Goal: Task Accomplishment & Management: Manage account settings

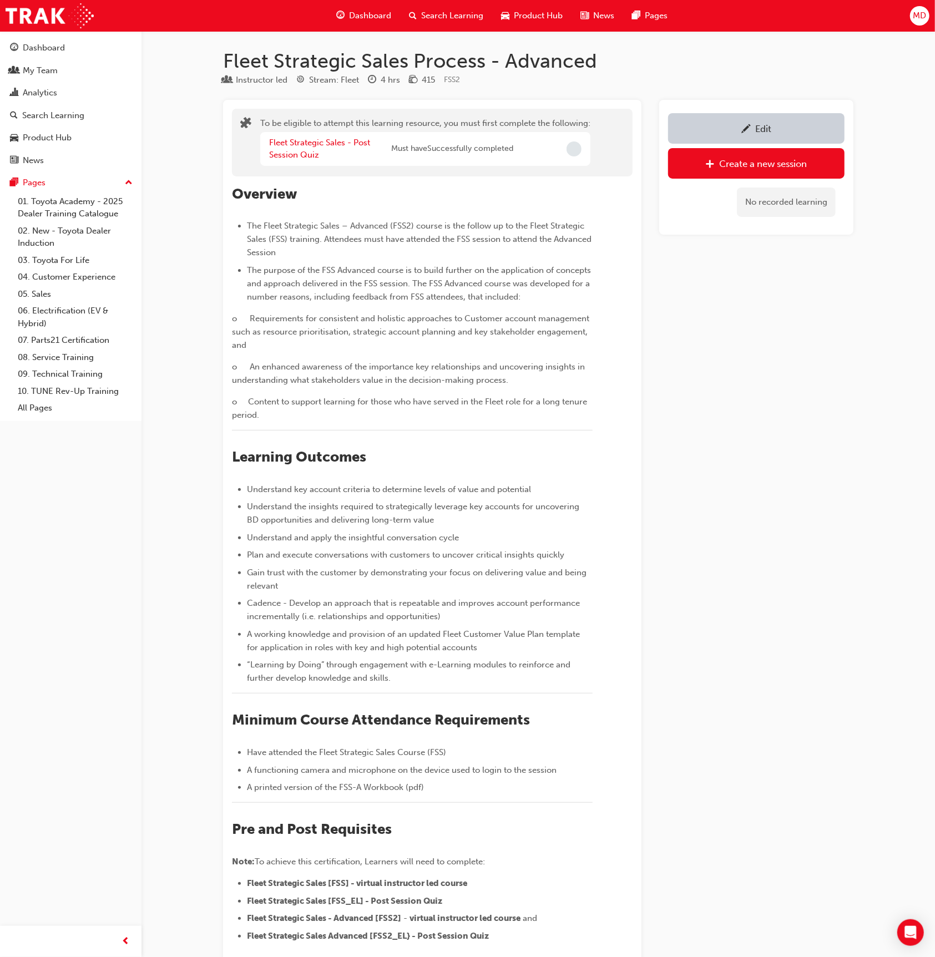
scroll to position [535, 0]
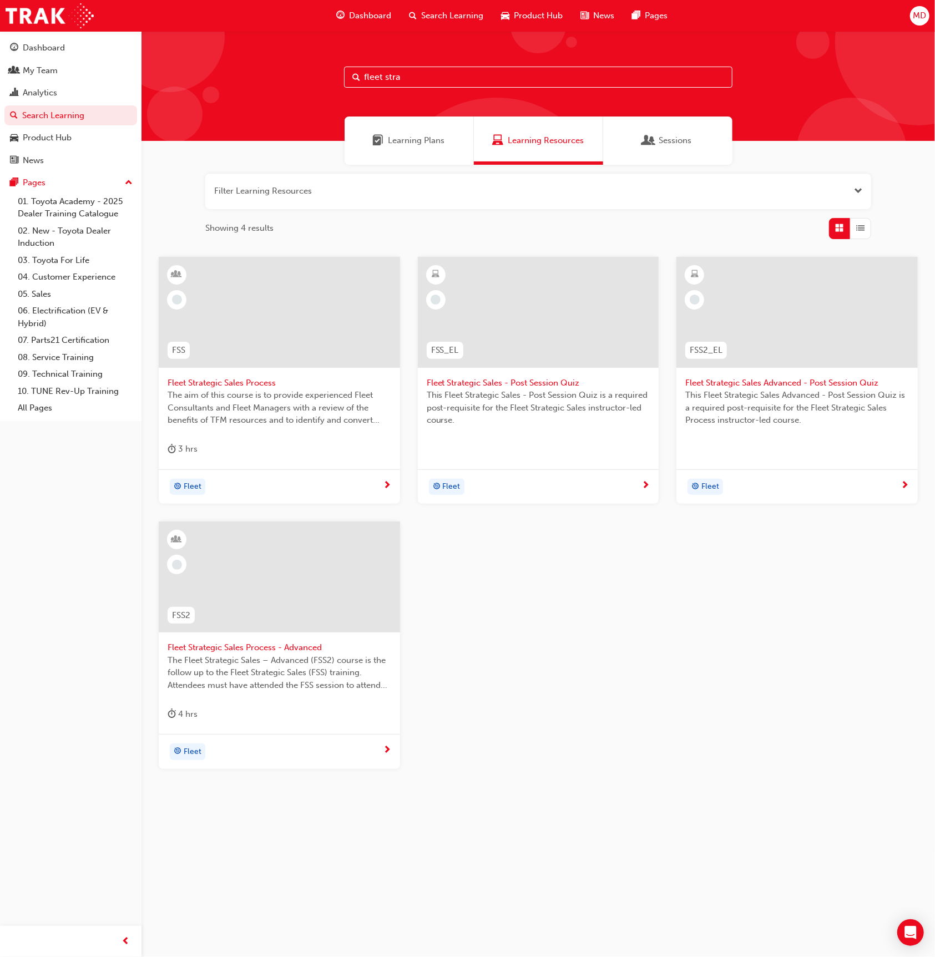
click at [428, 79] on input "fleet stra" at bounding box center [538, 77] width 388 height 21
drag, startPoint x: 301, startPoint y: 73, endPoint x: 270, endPoint y: 71, distance: 30.5
click at [270, 71] on div "fleet stra" at bounding box center [537, 86] width 793 height 110
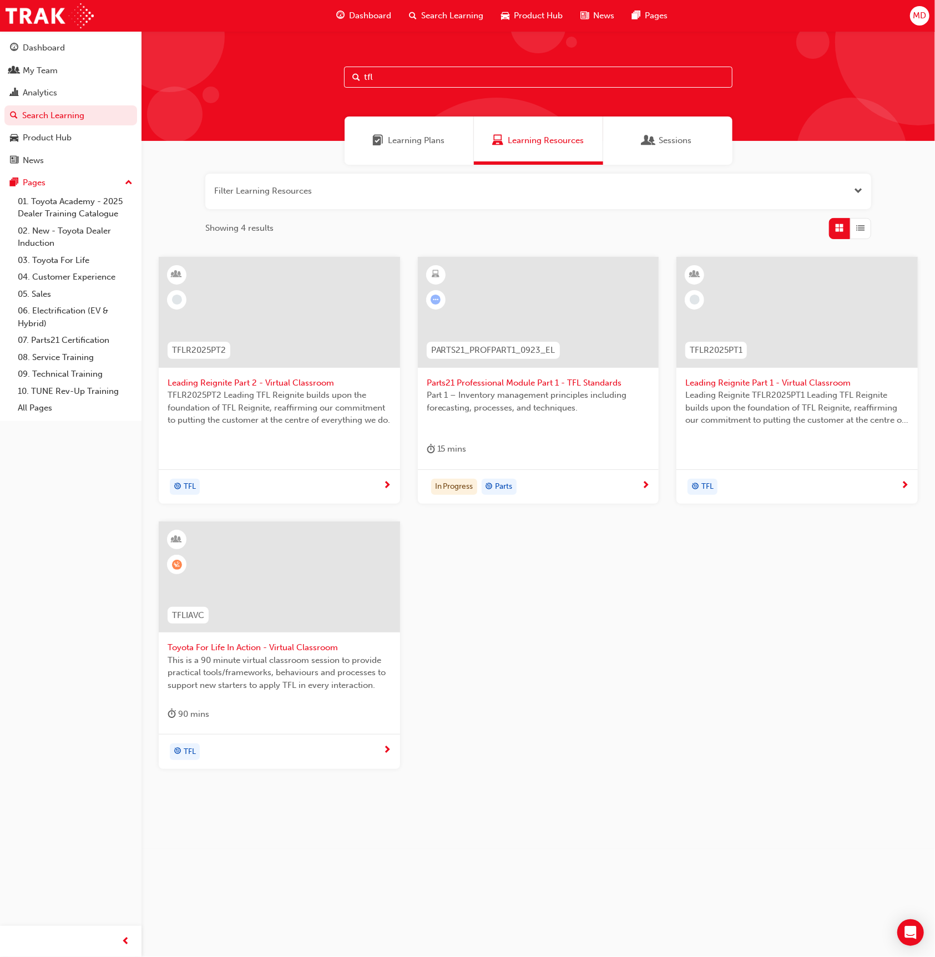
type input "tfl"
click at [277, 588] on div at bounding box center [279, 576] width 241 height 111
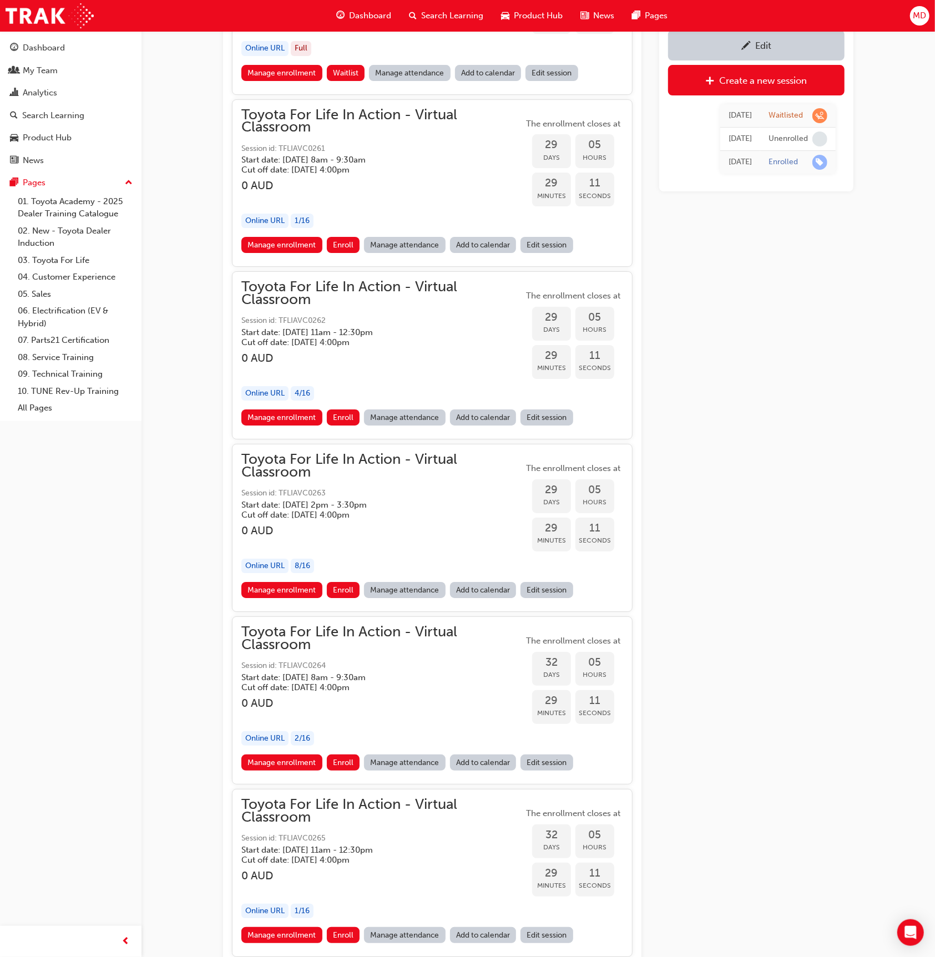
scroll to position [13179, 0]
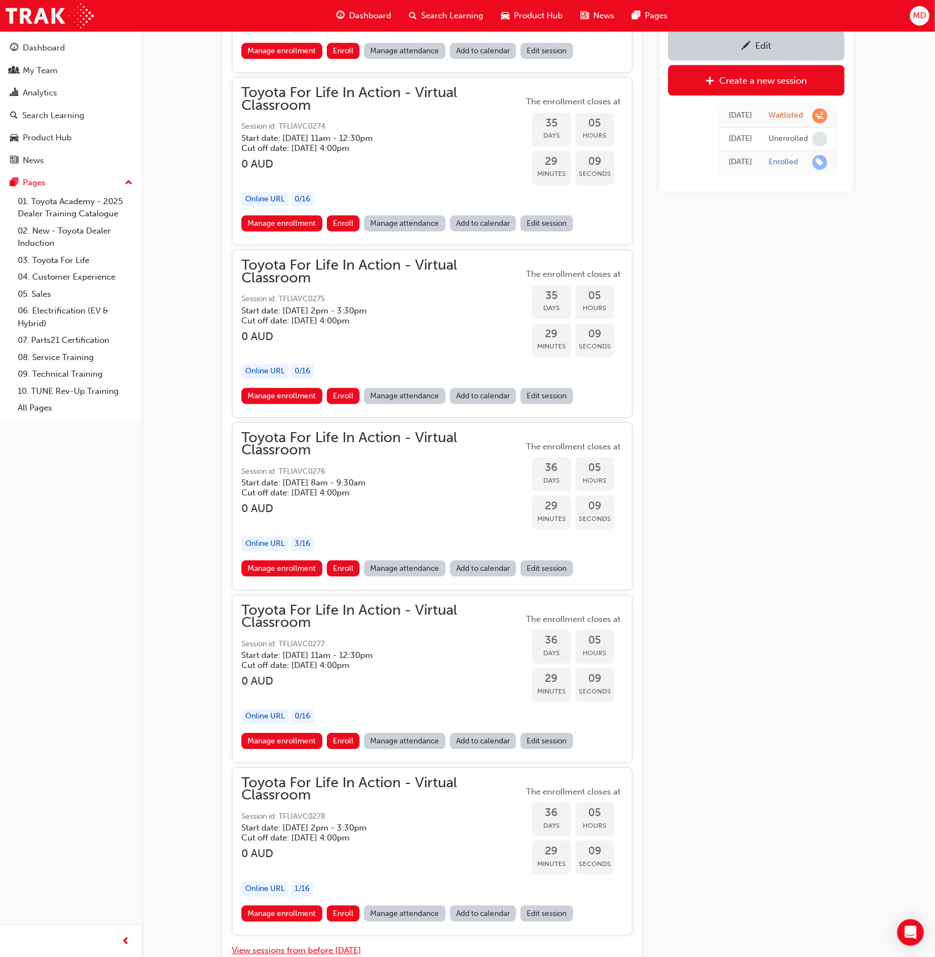
click at [317, 944] on button "View sessions from before today" at bounding box center [296, 950] width 129 height 13
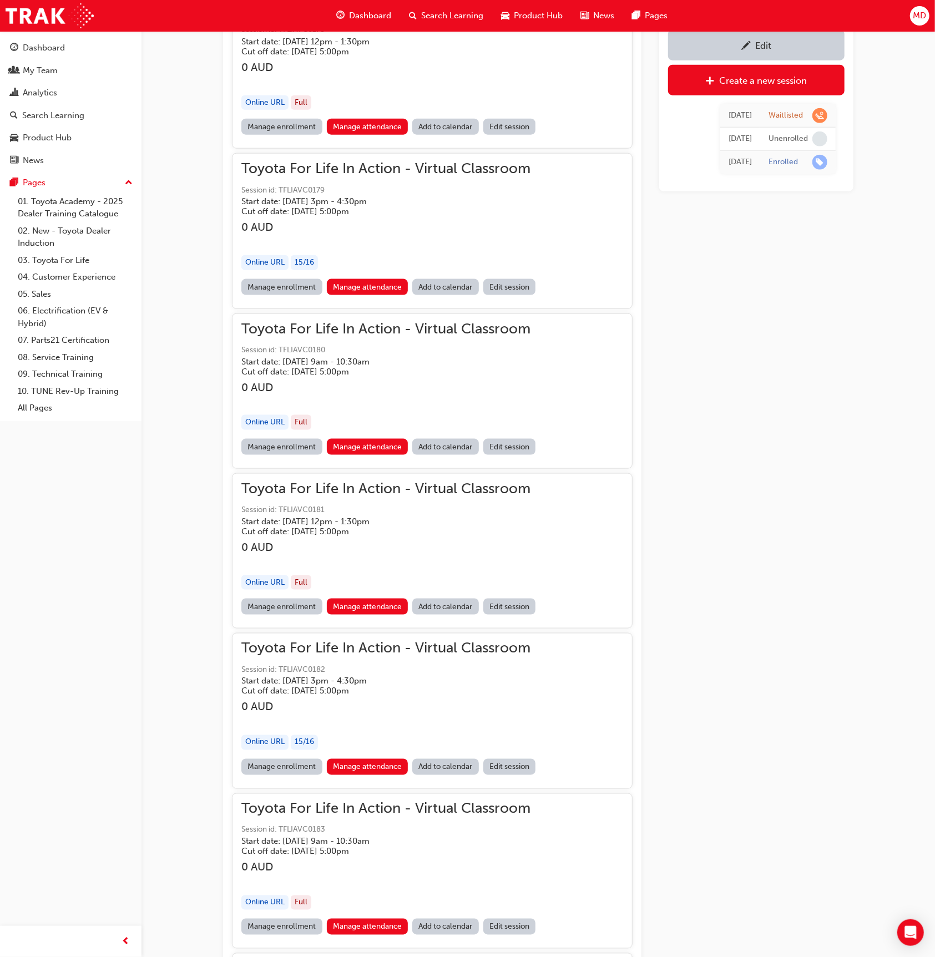
scroll to position [79397, 0]
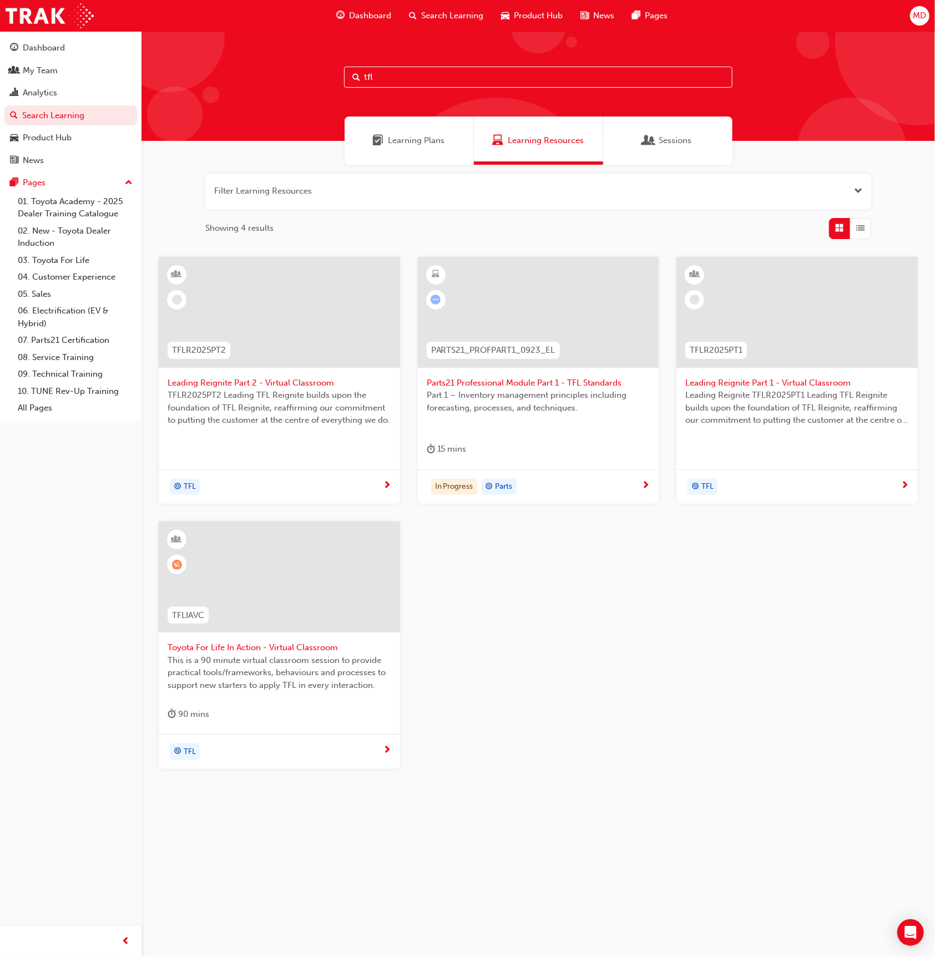
click at [326, 333] on div at bounding box center [279, 312] width 241 height 111
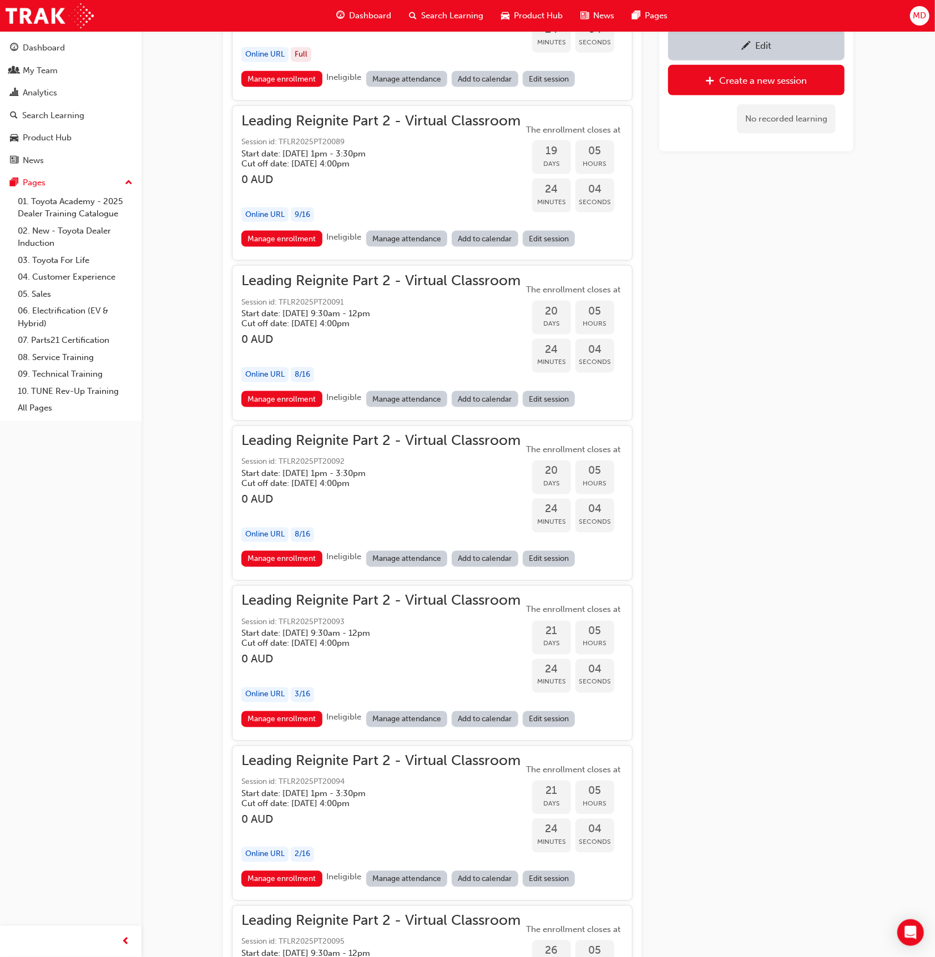
scroll to position [3899, 0]
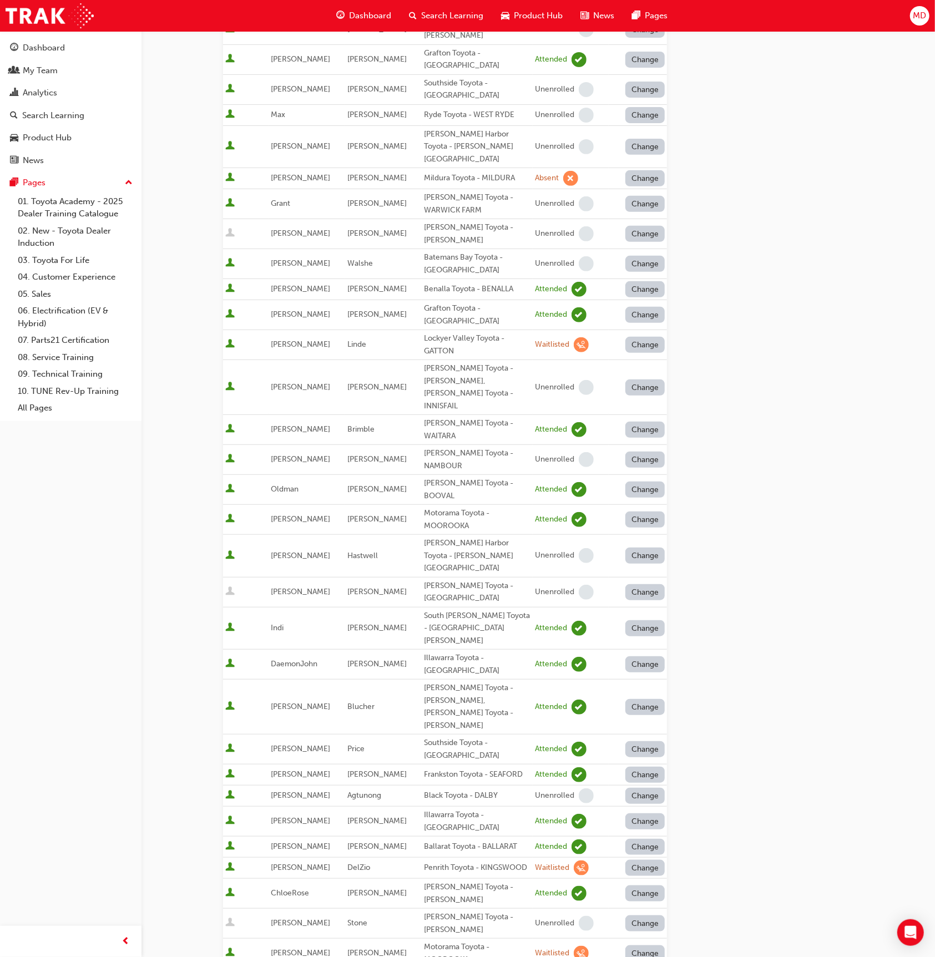
scroll to position [54, 0]
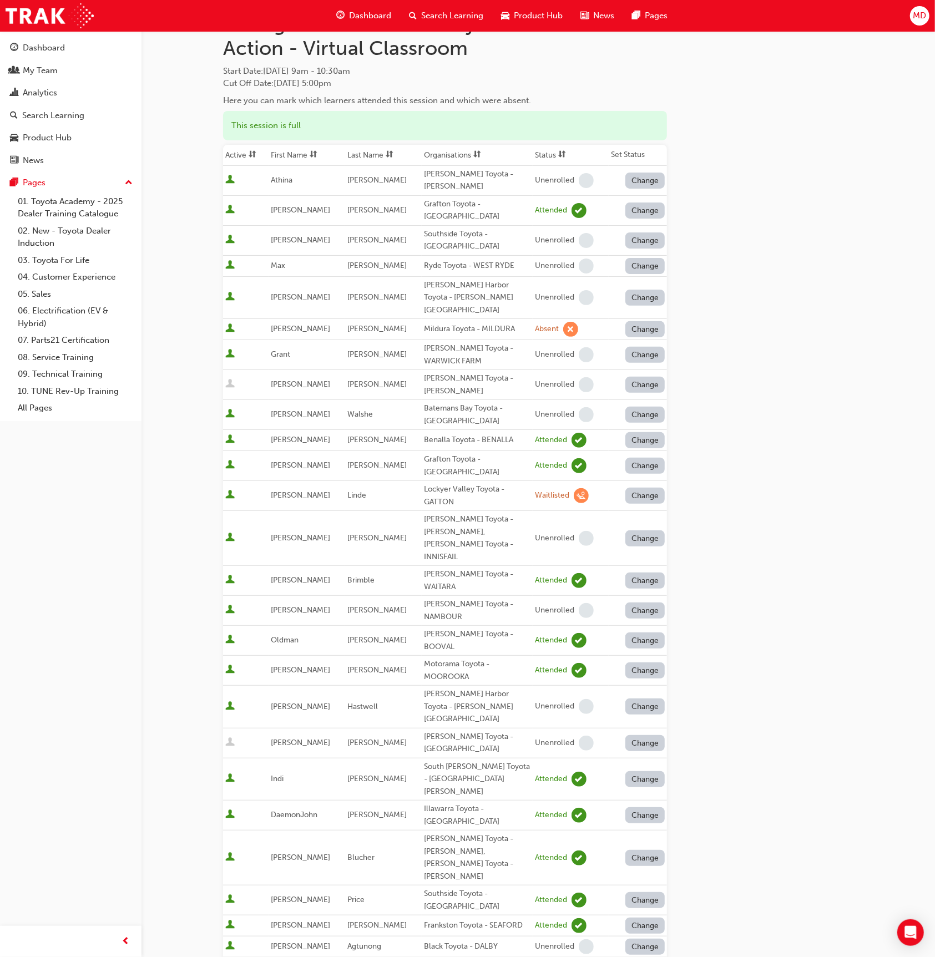
click at [648, 488] on button "Change" at bounding box center [645, 496] width 40 height 16
click at [646, 546] on div "Unenrolled" at bounding box center [637, 548] width 43 height 13
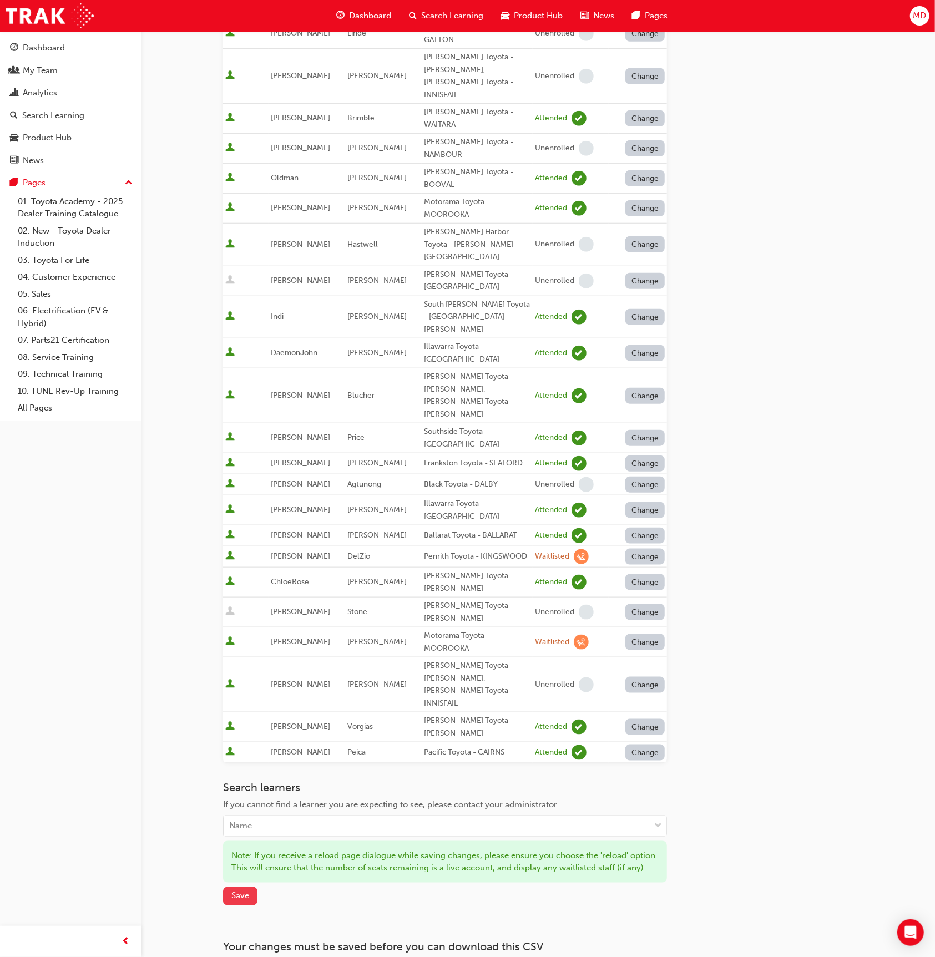
click at [248, 891] on span "Save" at bounding box center [240, 896] width 18 height 10
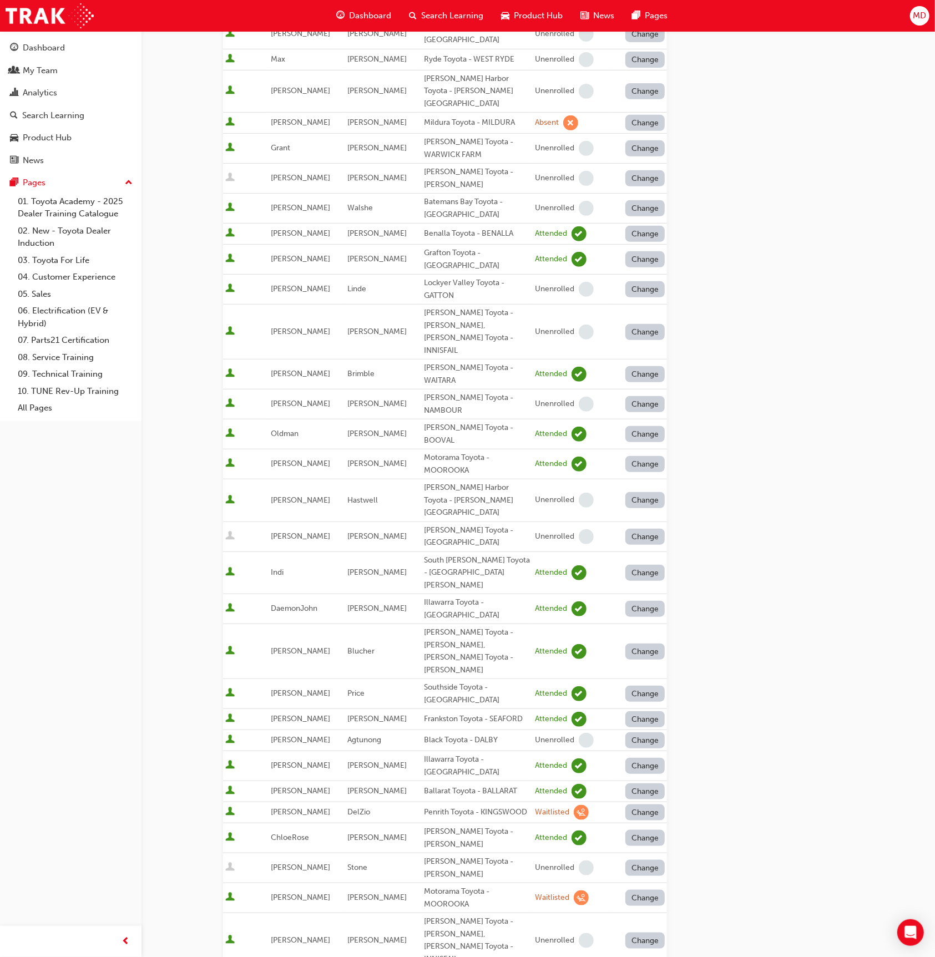
scroll to position [0, 0]
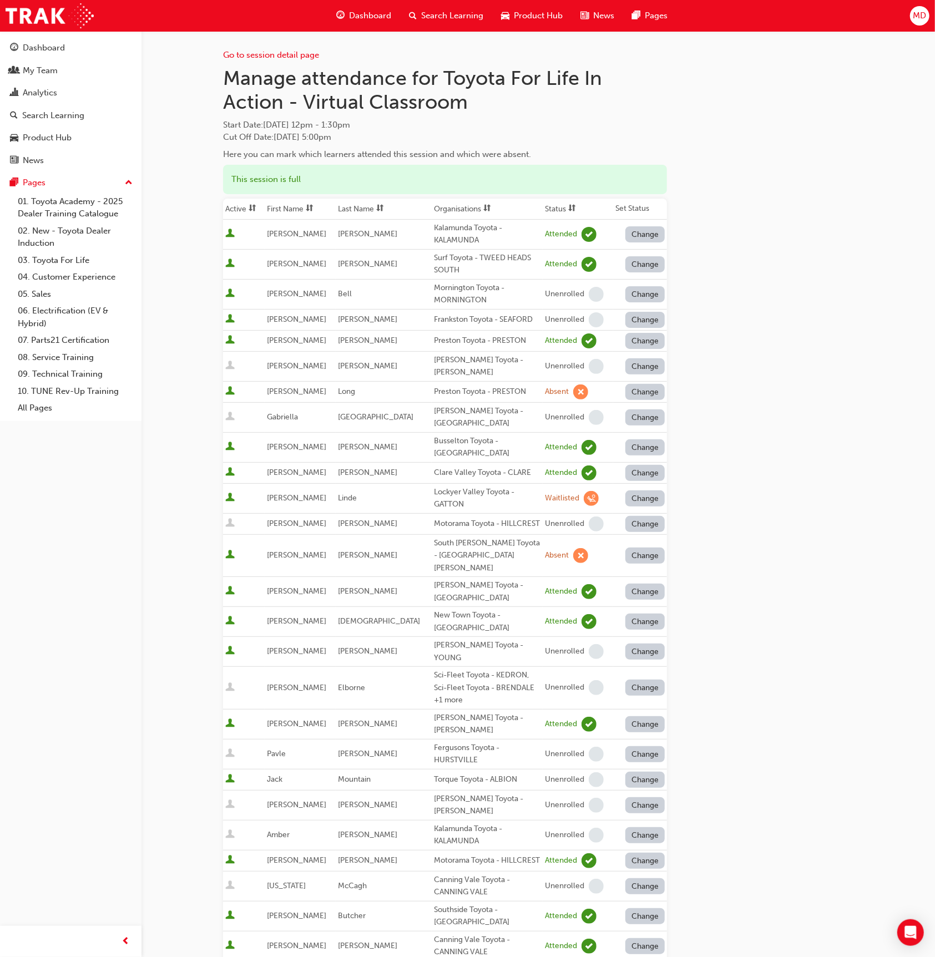
click at [634, 496] on button "Change" at bounding box center [645, 498] width 40 height 16
click at [629, 562] on div "Unenrolled" at bounding box center [637, 563] width 43 height 13
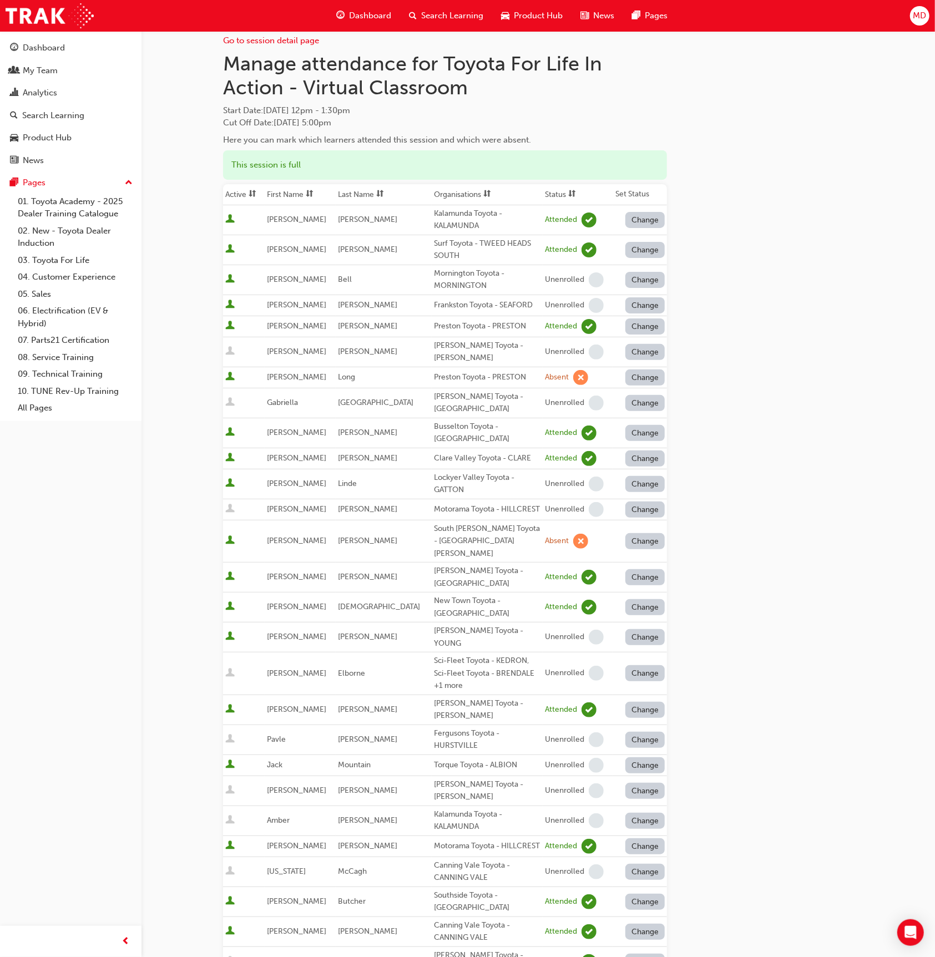
scroll to position [378, 0]
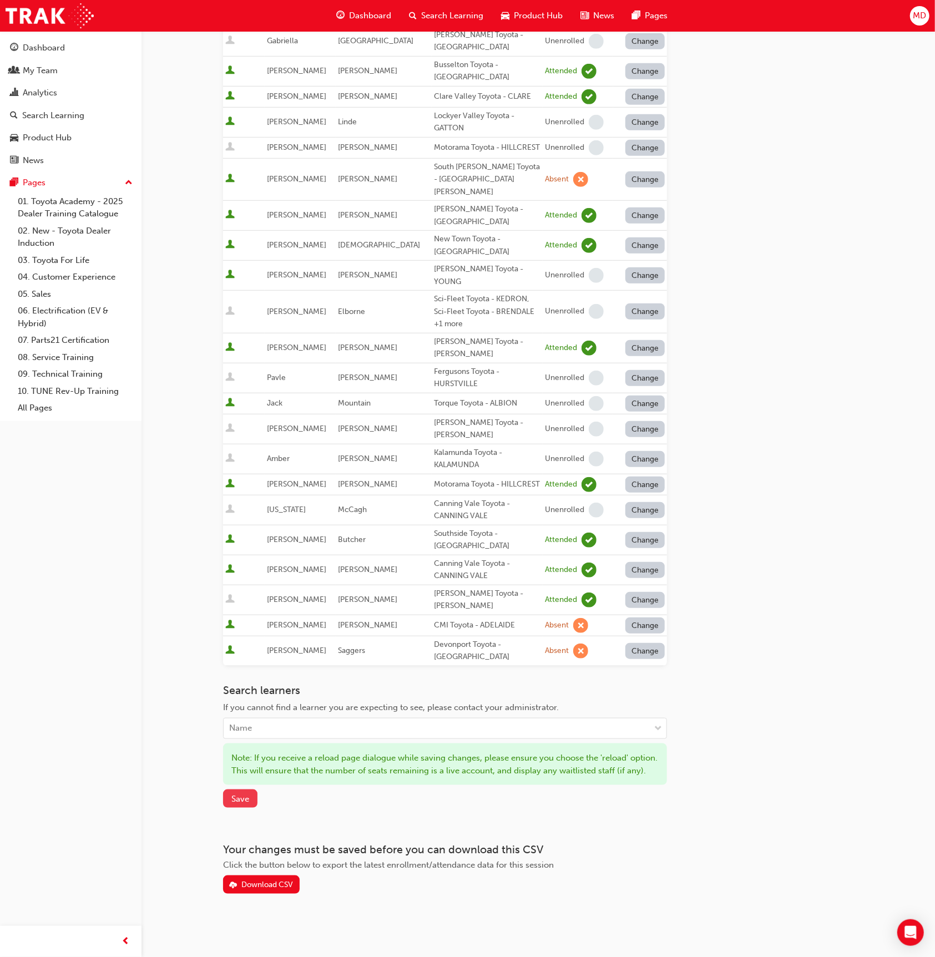
click at [232, 804] on button "Save" at bounding box center [240, 798] width 34 height 18
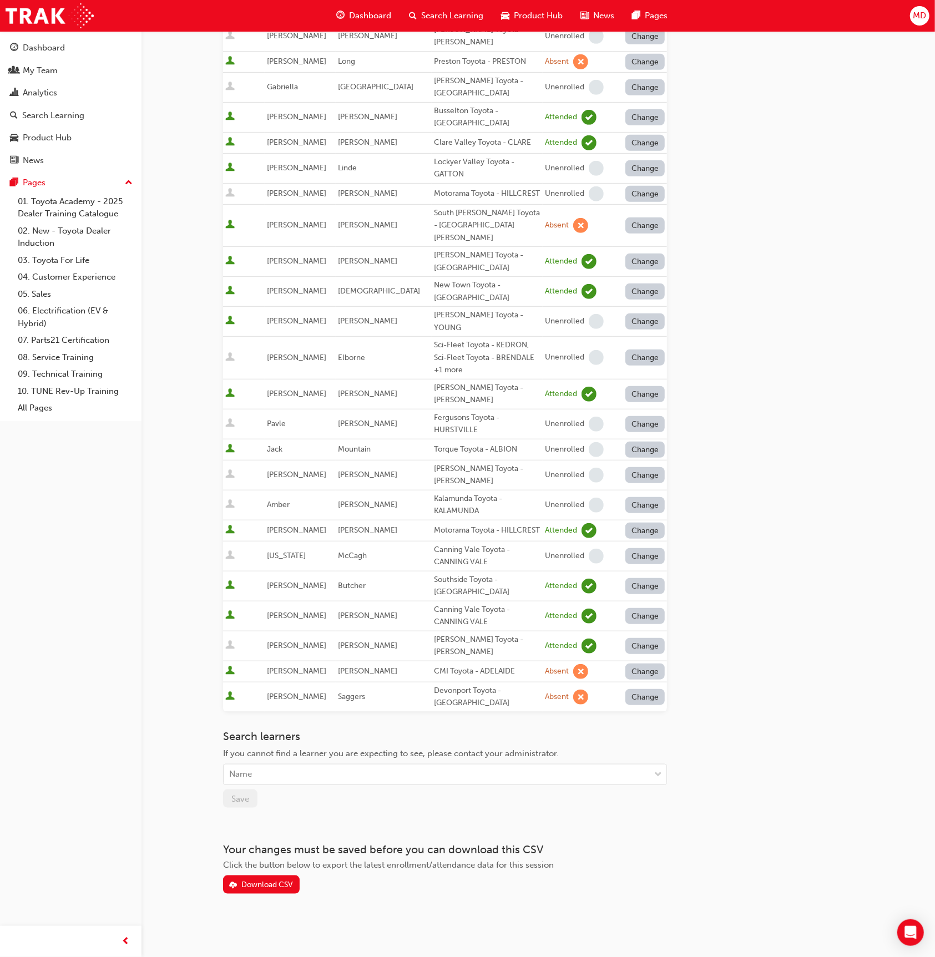
scroll to position [319, 0]
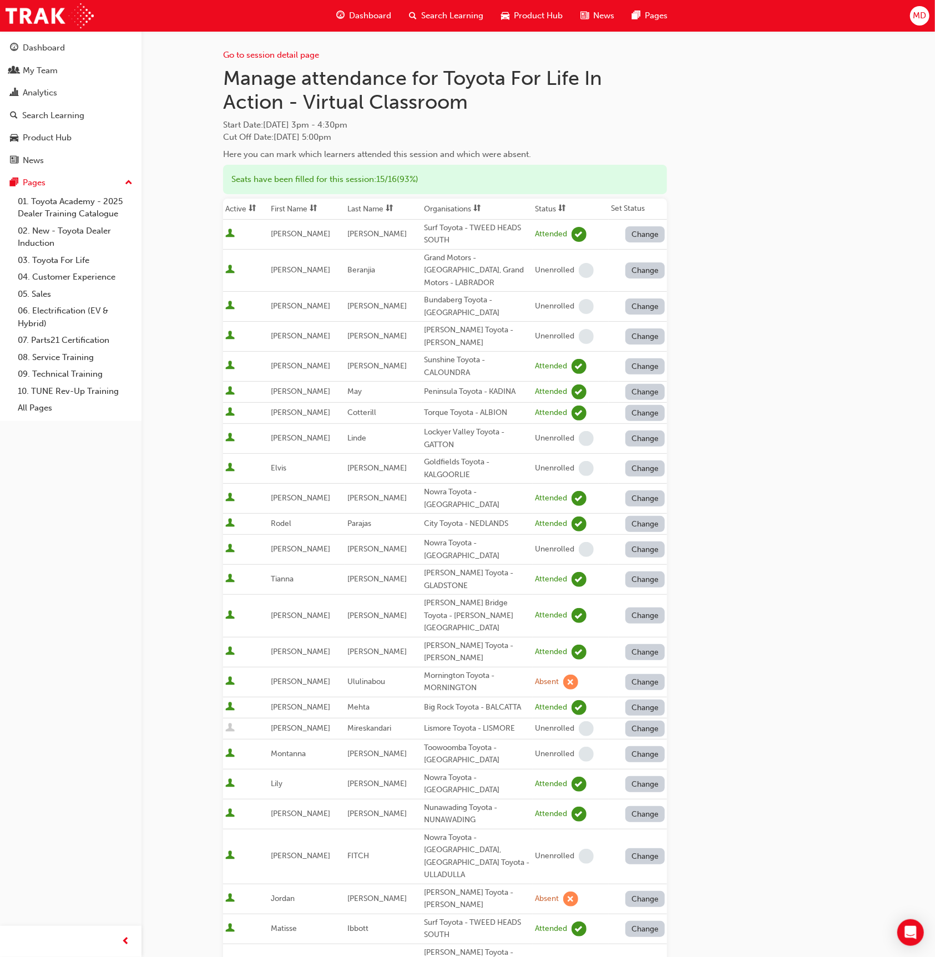
scroll to position [4, 0]
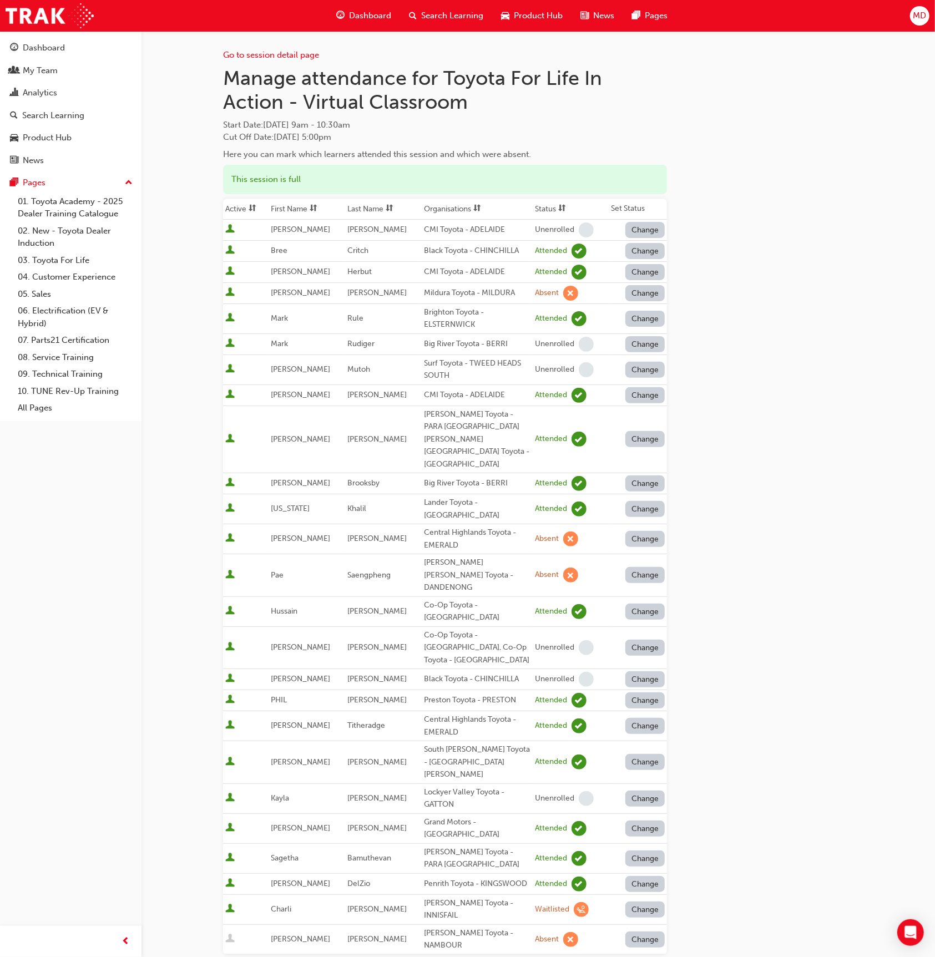
click at [388, 200] on th "Last Name" at bounding box center [383, 209] width 77 height 21
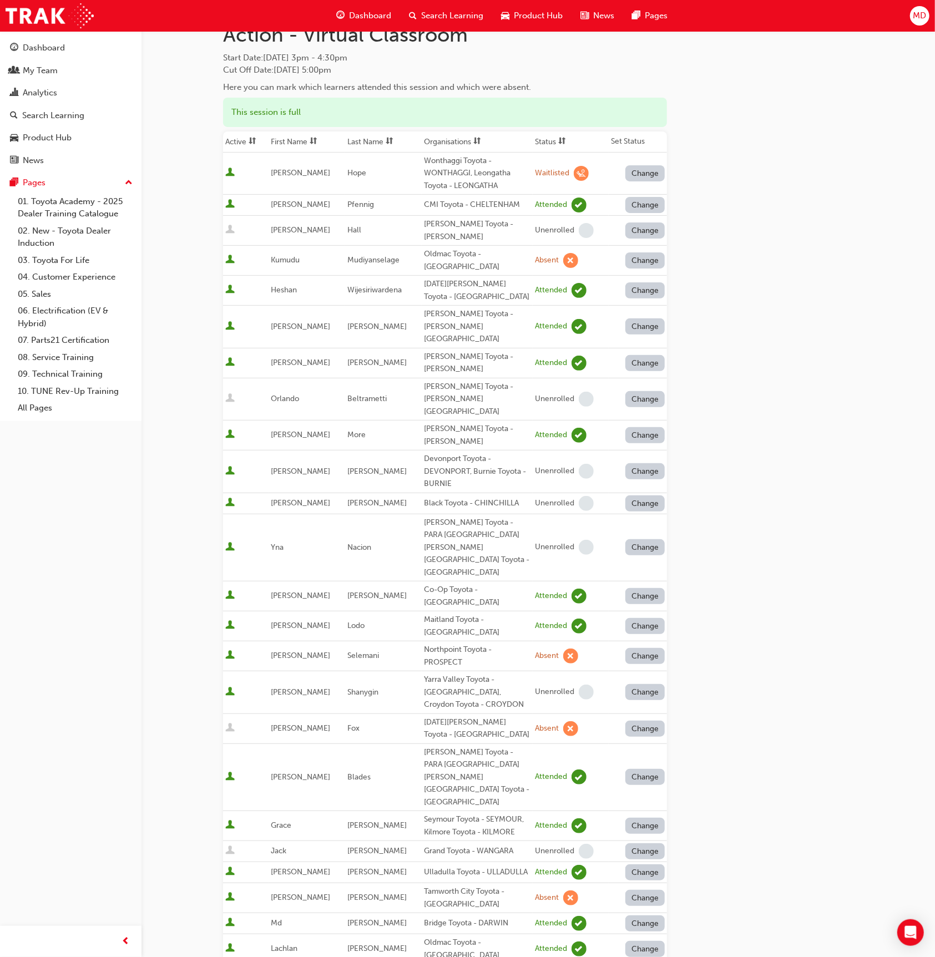
scroll to position [87, 0]
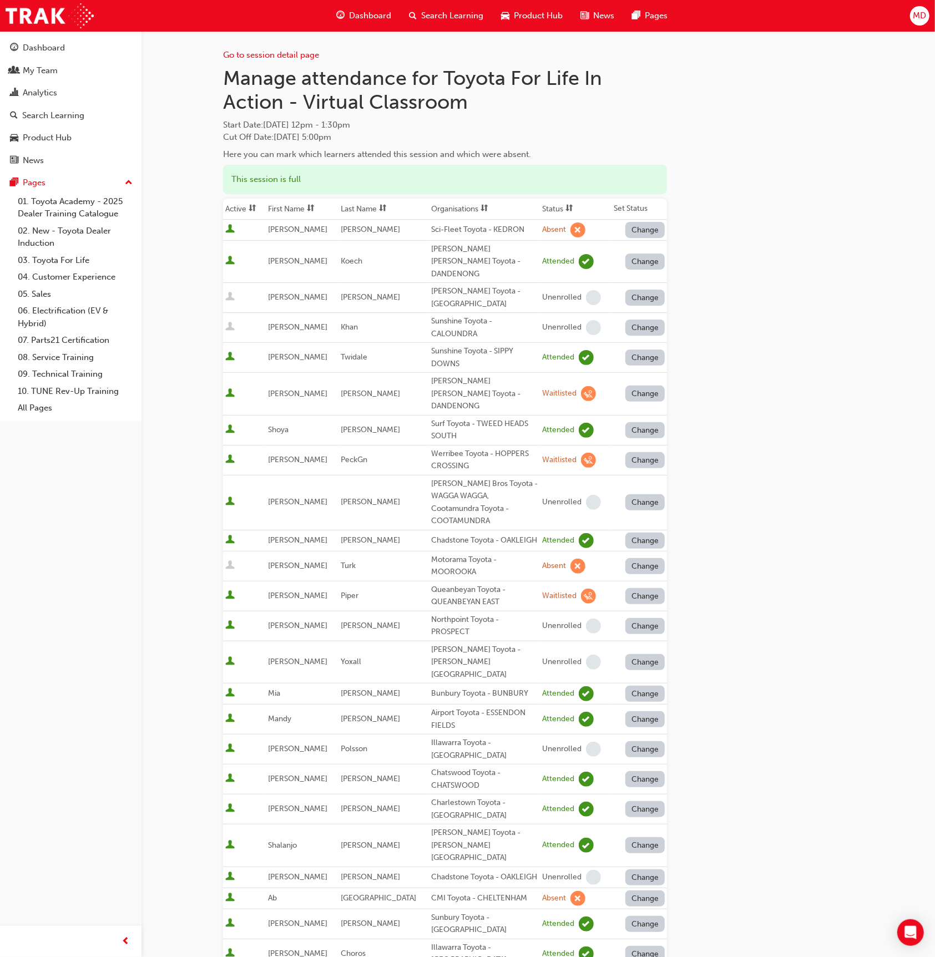
click at [387, 204] on span "sorting-icon" at bounding box center [383, 208] width 8 height 9
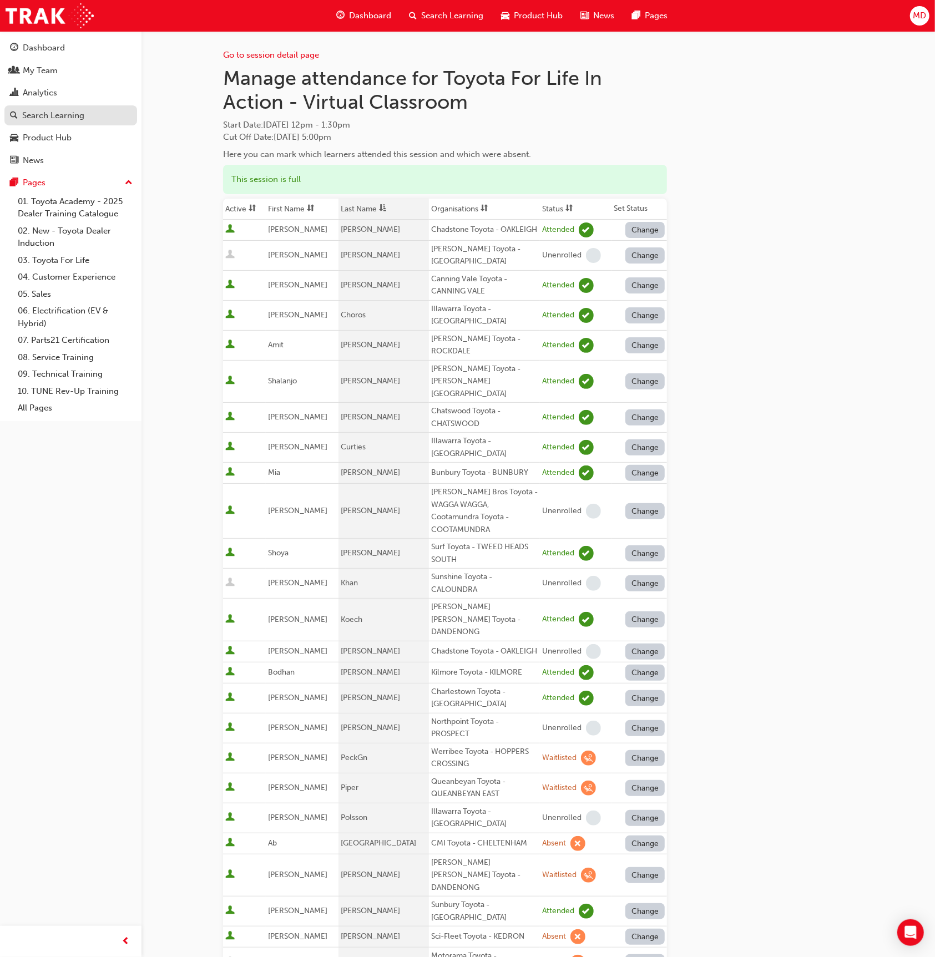
click at [72, 109] on div "Search Learning" at bounding box center [53, 115] width 62 height 13
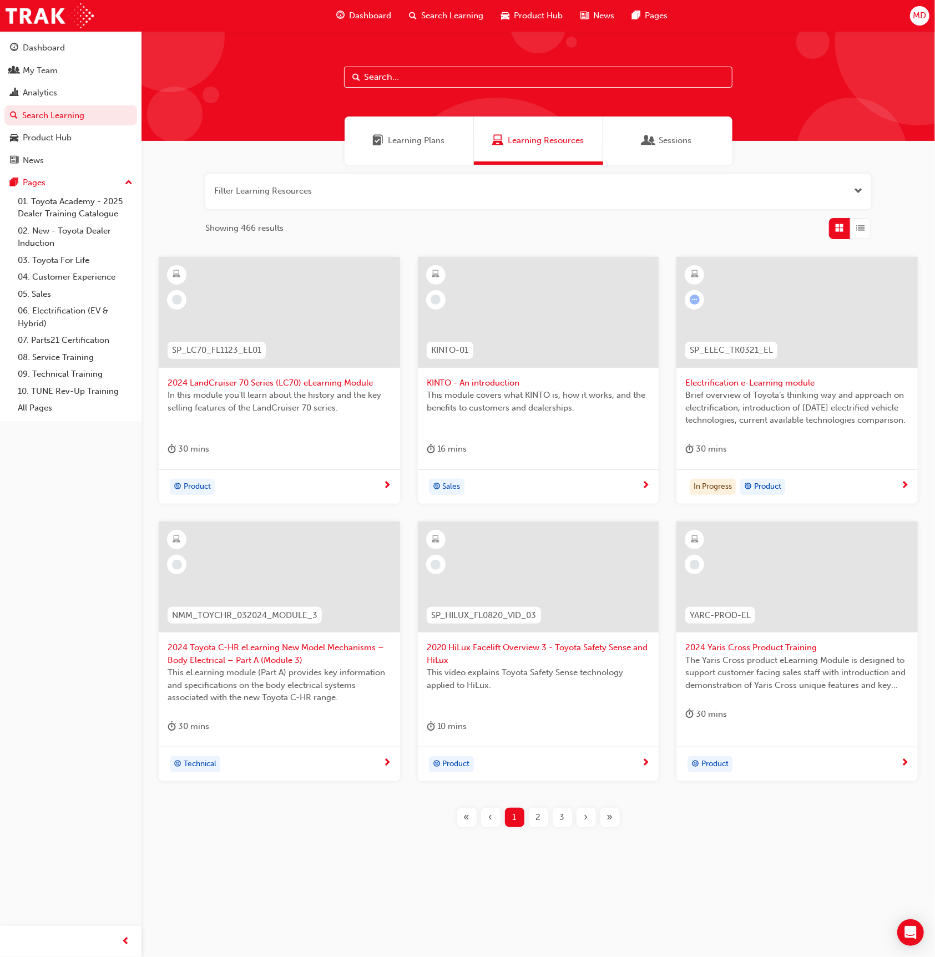
click at [414, 141] on span "Learning Plans" at bounding box center [416, 140] width 57 height 13
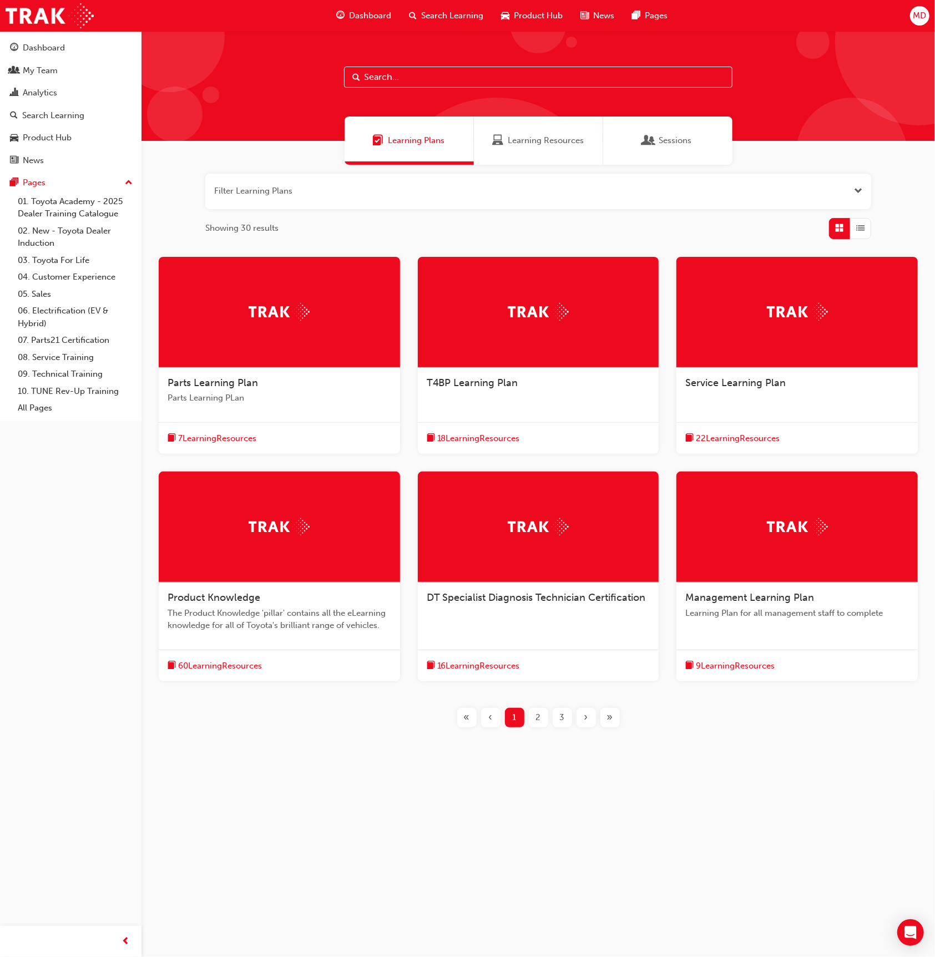
click at [401, 77] on input "text" at bounding box center [538, 77] width 388 height 21
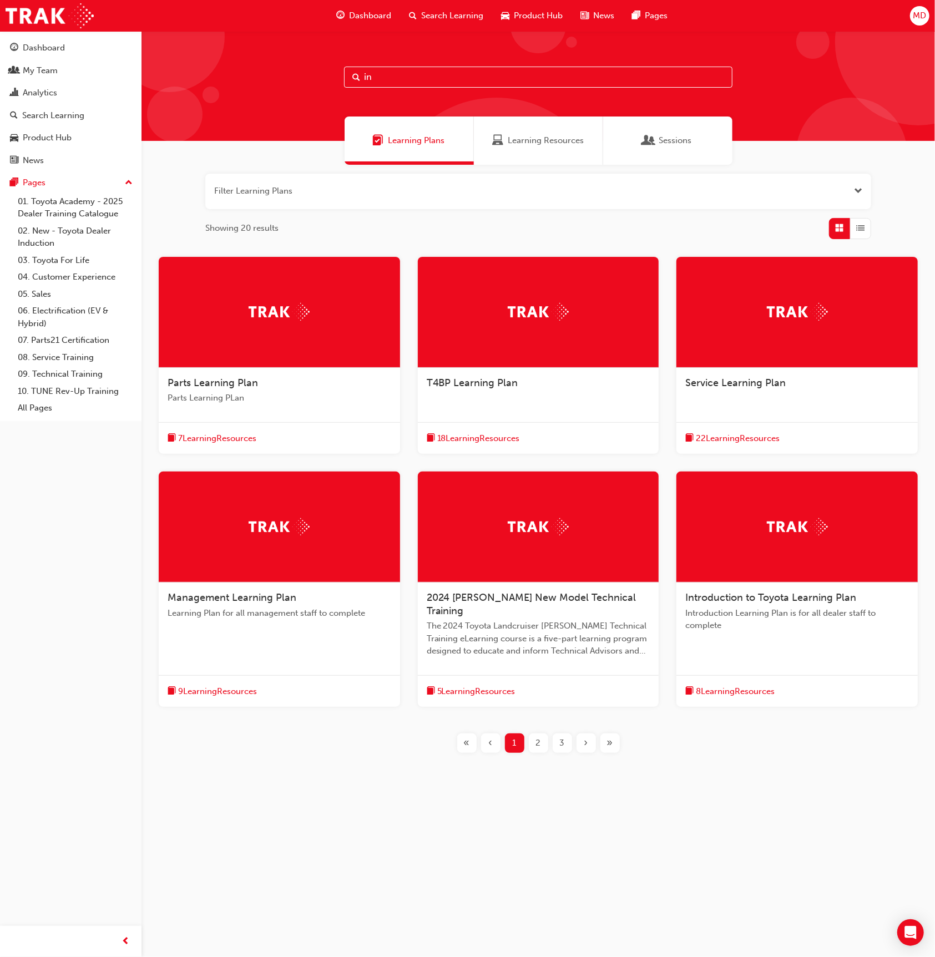
type input "in"
click at [747, 523] on div at bounding box center [796, 526] width 241 height 111
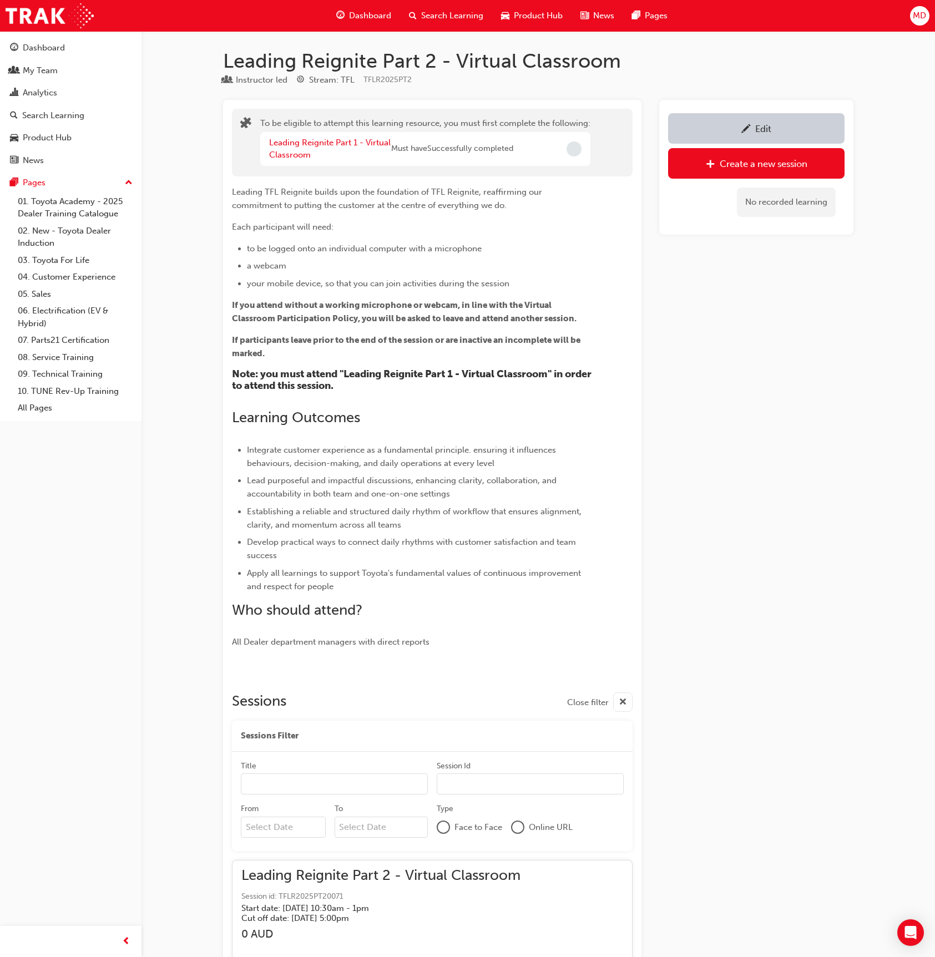
scroll to position [3899, 0]
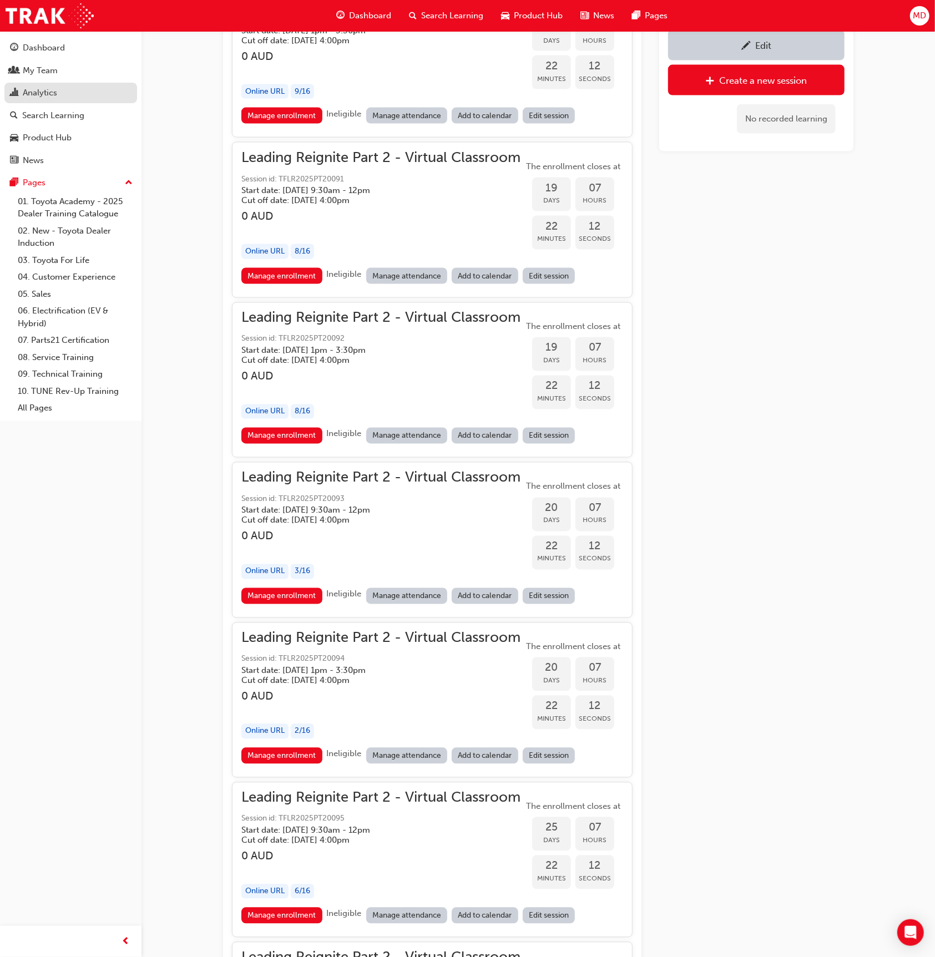
click at [82, 93] on div "Analytics" at bounding box center [70, 93] width 121 height 14
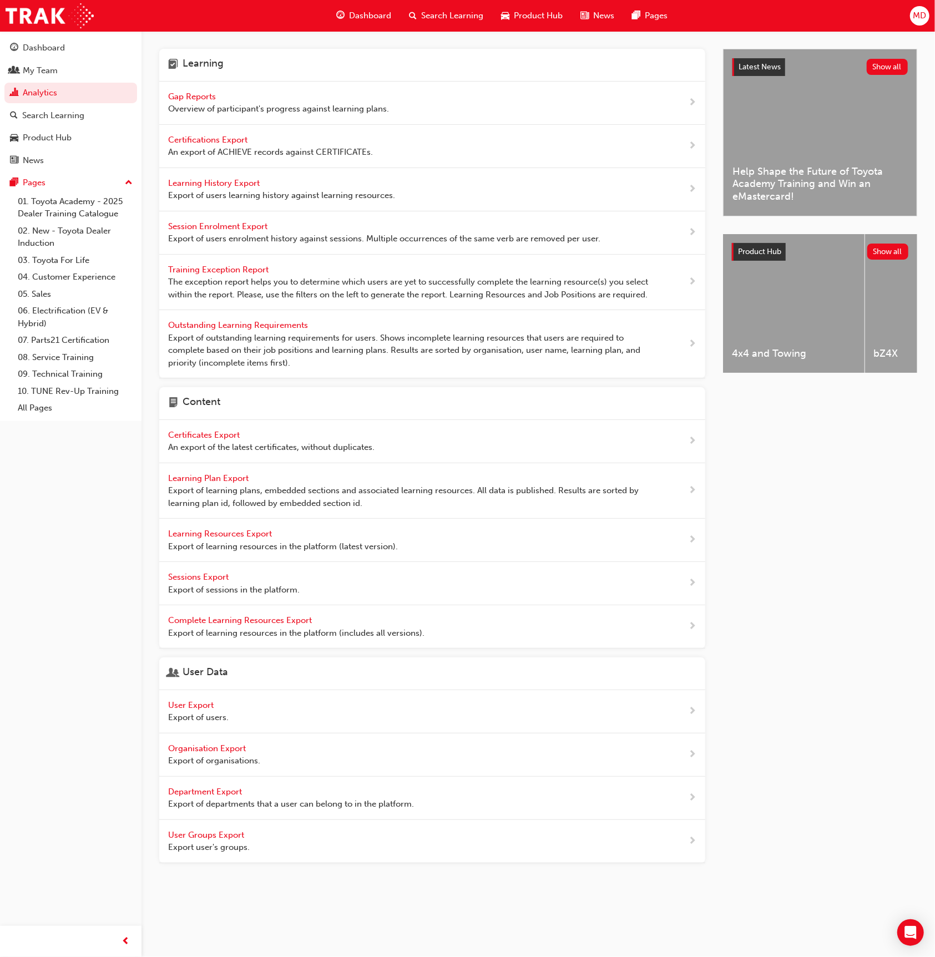
click at [226, 180] on span "Learning History Export" at bounding box center [215, 183] width 94 height 10
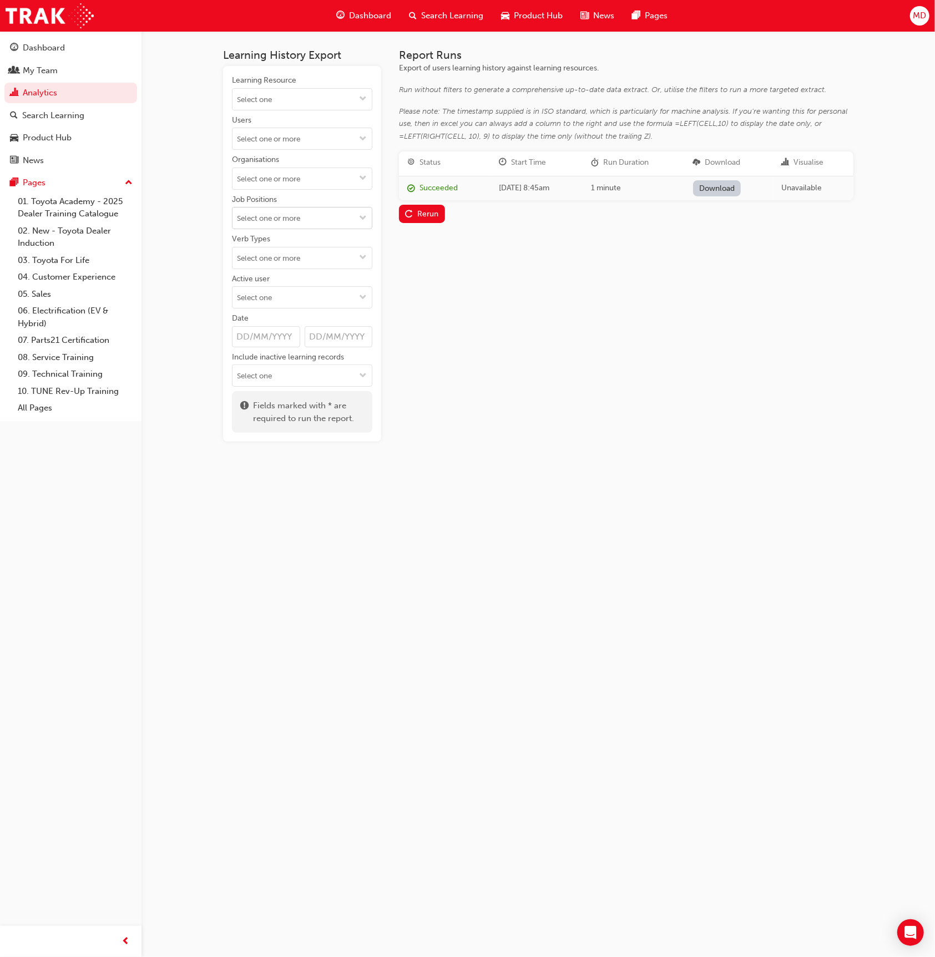
click at [309, 211] on input "Job Positions" at bounding box center [301, 217] width 139 height 21
type input "rec"
click at [331, 261] on li "Receptionist" at bounding box center [302, 260] width 140 height 21
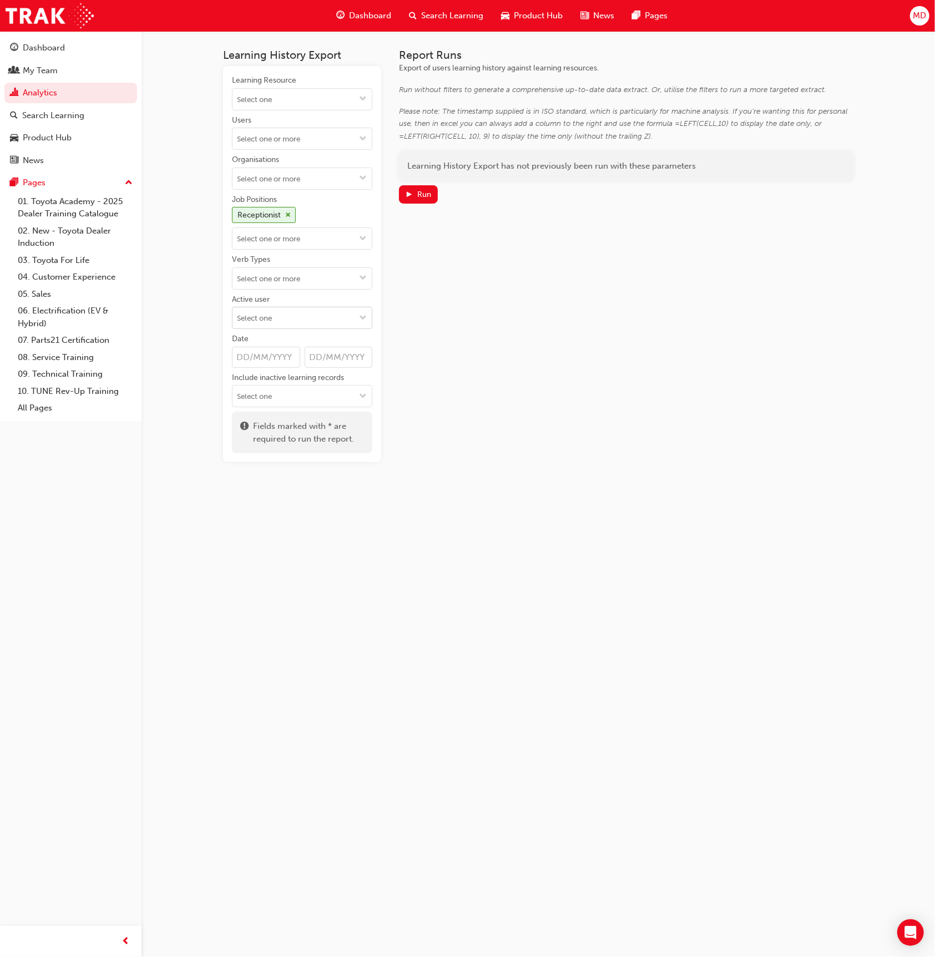
click at [305, 320] on input "Active user" at bounding box center [301, 317] width 139 height 21
click at [297, 350] on li "Inactive users" at bounding box center [302, 360] width 140 height 21
click at [430, 191] on div "Run" at bounding box center [424, 194] width 14 height 9
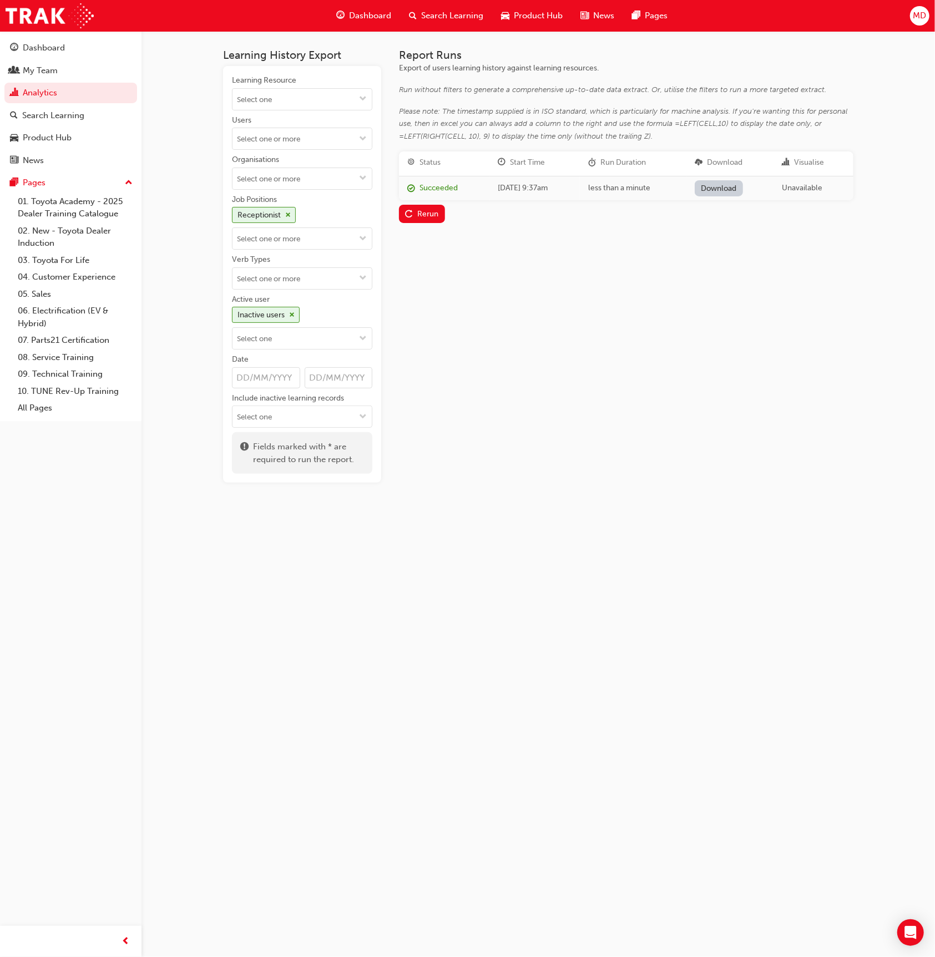
click at [734, 185] on link "Download" at bounding box center [718, 188] width 48 height 16
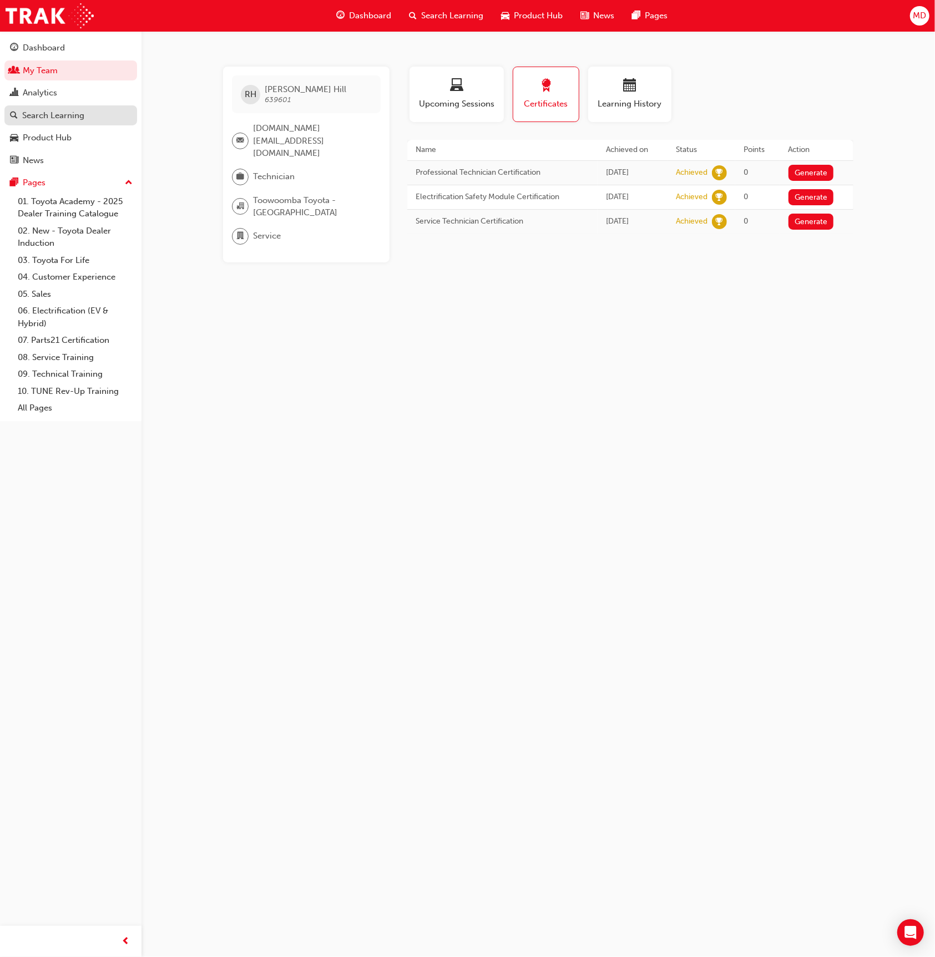
drag, startPoint x: 69, startPoint y: 105, endPoint x: 106, endPoint y: 107, distance: 37.8
click at [69, 105] on link "Search Learning" at bounding box center [70, 115] width 133 height 21
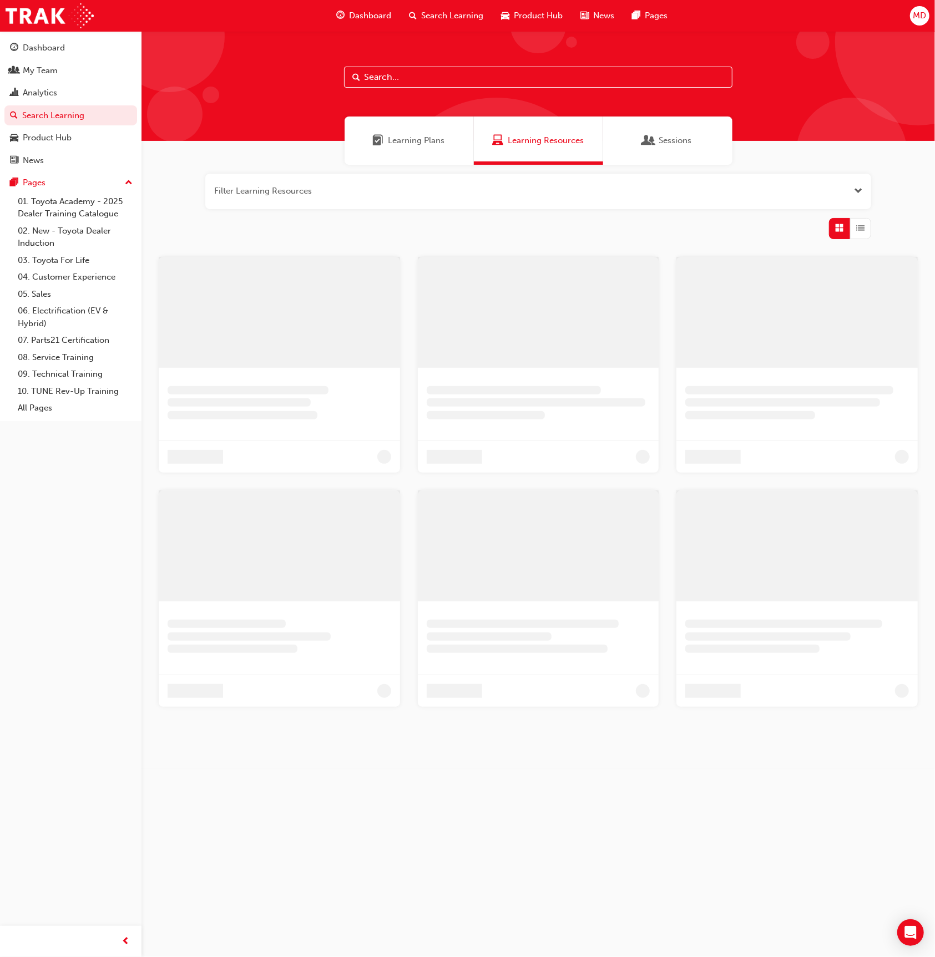
click at [388, 70] on input "text" at bounding box center [538, 77] width 388 height 21
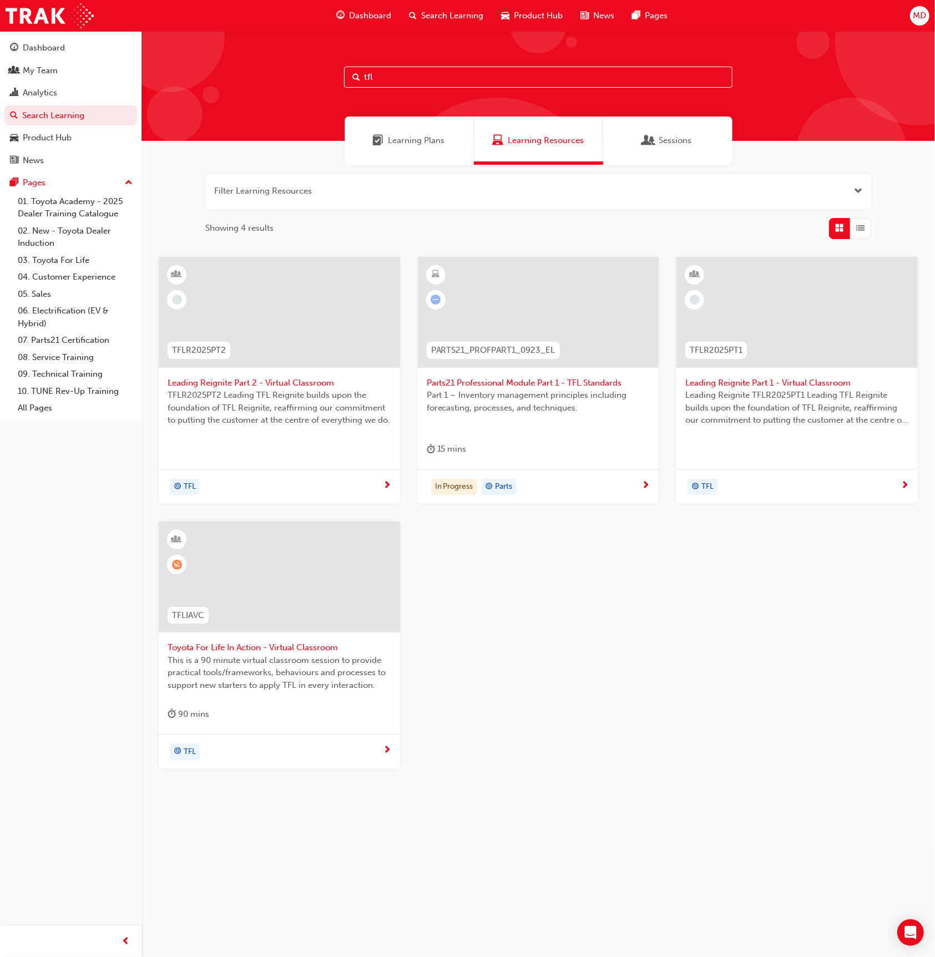
type input "tfl"
click at [301, 596] on div at bounding box center [279, 576] width 241 height 111
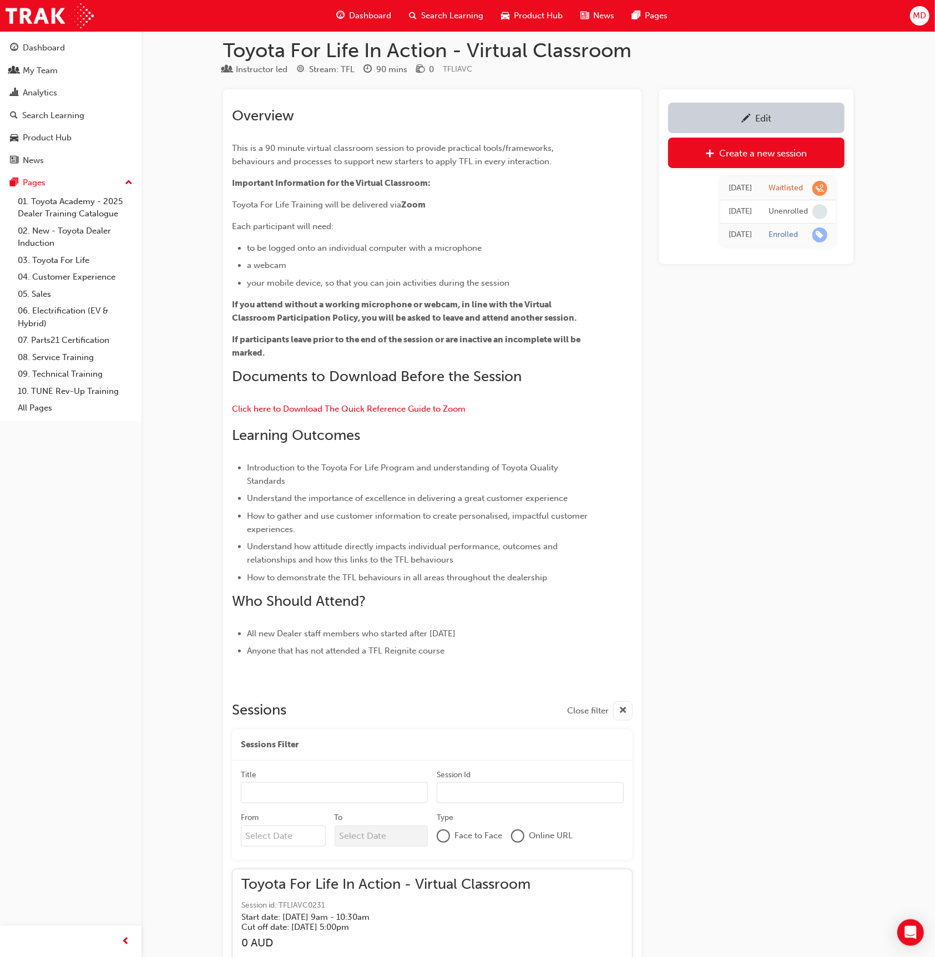
scroll to position [12664, 0]
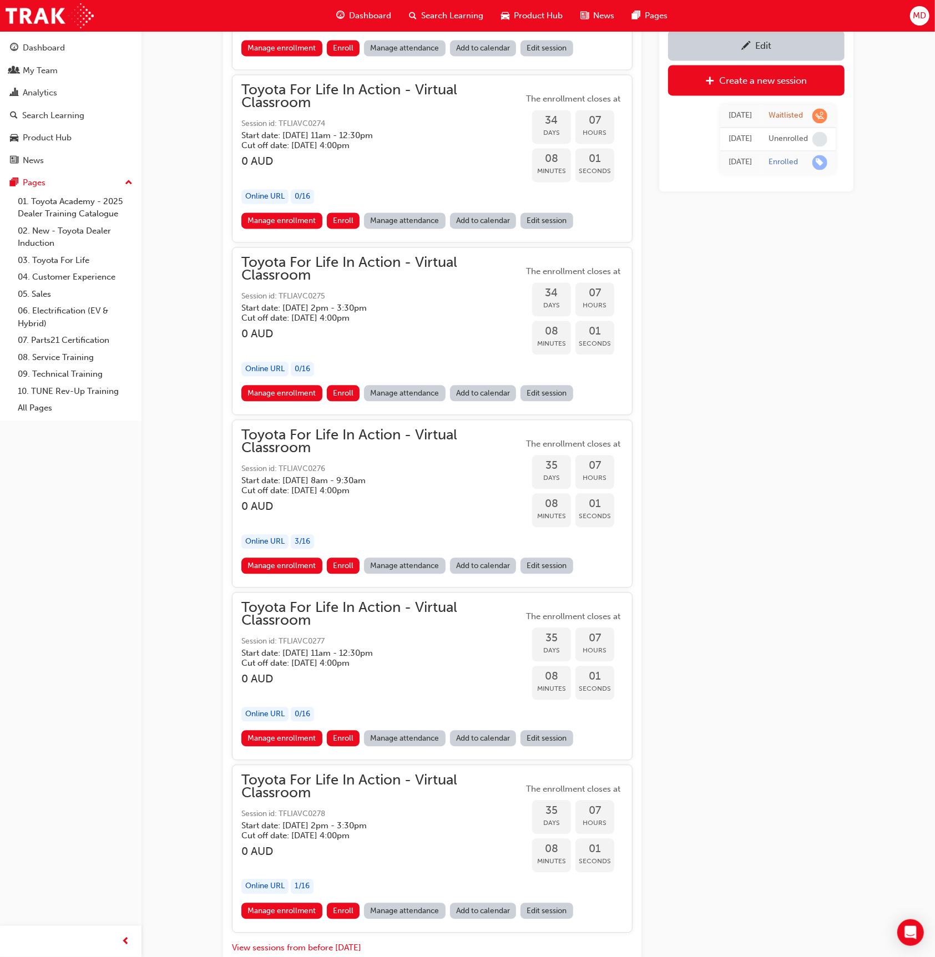
click at [336, 941] on button "View sessions from before [DATE]" at bounding box center [296, 947] width 129 height 13
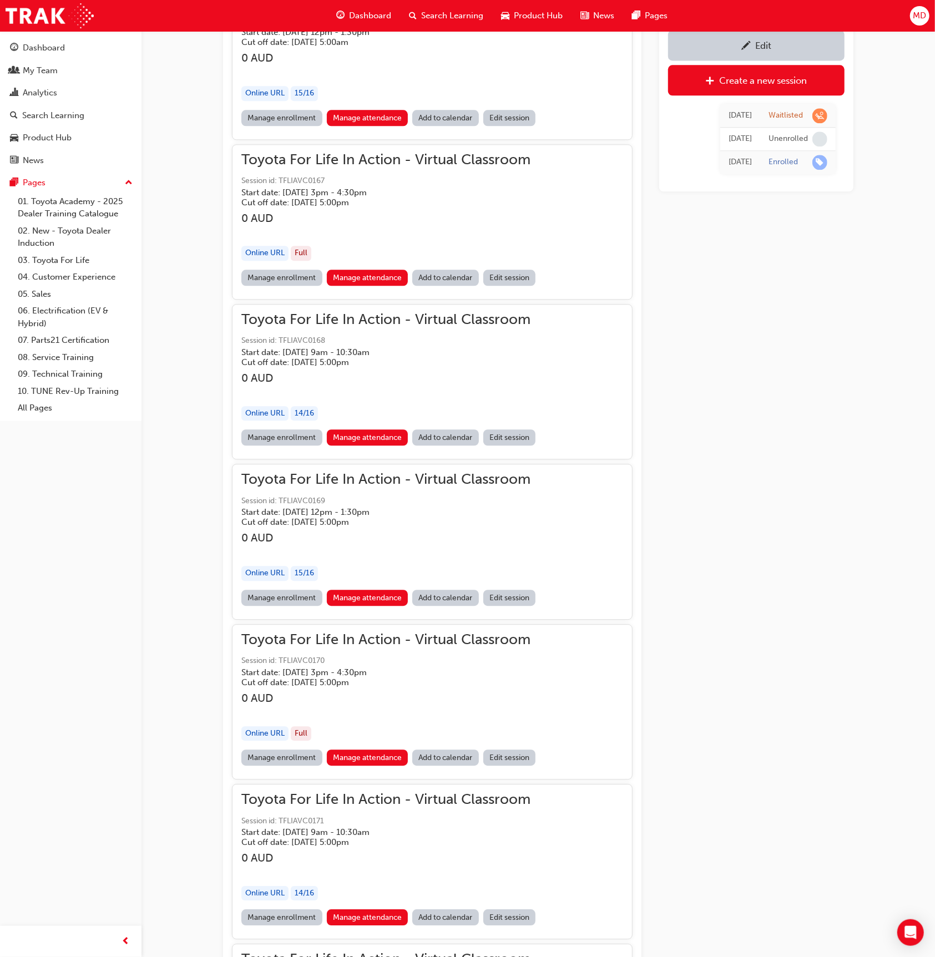
scroll to position [77289, 0]
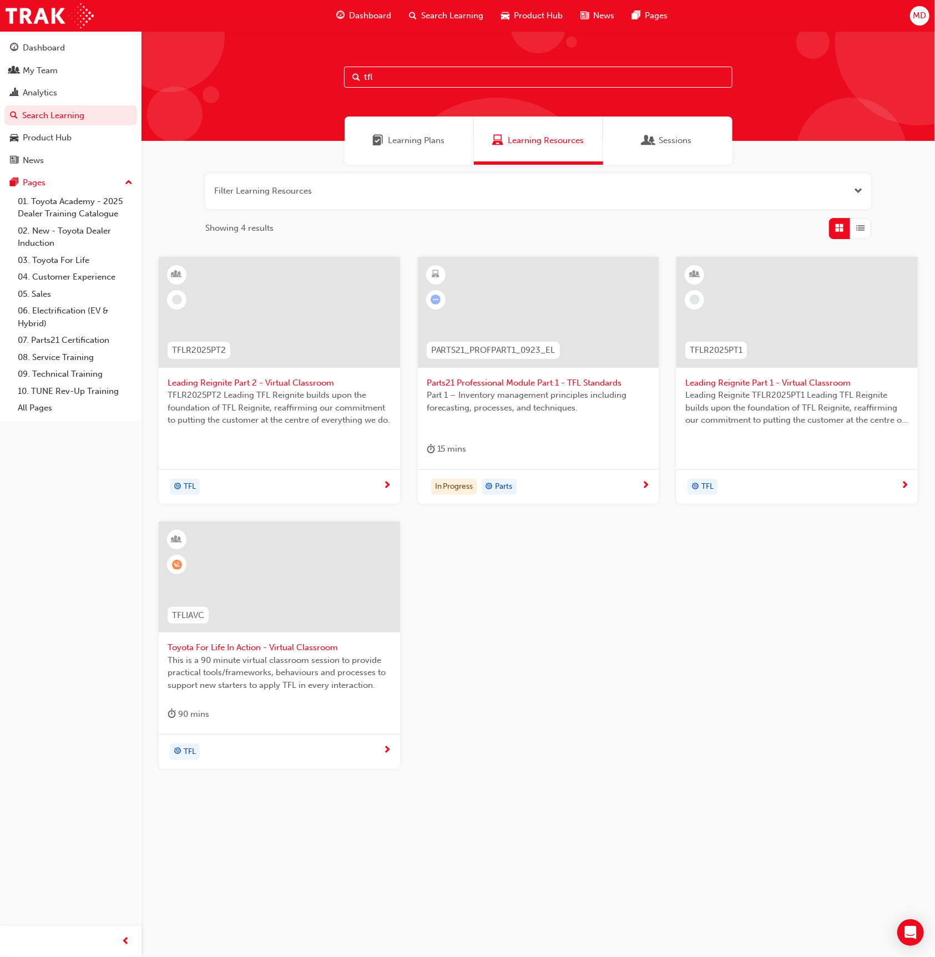
click at [337, 339] on div at bounding box center [279, 312] width 241 height 111
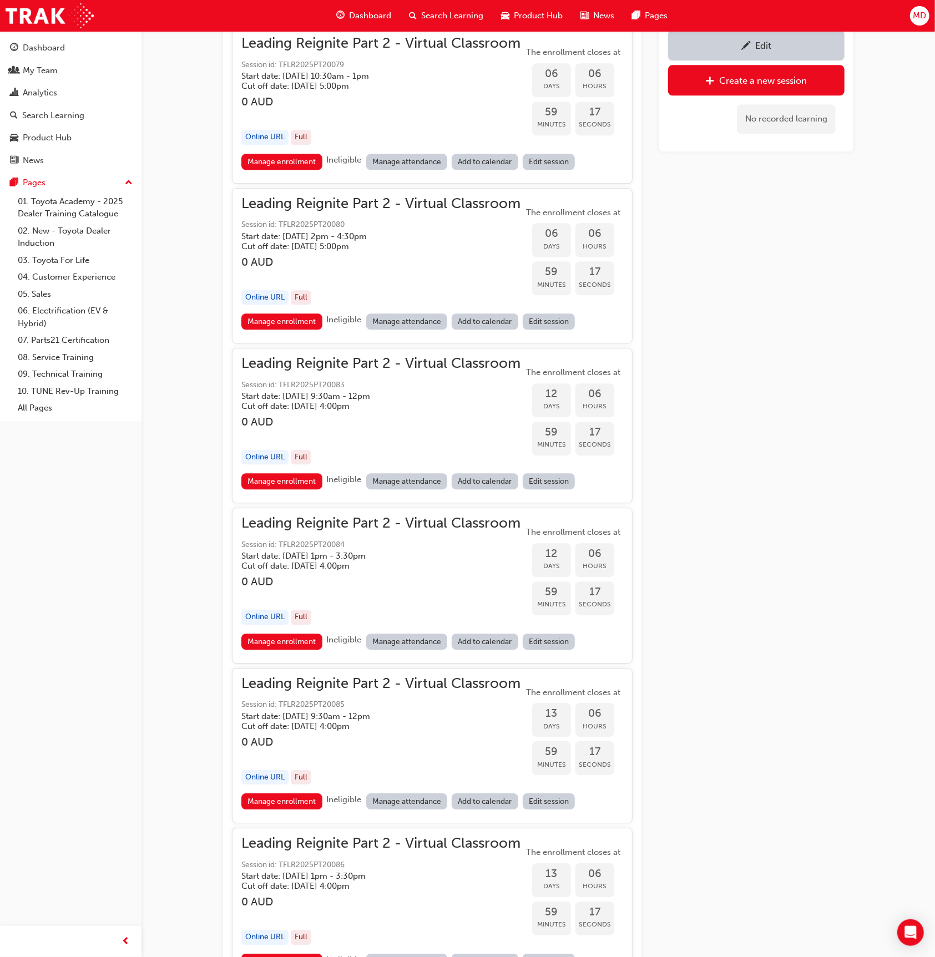
scroll to position [4444, 0]
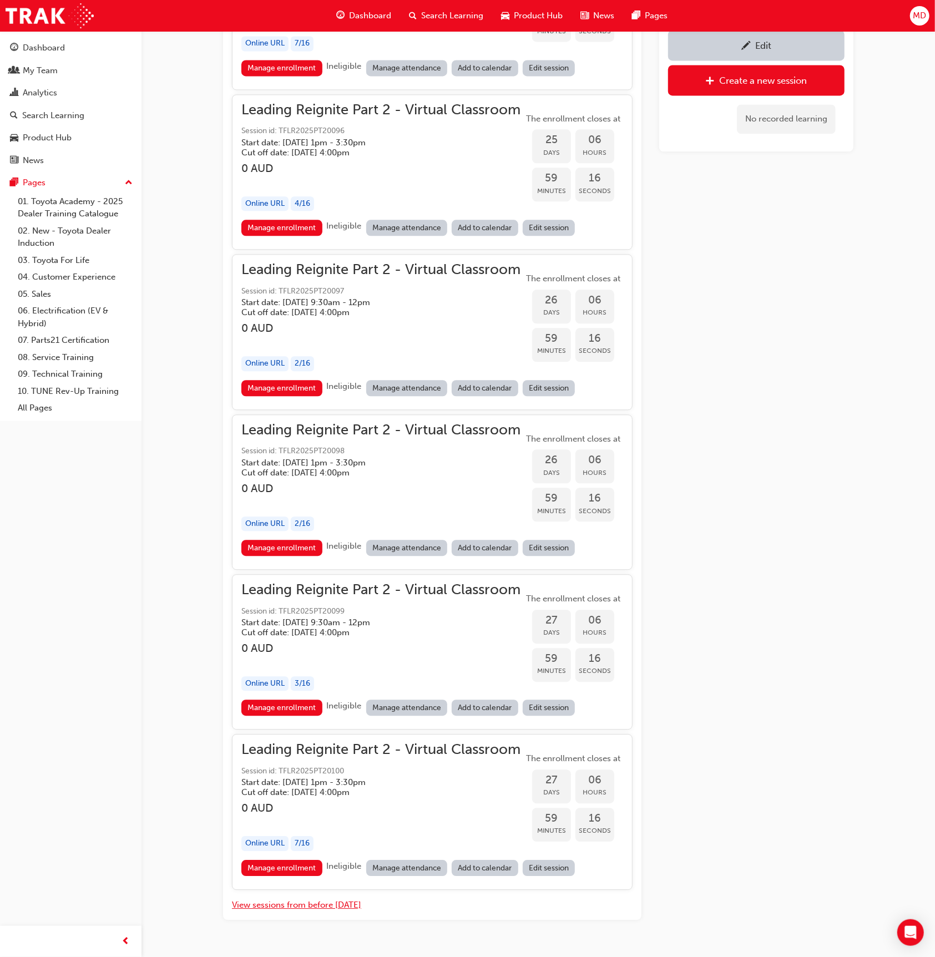
click at [314, 898] on button "View sessions from before today" at bounding box center [296, 904] width 129 height 13
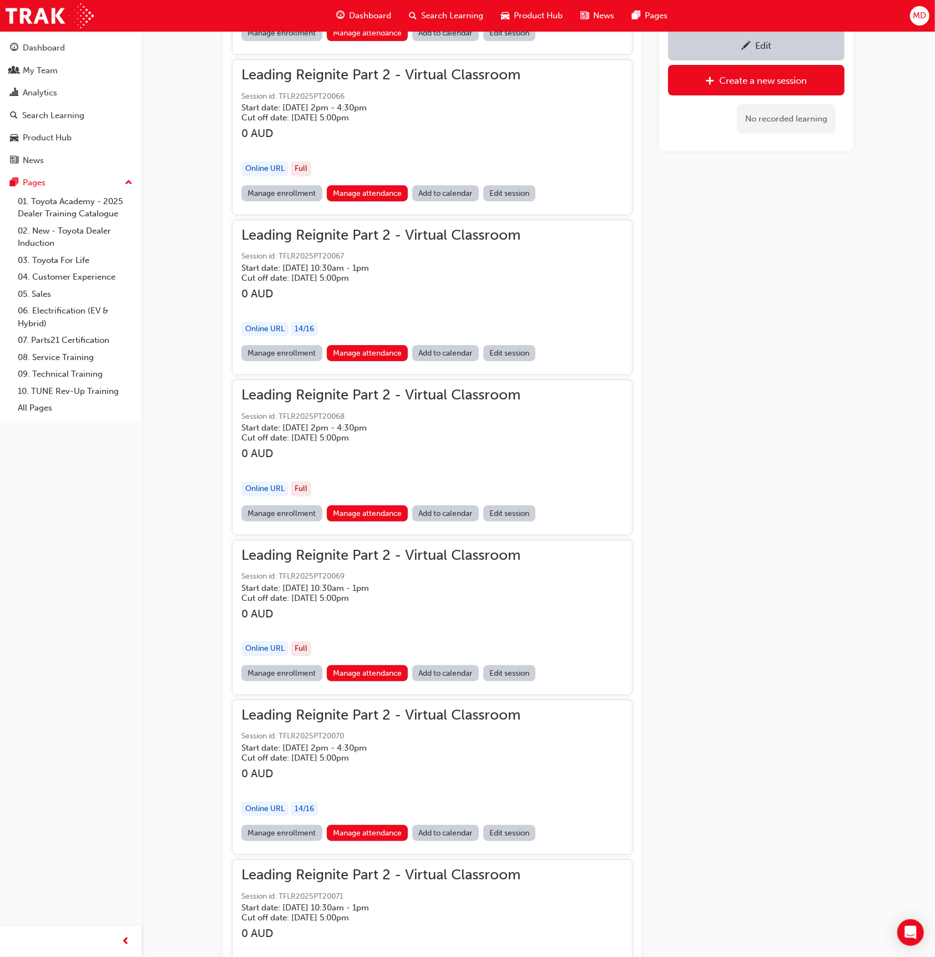
scroll to position [11188, 0]
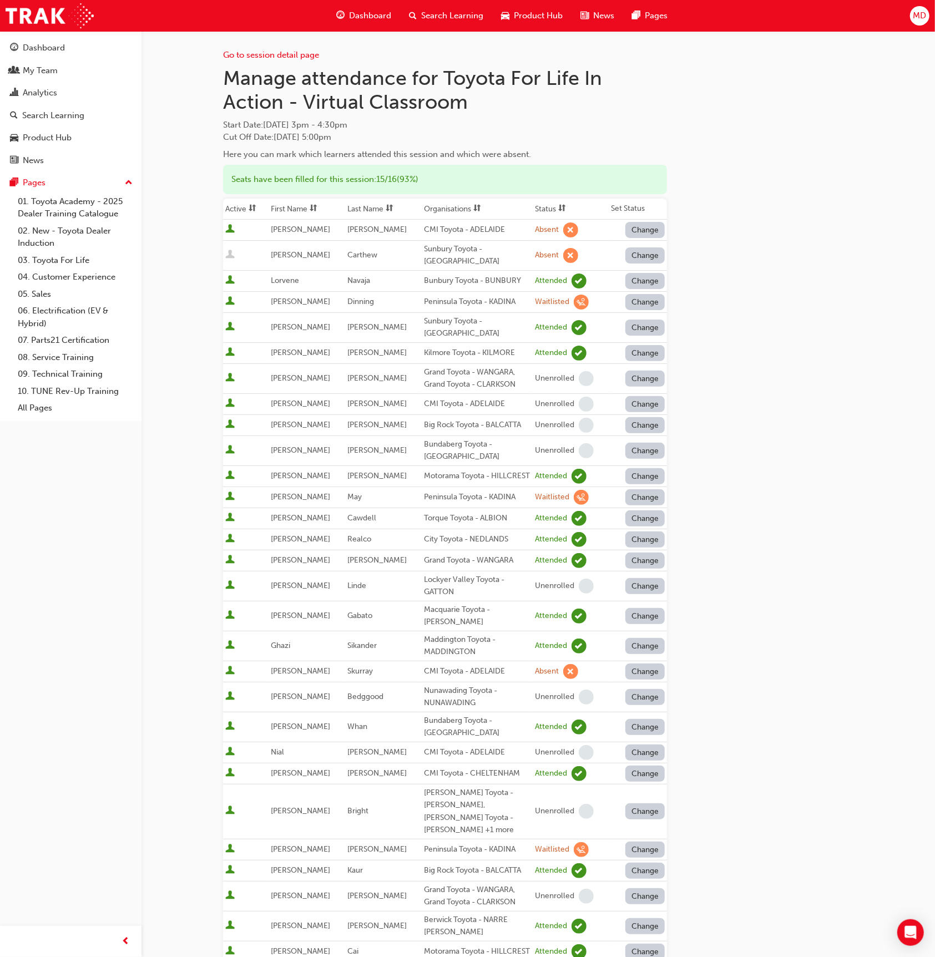
click at [390, 209] on span "sorting-icon" at bounding box center [389, 208] width 8 height 9
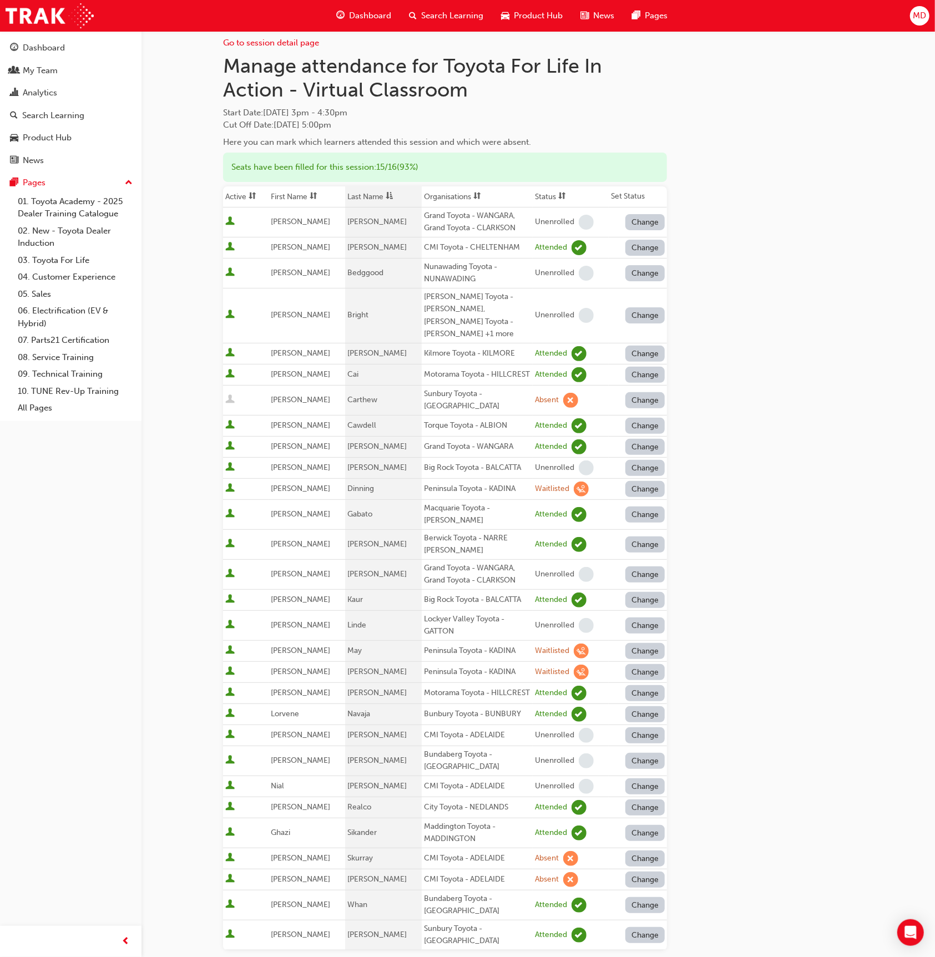
scroll to position [16, 0]
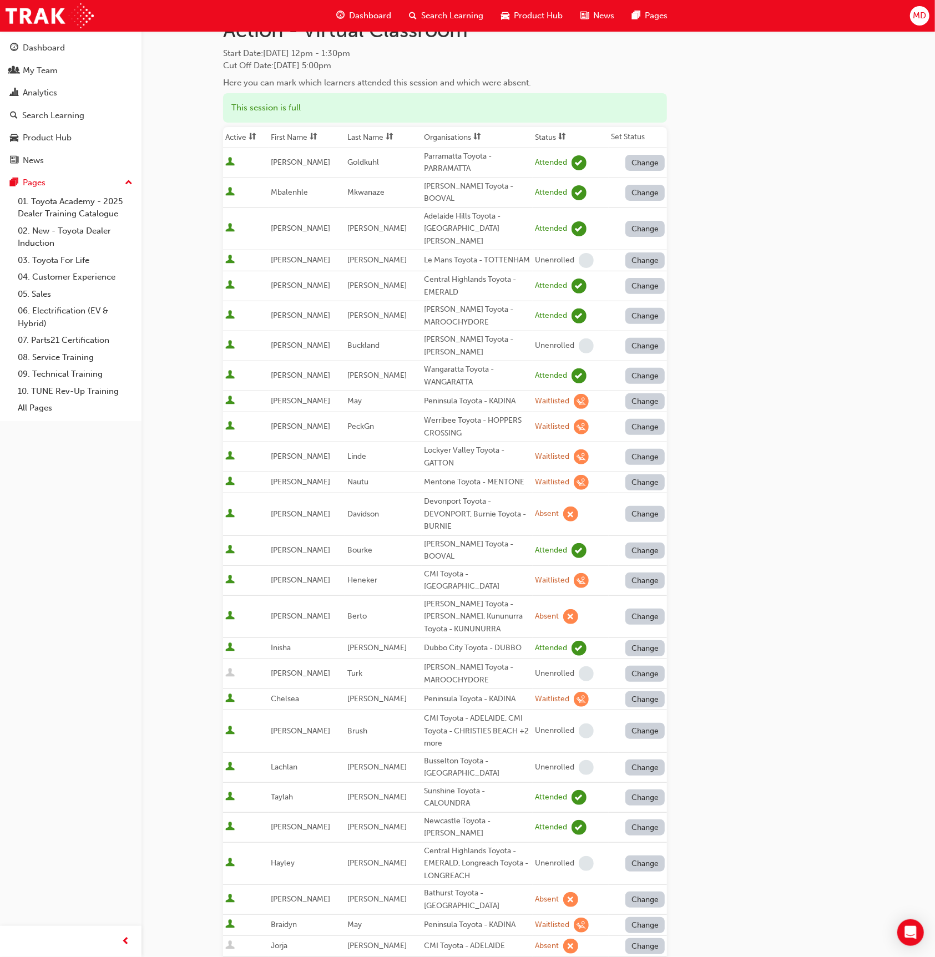
scroll to position [65, 0]
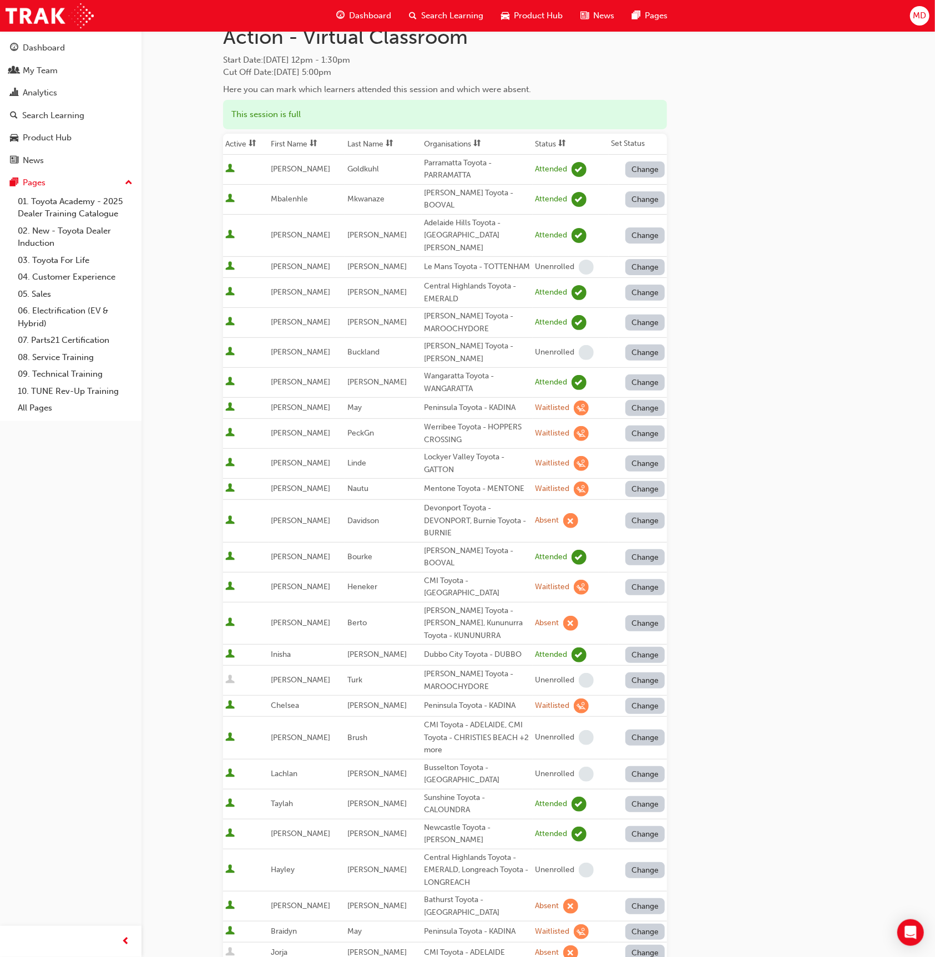
drag, startPoint x: 387, startPoint y: 140, endPoint x: 386, endPoint y: 158, distance: 17.8
click at [385, 140] on span "sorting-icon" at bounding box center [389, 143] width 8 height 9
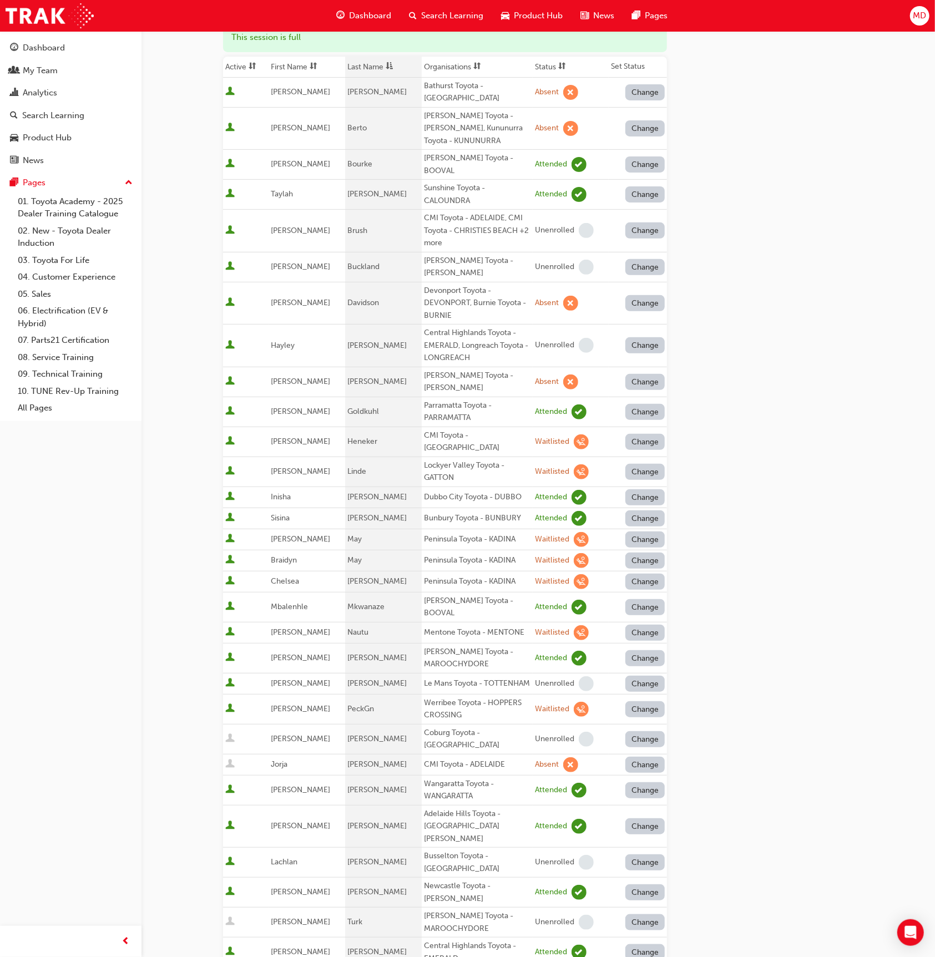
scroll to position [143, 0]
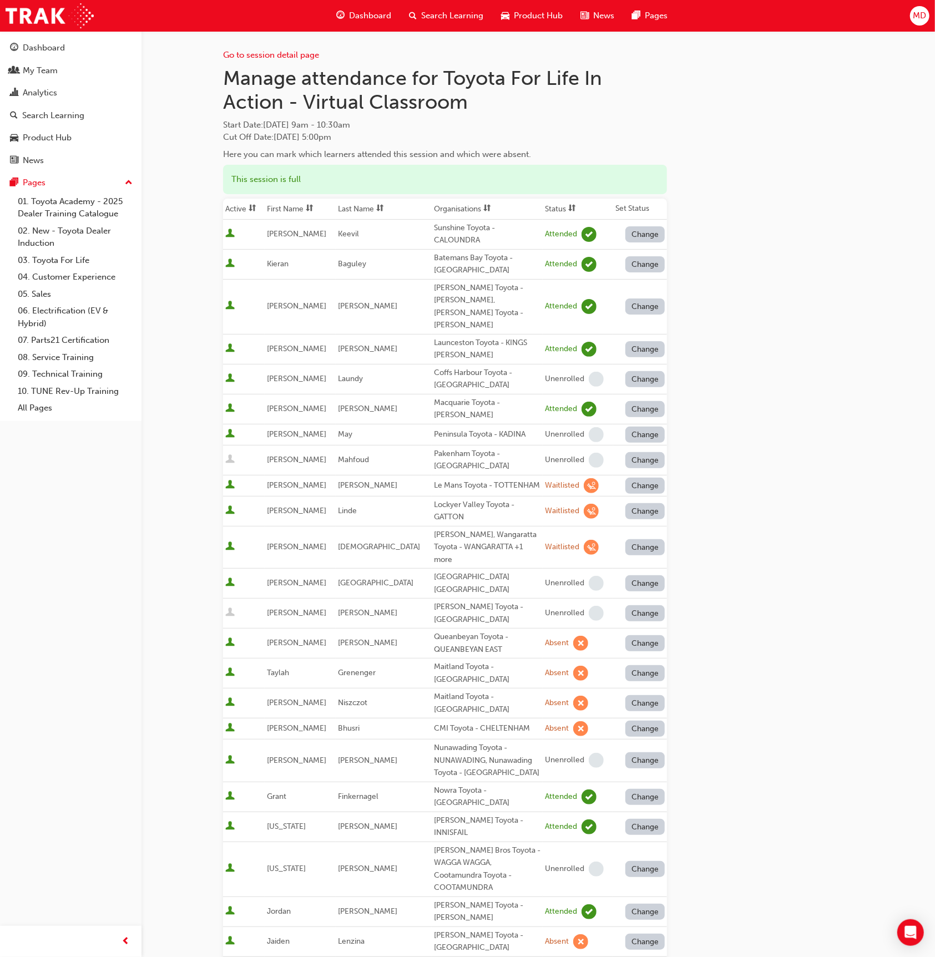
click at [386, 207] on span at bounding box center [380, 209] width 12 height 14
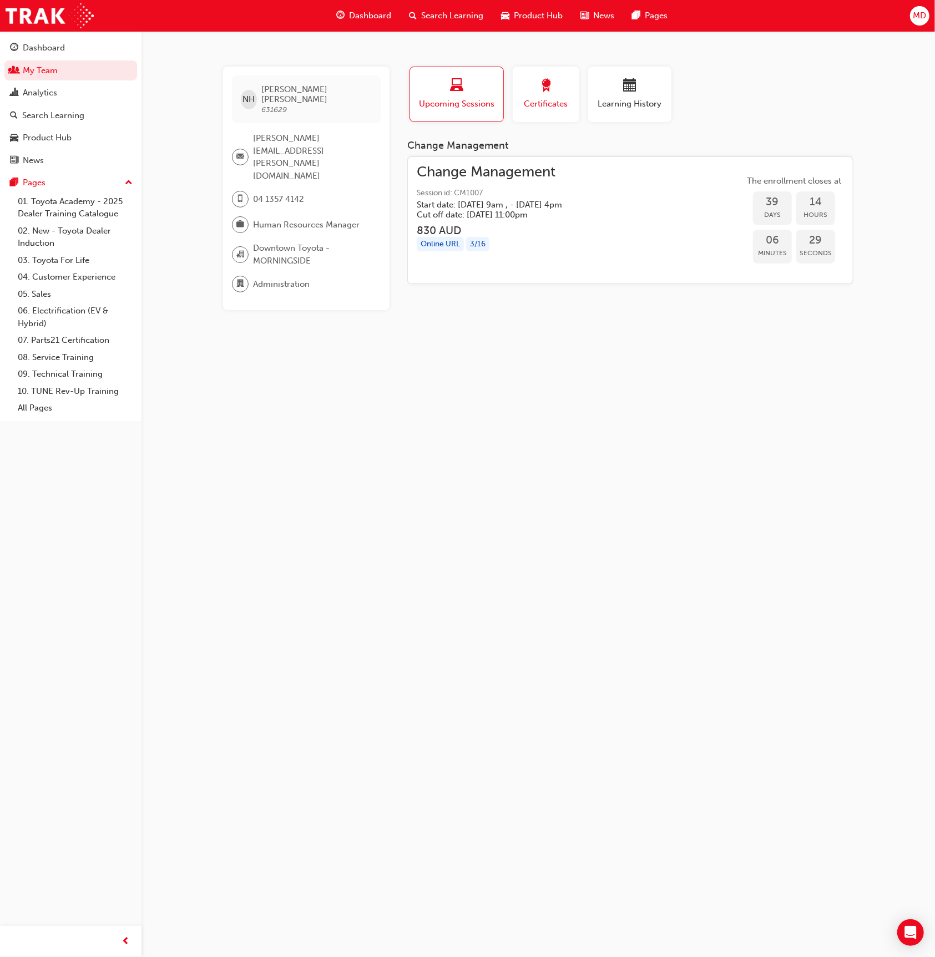
click at [553, 98] on span "Certificates" at bounding box center [546, 104] width 50 height 13
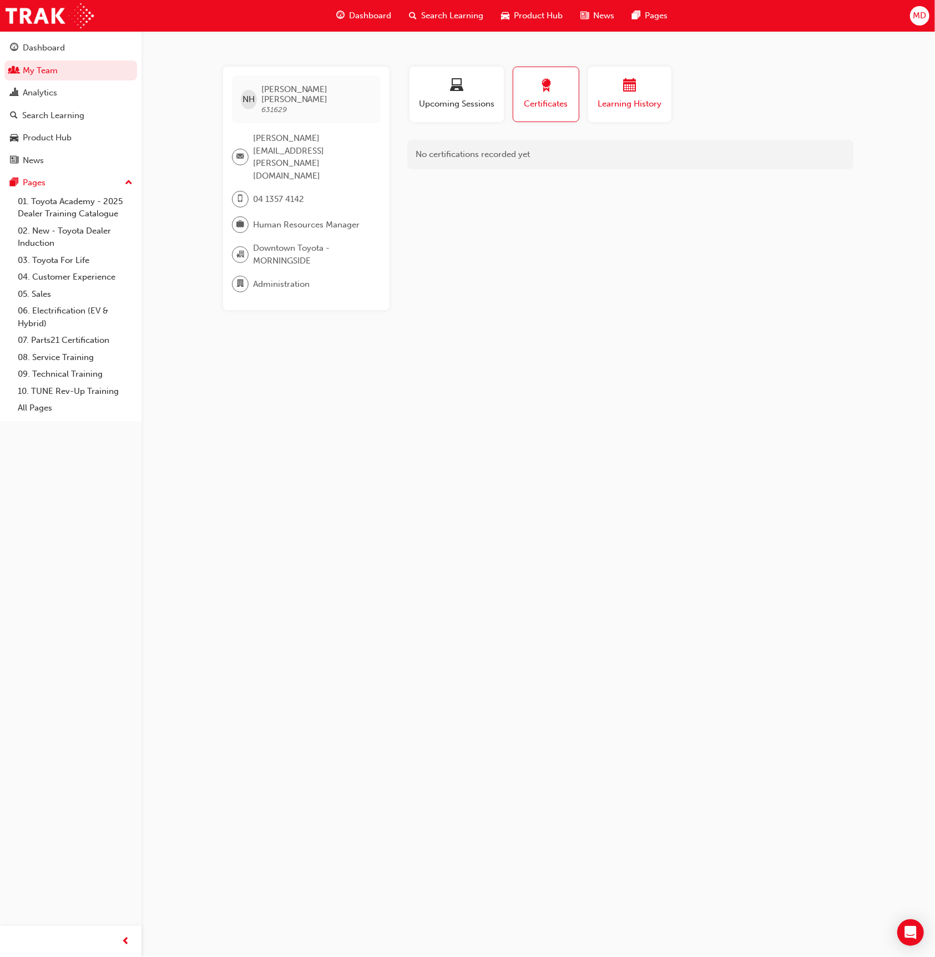
click at [606, 90] on div "button" at bounding box center [629, 87] width 67 height 17
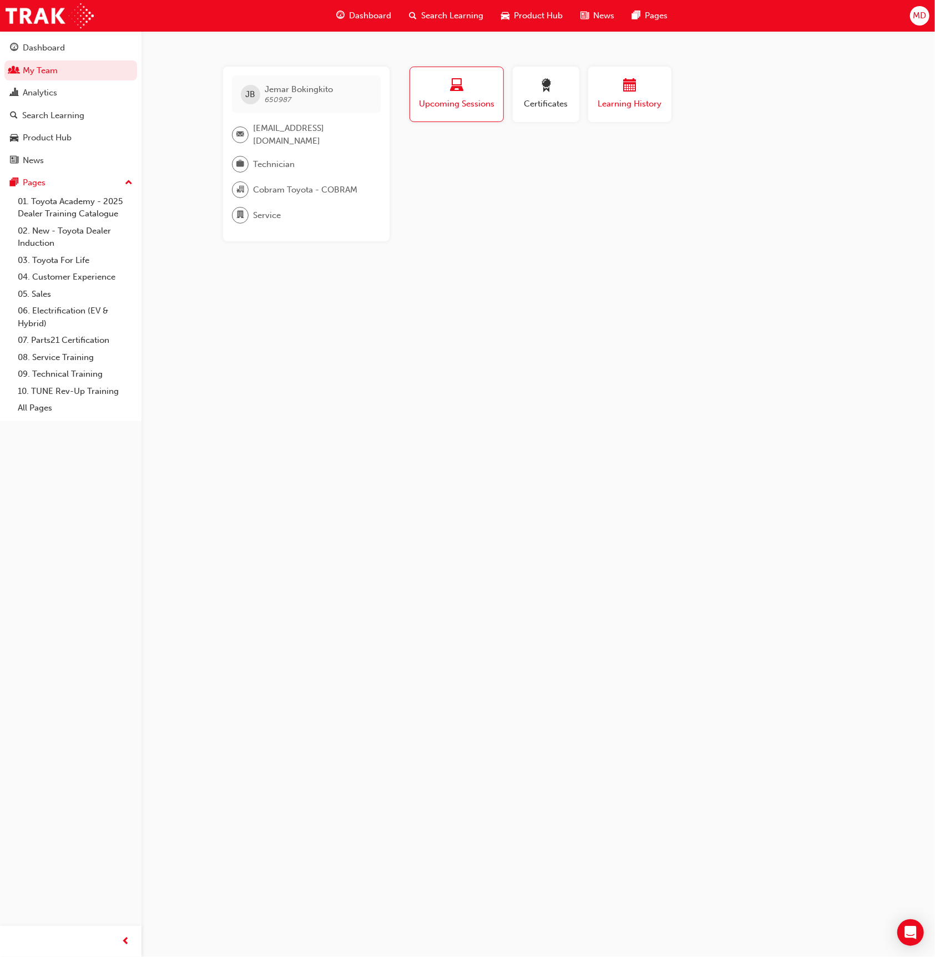
click at [647, 67] on button "Learning History" at bounding box center [629, 94] width 83 height 55
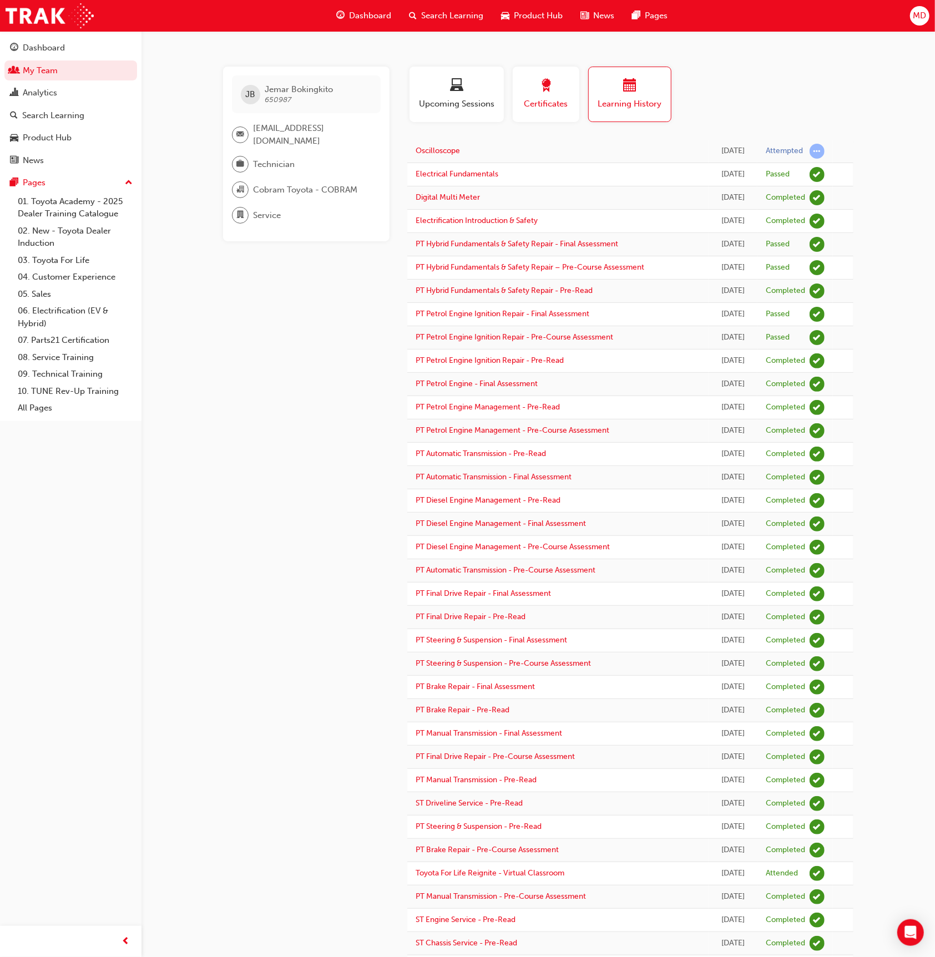
click at [542, 98] on span "Certificates" at bounding box center [546, 104] width 50 height 13
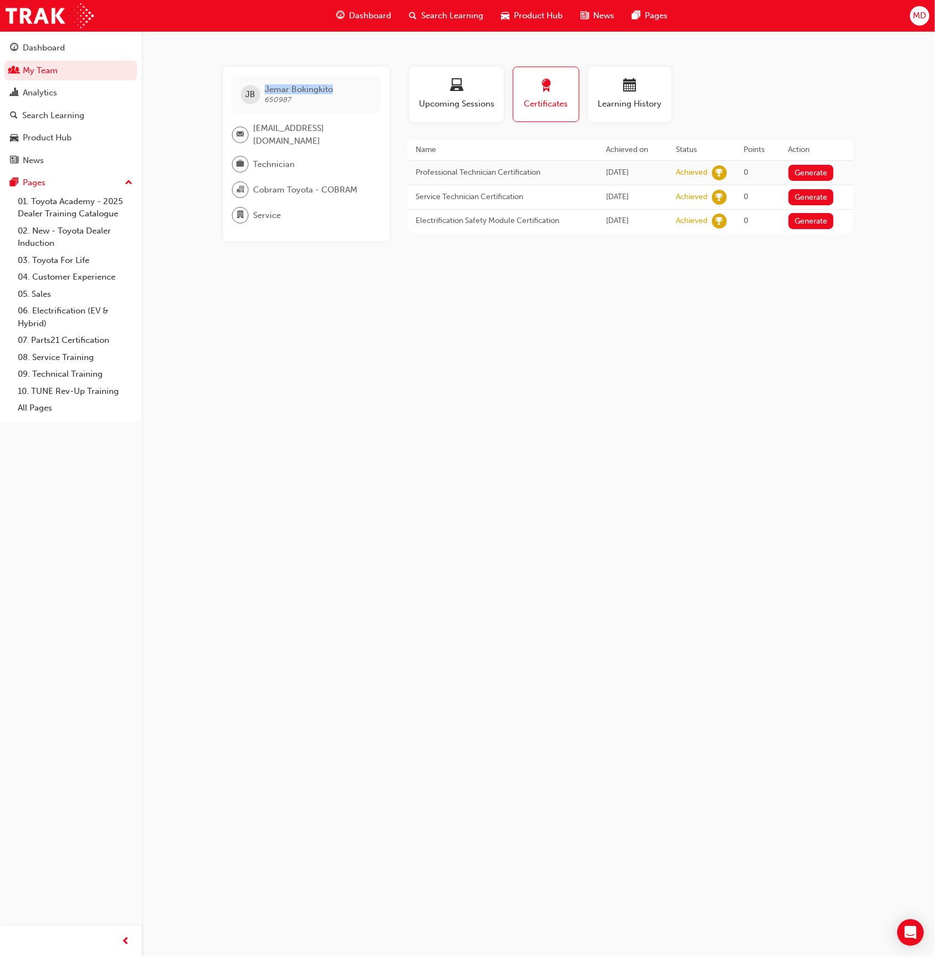
drag, startPoint x: 343, startPoint y: 85, endPoint x: 265, endPoint y: 89, distance: 78.9
click at [265, 89] on div "[PERSON_NAME] 650987" at bounding box center [306, 94] width 149 height 38
copy span "[PERSON_NAME]"
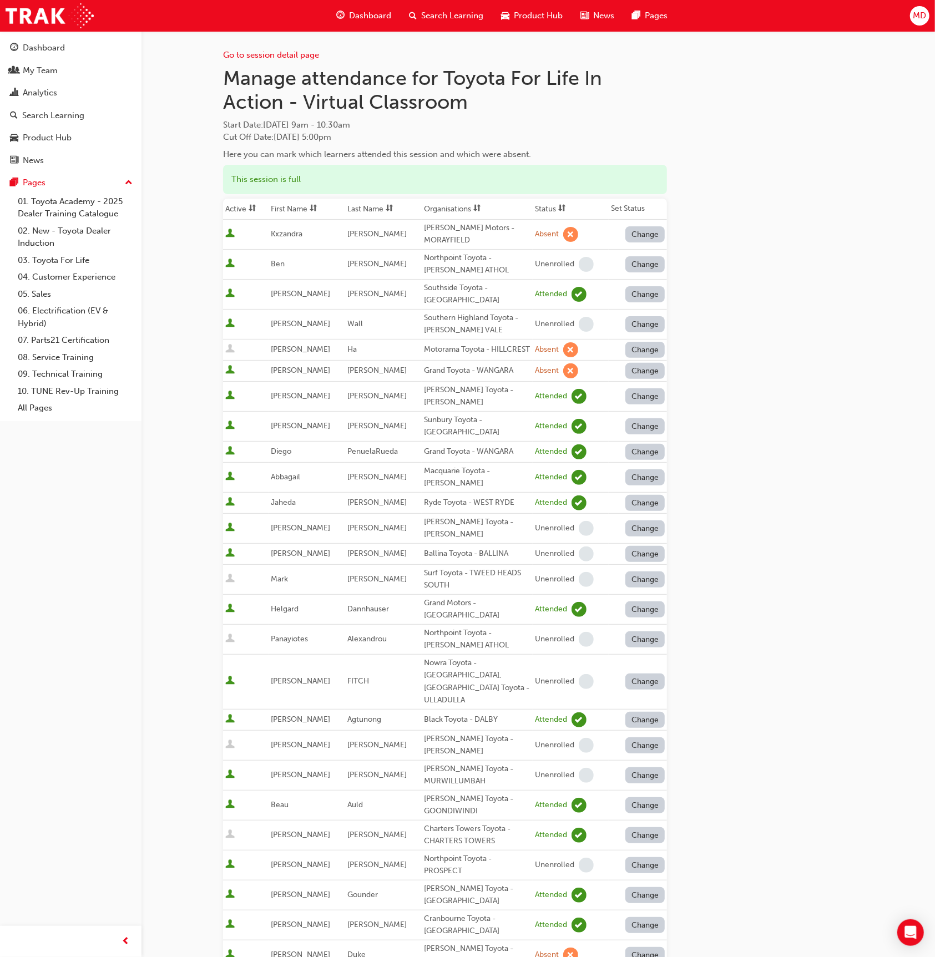
drag, startPoint x: 388, startPoint y: 205, endPoint x: 413, endPoint y: 271, distance: 71.1
click at [386, 205] on span "sorting-icon" at bounding box center [389, 208] width 8 height 9
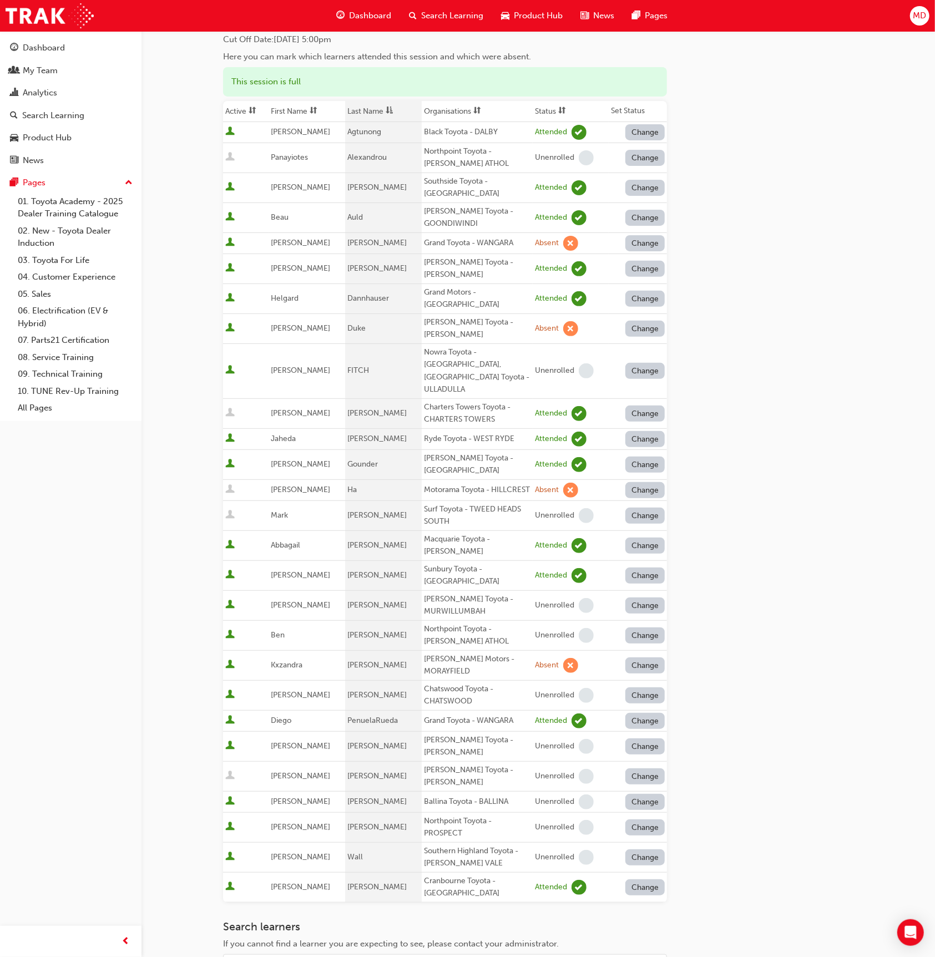
scroll to position [69, 0]
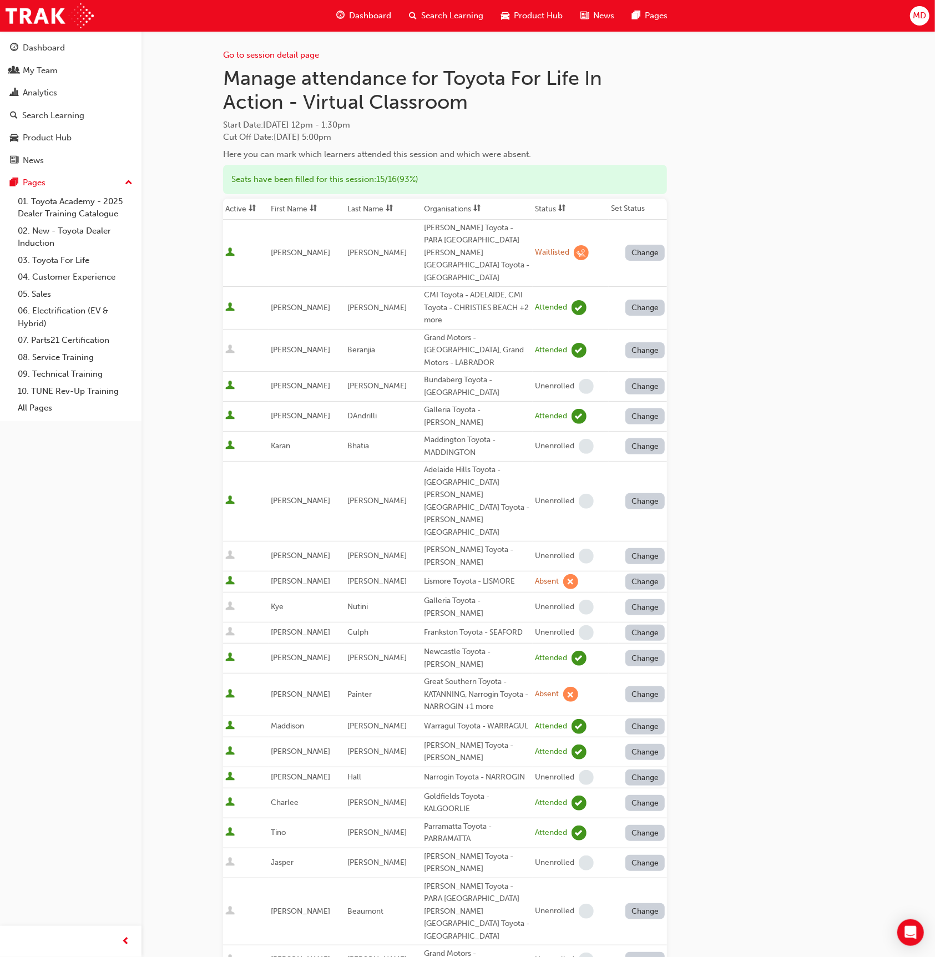
click at [385, 201] on th "Last Name" at bounding box center [383, 209] width 77 height 21
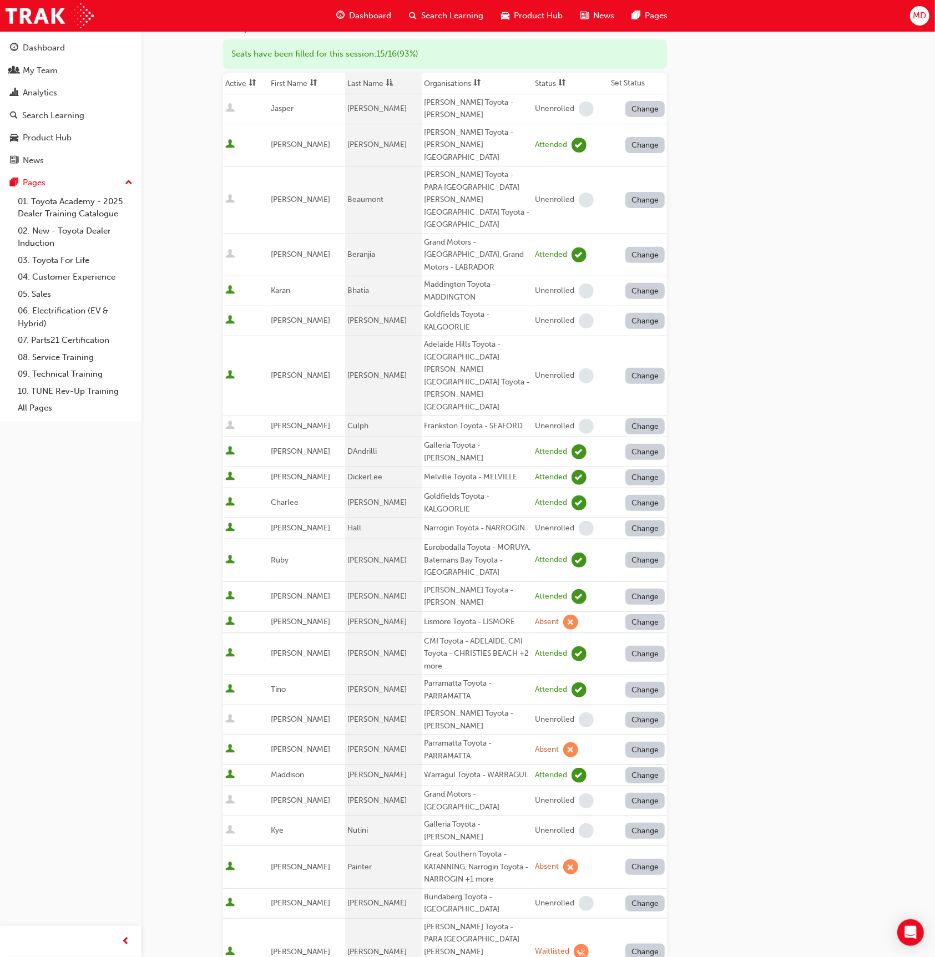
scroll to position [125, 0]
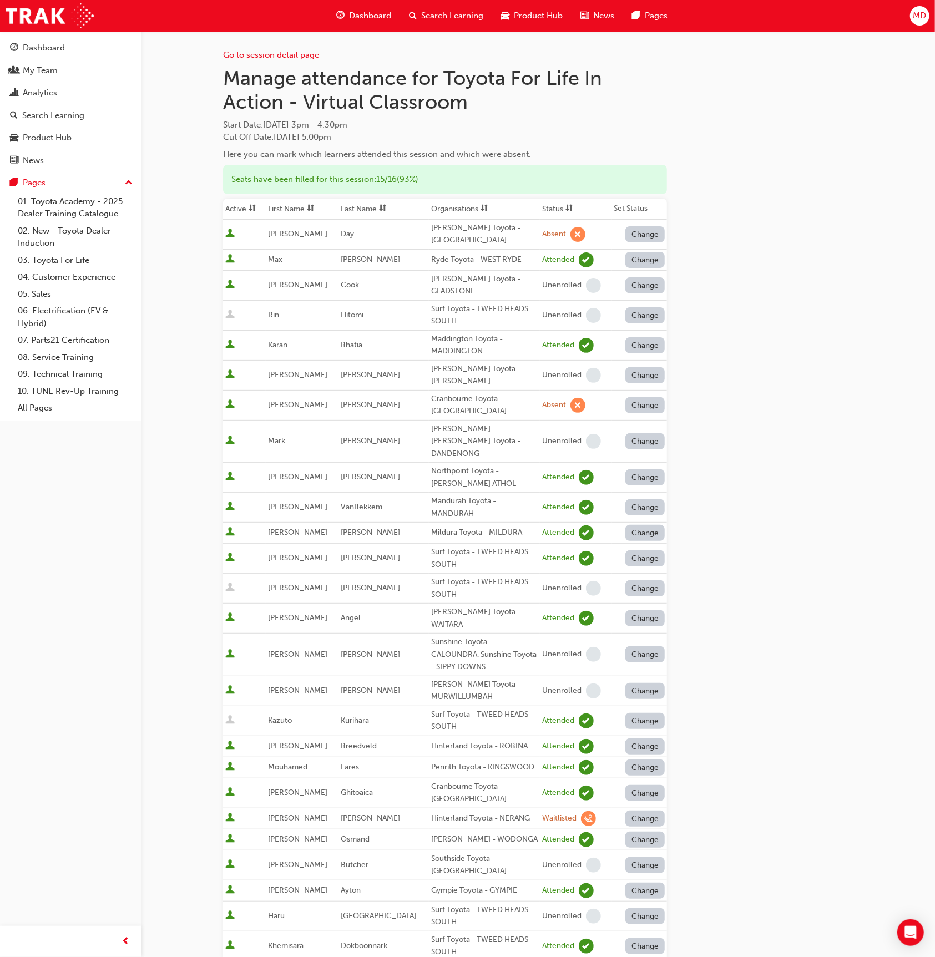
click at [387, 209] on span "sorting-icon" at bounding box center [383, 208] width 8 height 9
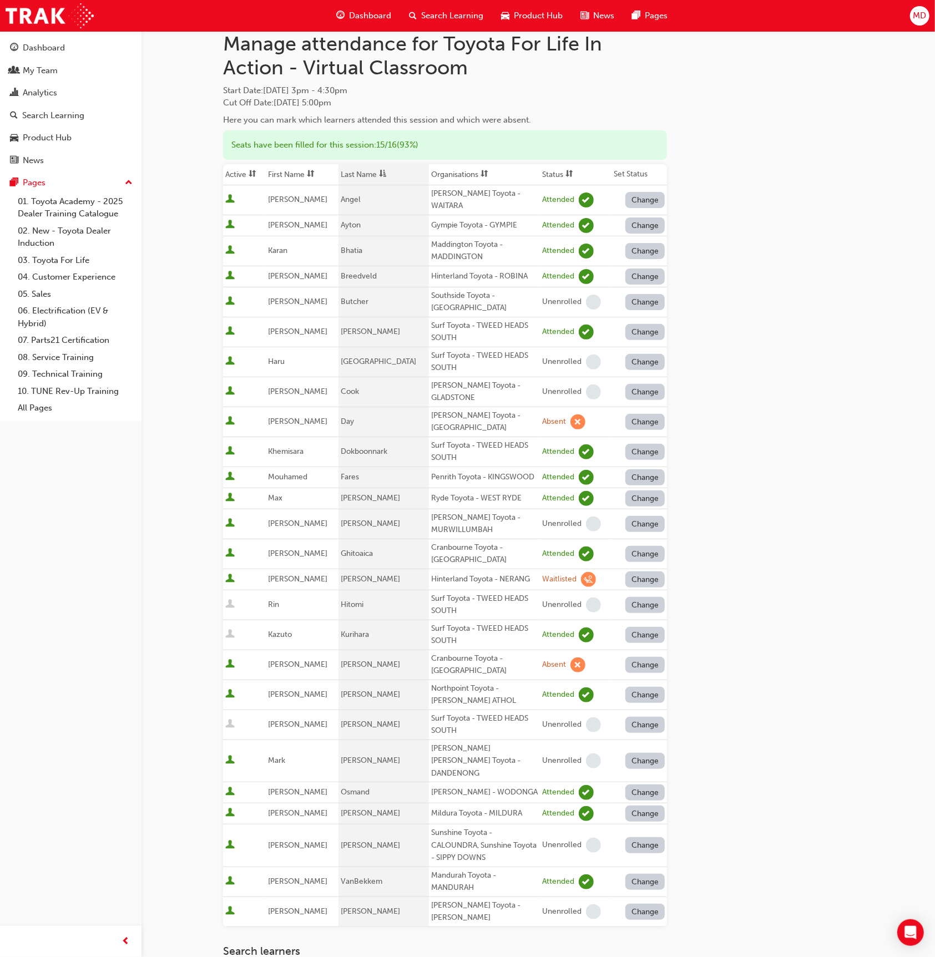
scroll to position [40, 0]
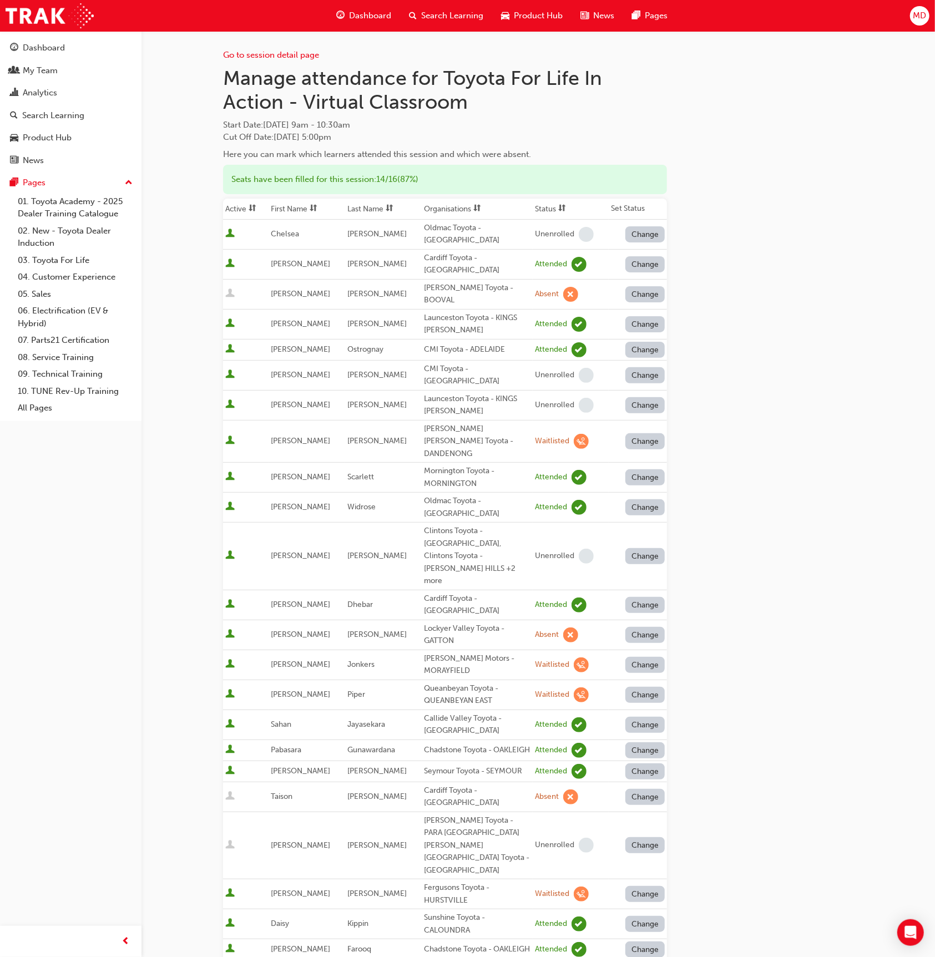
click at [379, 205] on th "Last Name" at bounding box center [383, 209] width 77 height 21
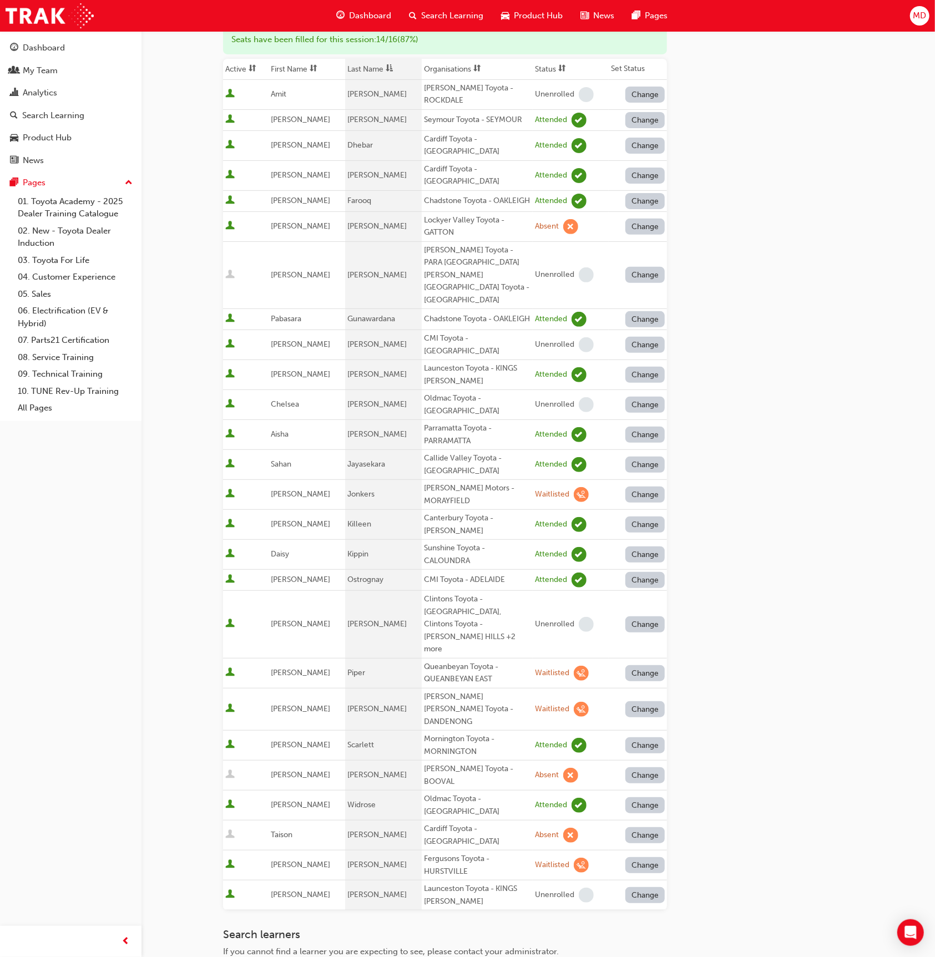
scroll to position [145, 0]
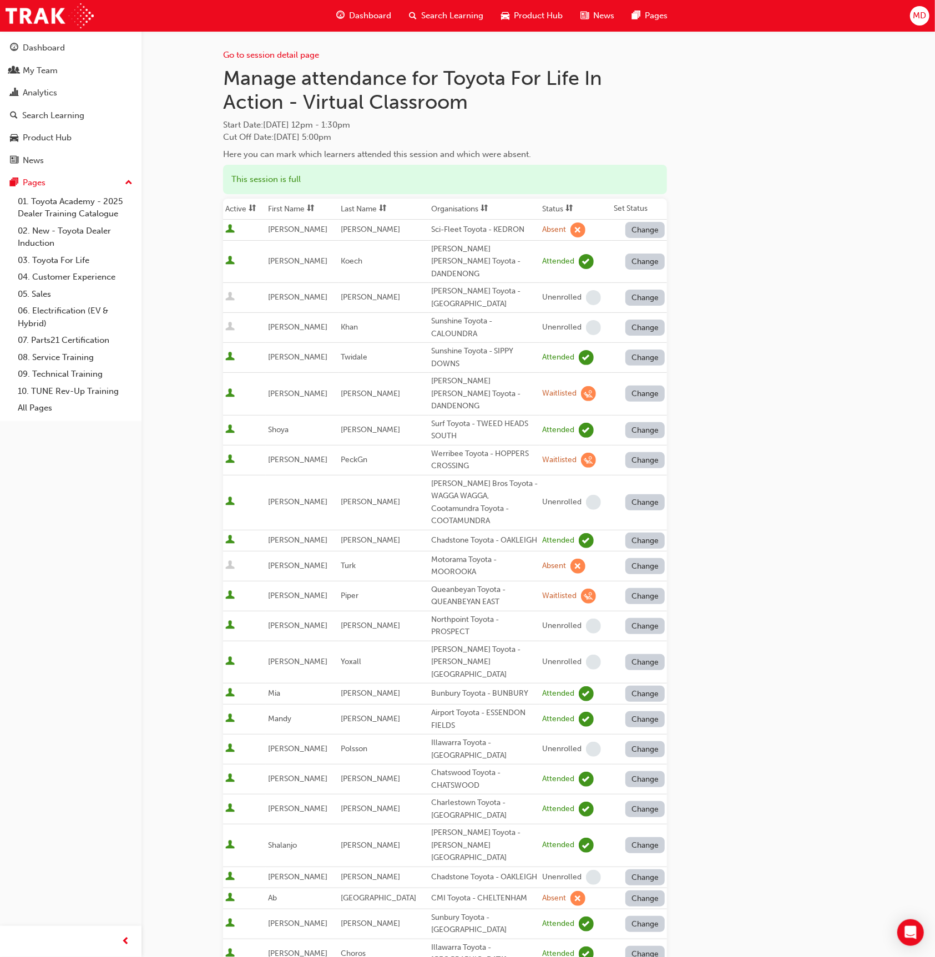
click at [379, 205] on th "Last Name" at bounding box center [383, 209] width 90 height 21
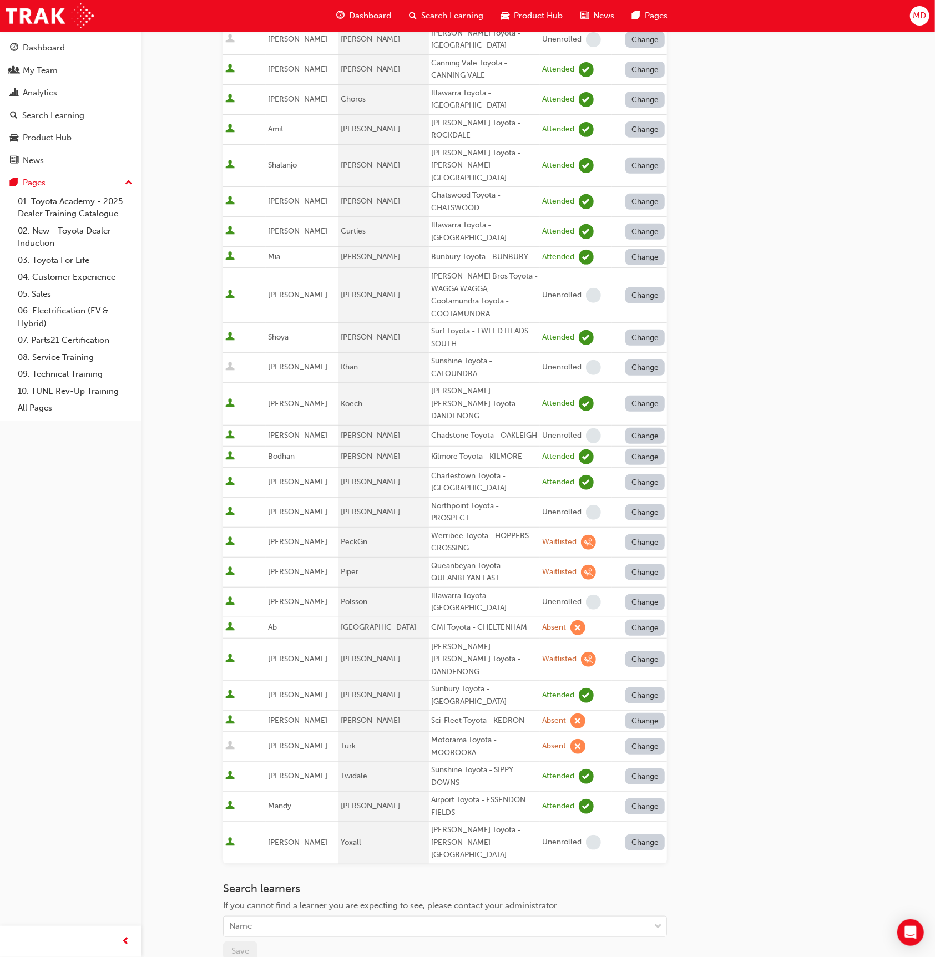
scroll to position [191, 0]
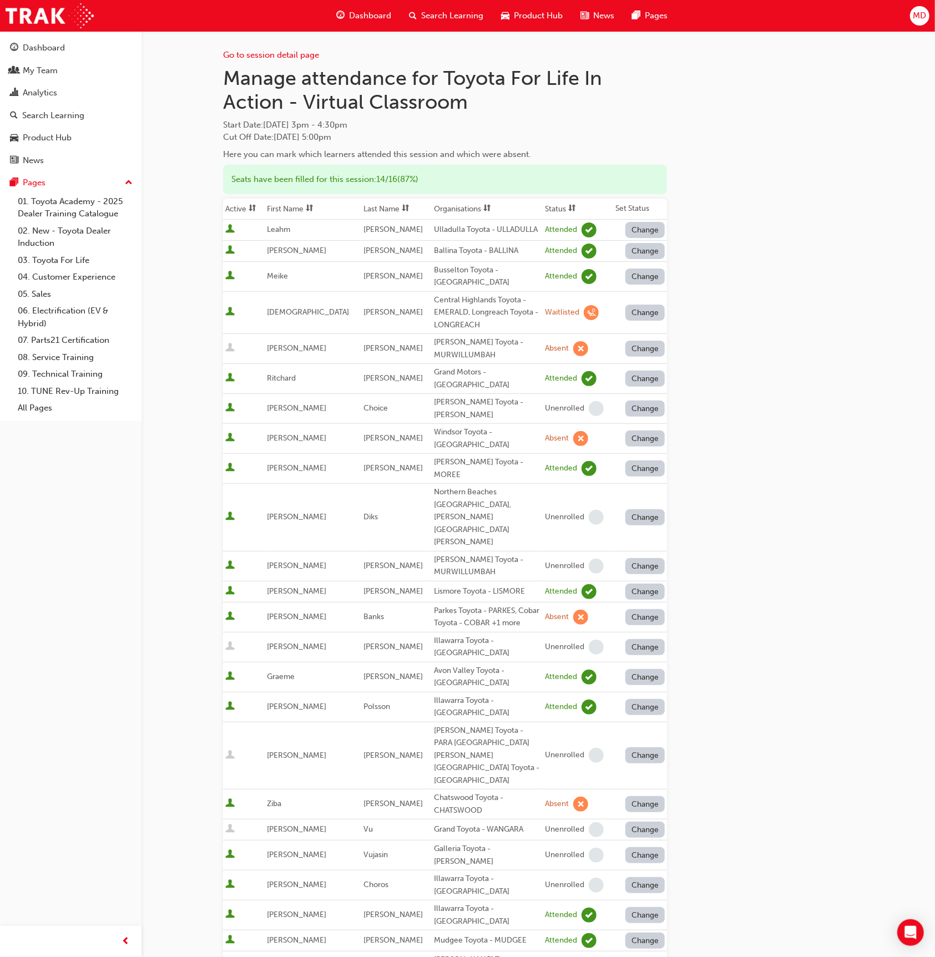
click at [402, 209] on span "sorting-icon" at bounding box center [406, 208] width 8 height 9
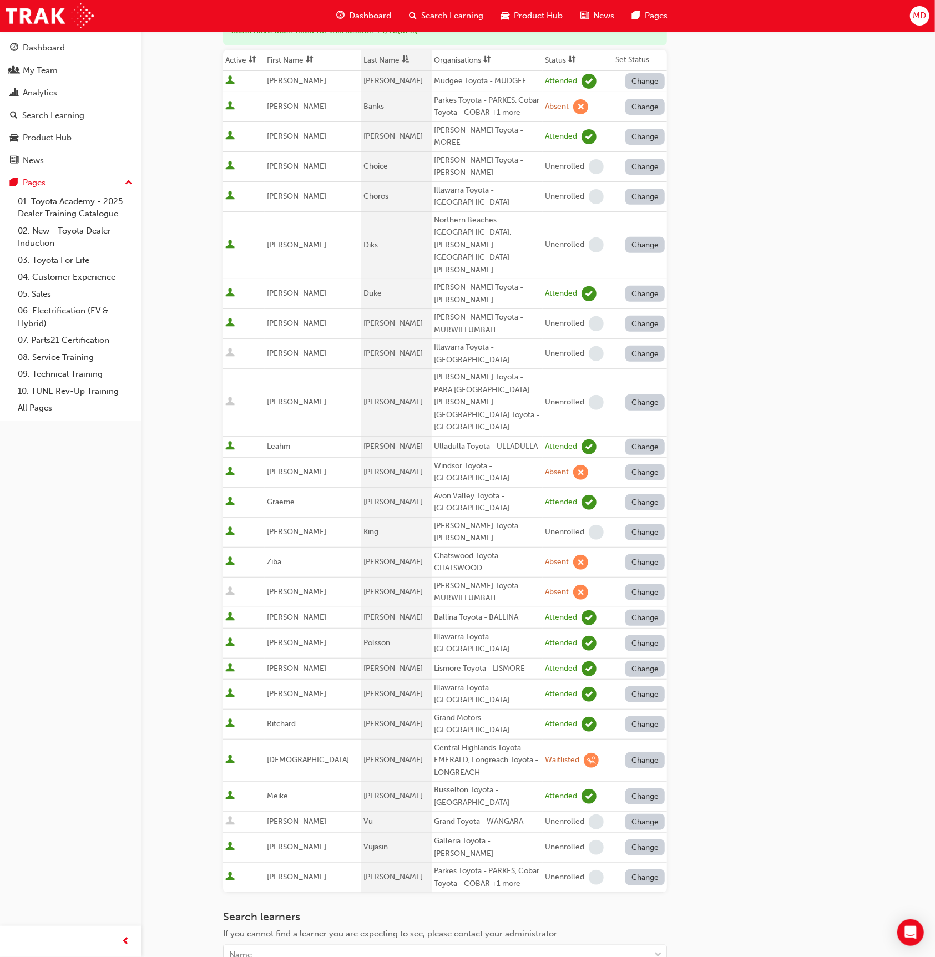
scroll to position [242, 0]
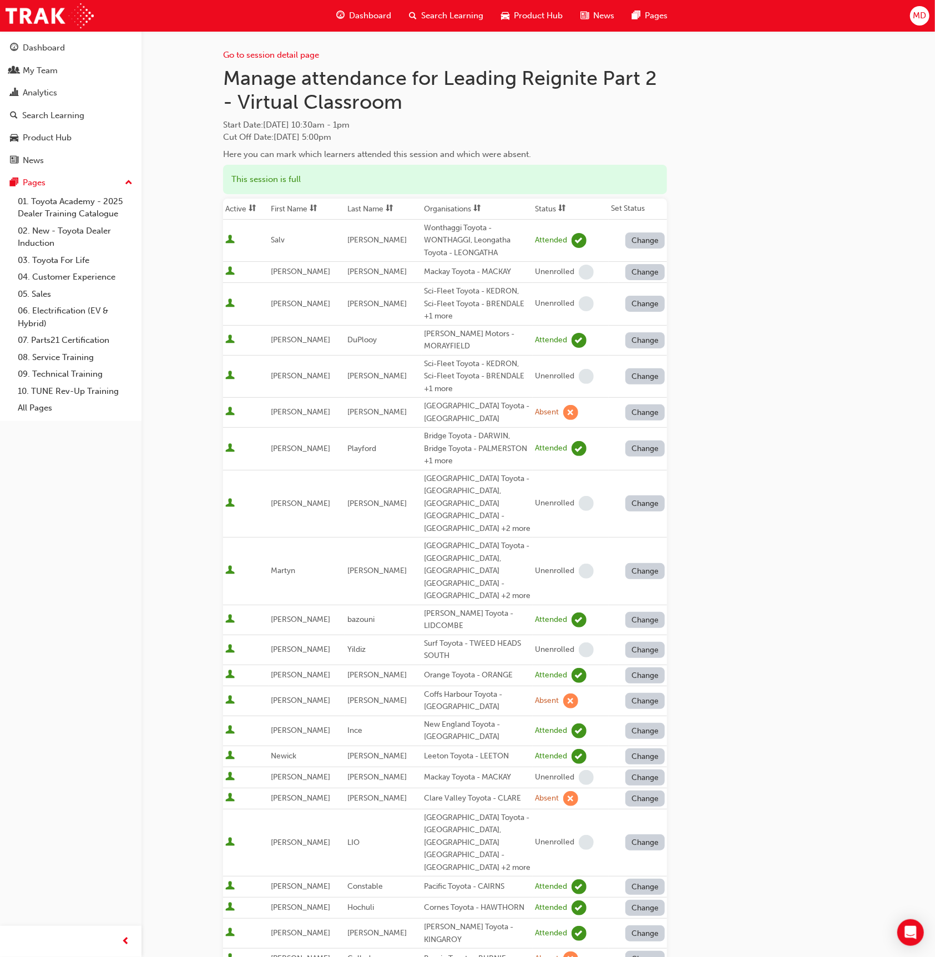
click at [316, 206] on span "sorting-icon" at bounding box center [313, 208] width 8 height 9
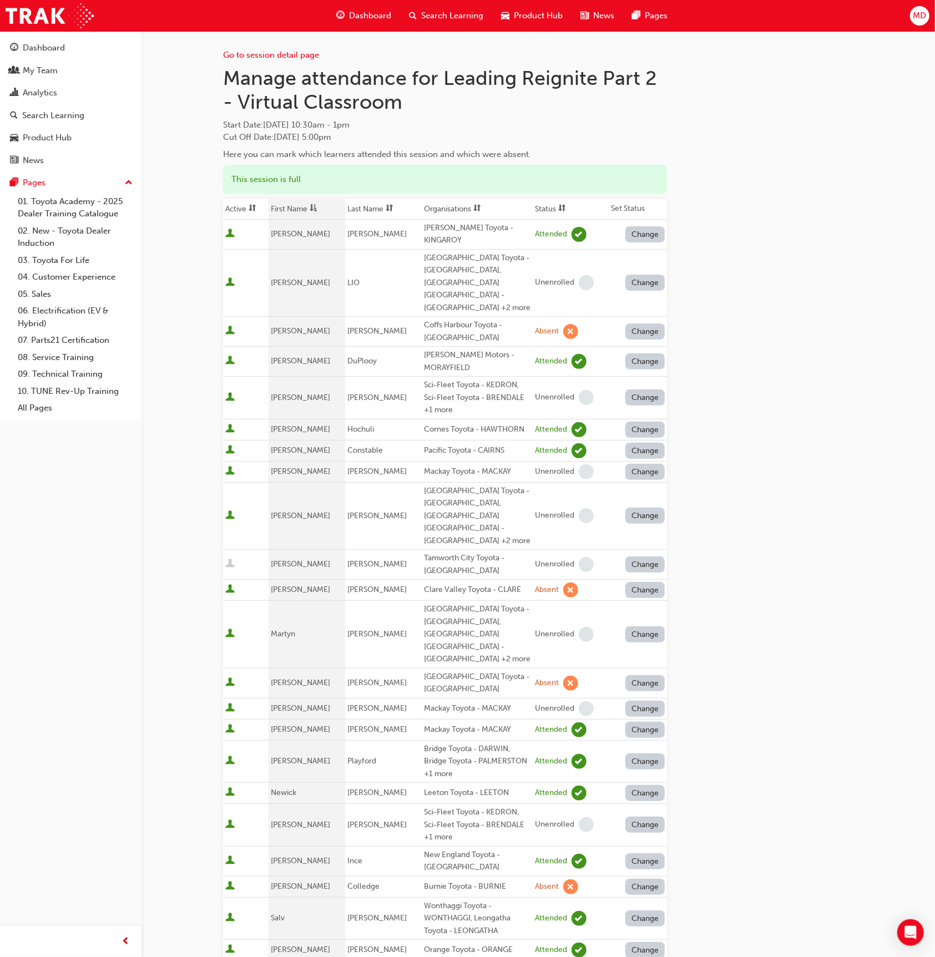
click at [642, 323] on button "Change" at bounding box center [645, 331] width 40 height 16
click at [656, 375] on div "Unenrolled" at bounding box center [637, 378] width 43 height 13
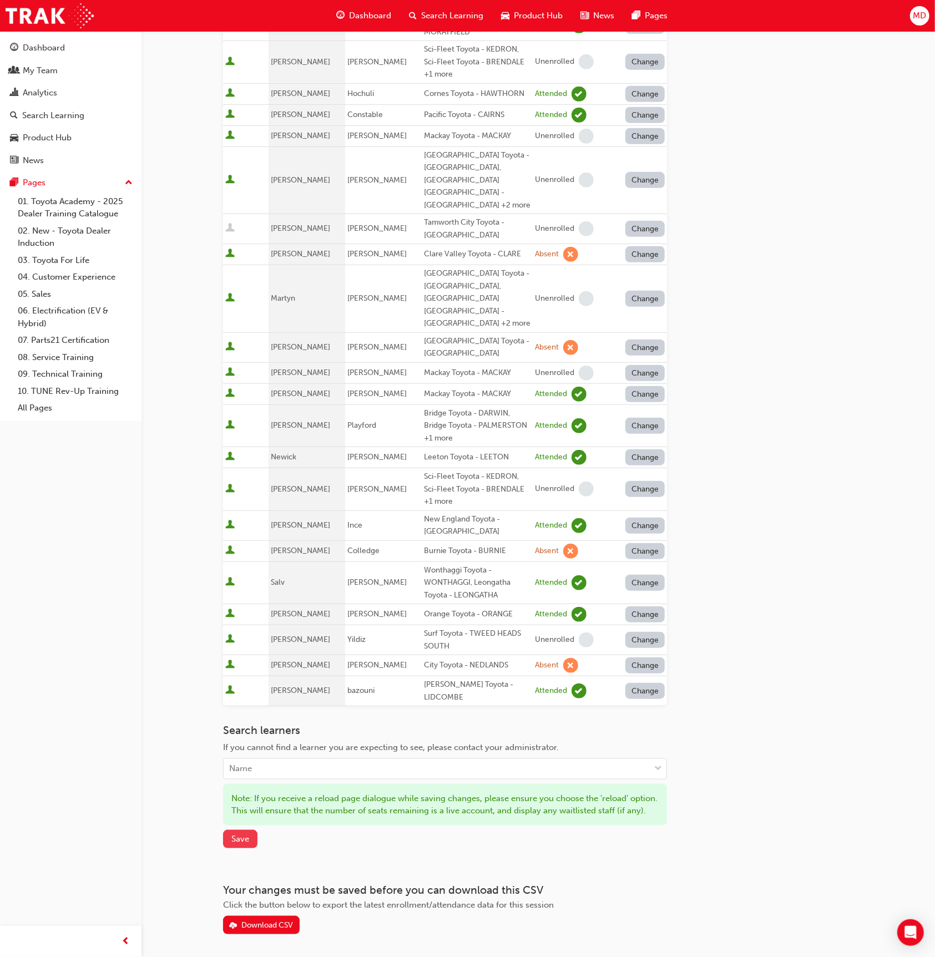
click at [240, 834] on span "Save" at bounding box center [240, 839] width 18 height 10
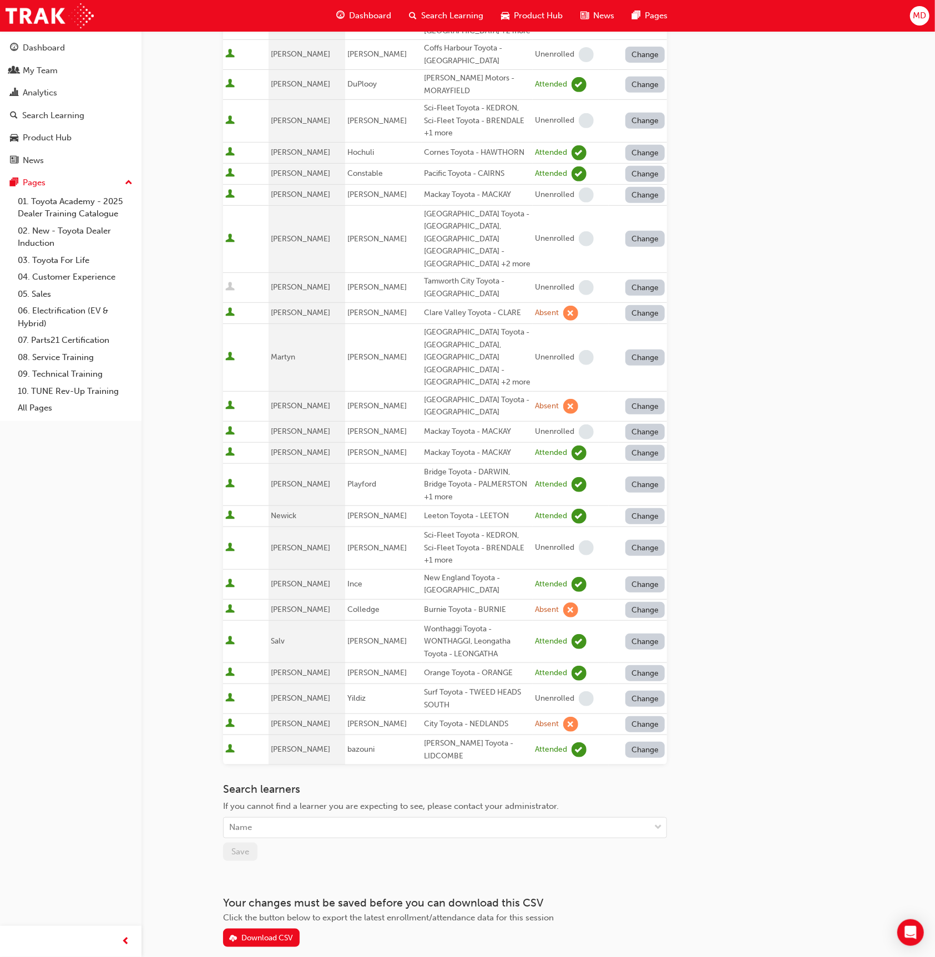
scroll to position [0, 0]
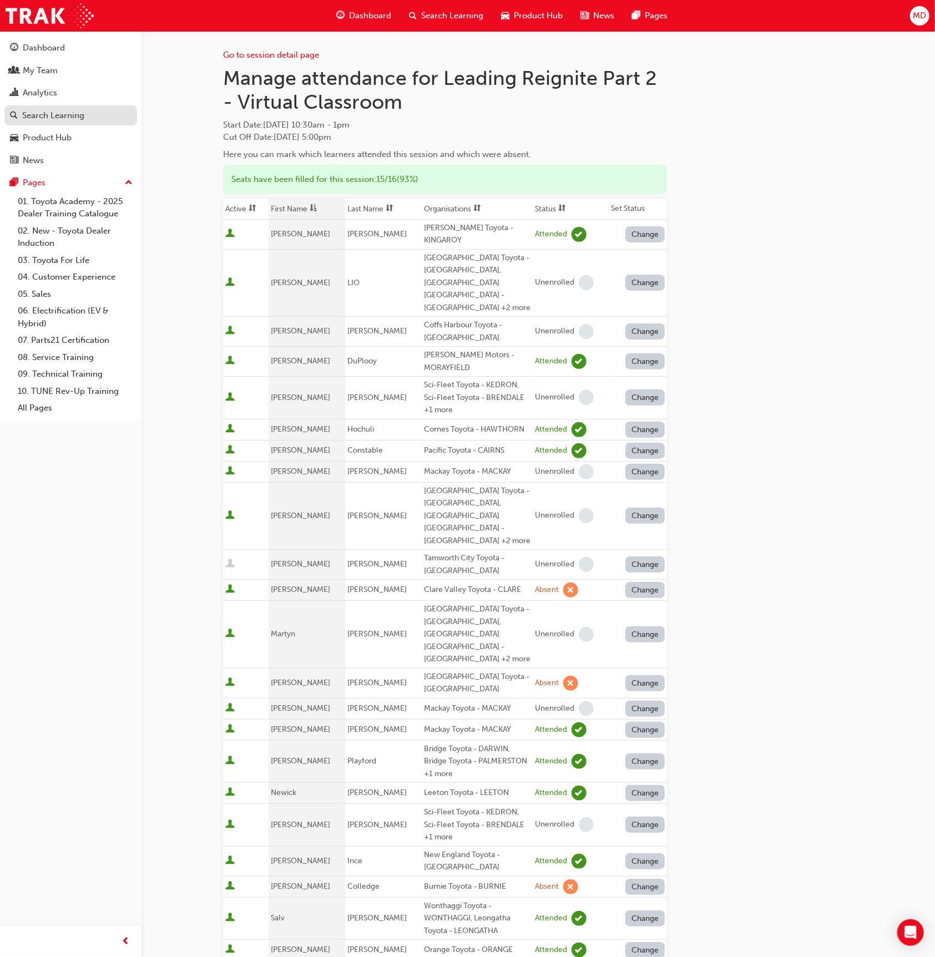
click at [79, 119] on div "Search Learning" at bounding box center [53, 115] width 62 height 13
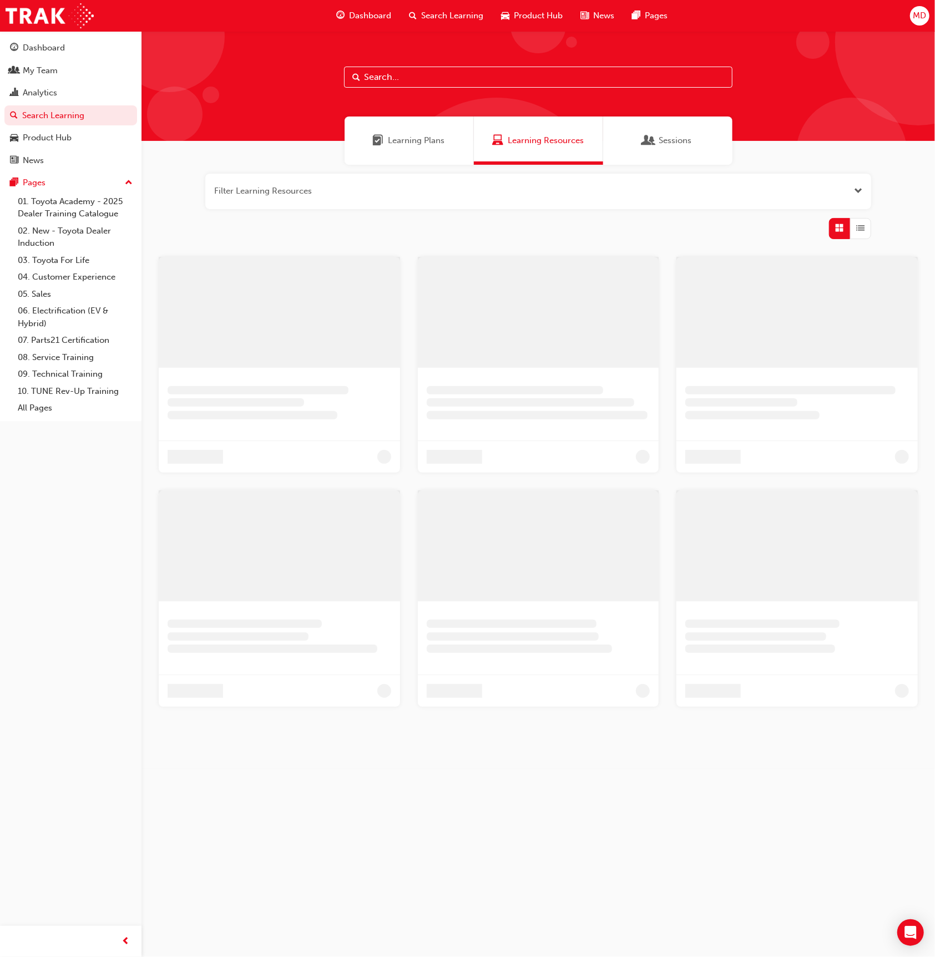
drag, startPoint x: 393, startPoint y: 154, endPoint x: 407, endPoint y: 141, distance: 18.5
click at [394, 154] on div "Learning Plans" at bounding box center [408, 140] width 129 height 48
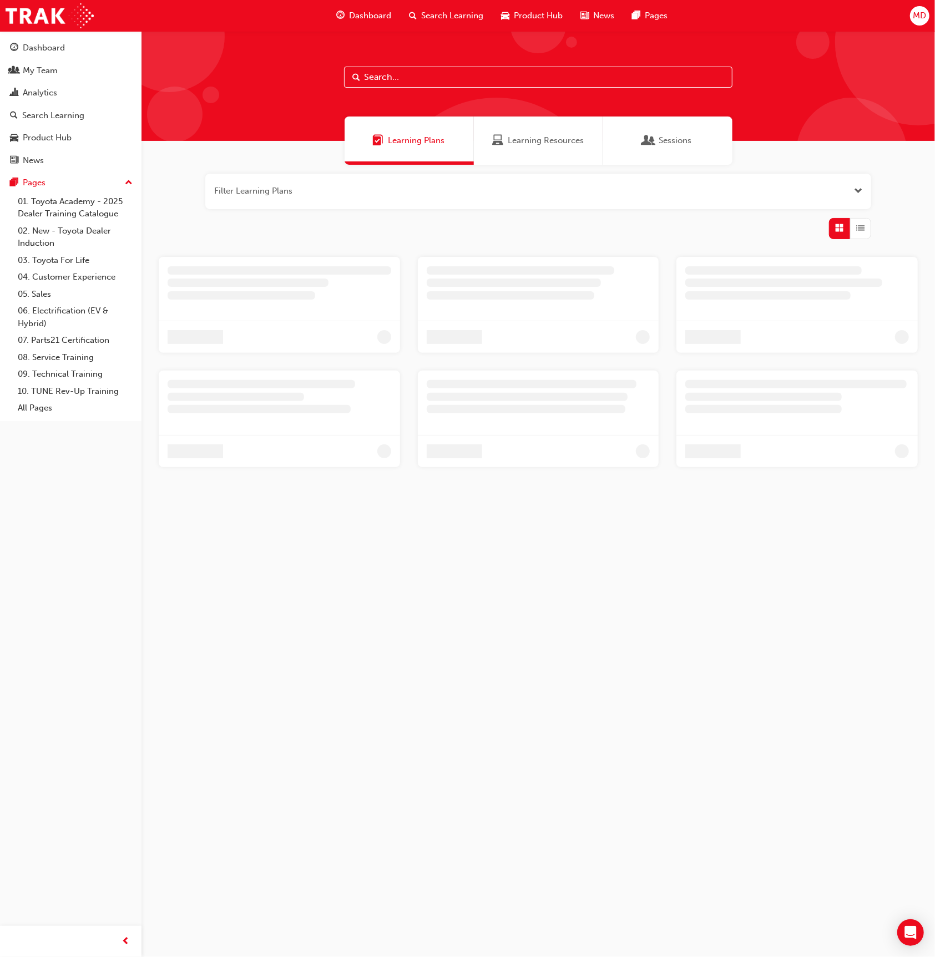
click at [410, 80] on input "text" at bounding box center [538, 77] width 388 height 21
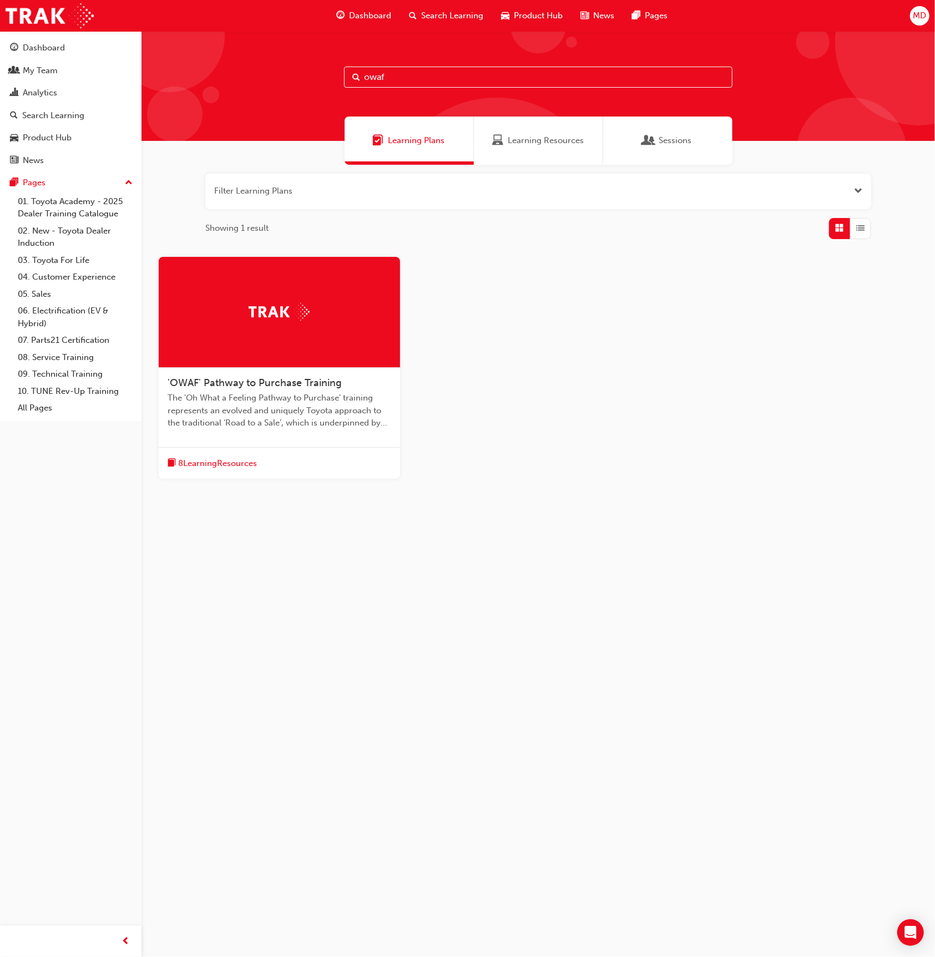
type input "owaf"
click at [323, 369] on div "'OWAF' Pathway to Purchase Training The 'Oh What a Feeling Pathway to Purchase'…" at bounding box center [279, 407] width 241 height 79
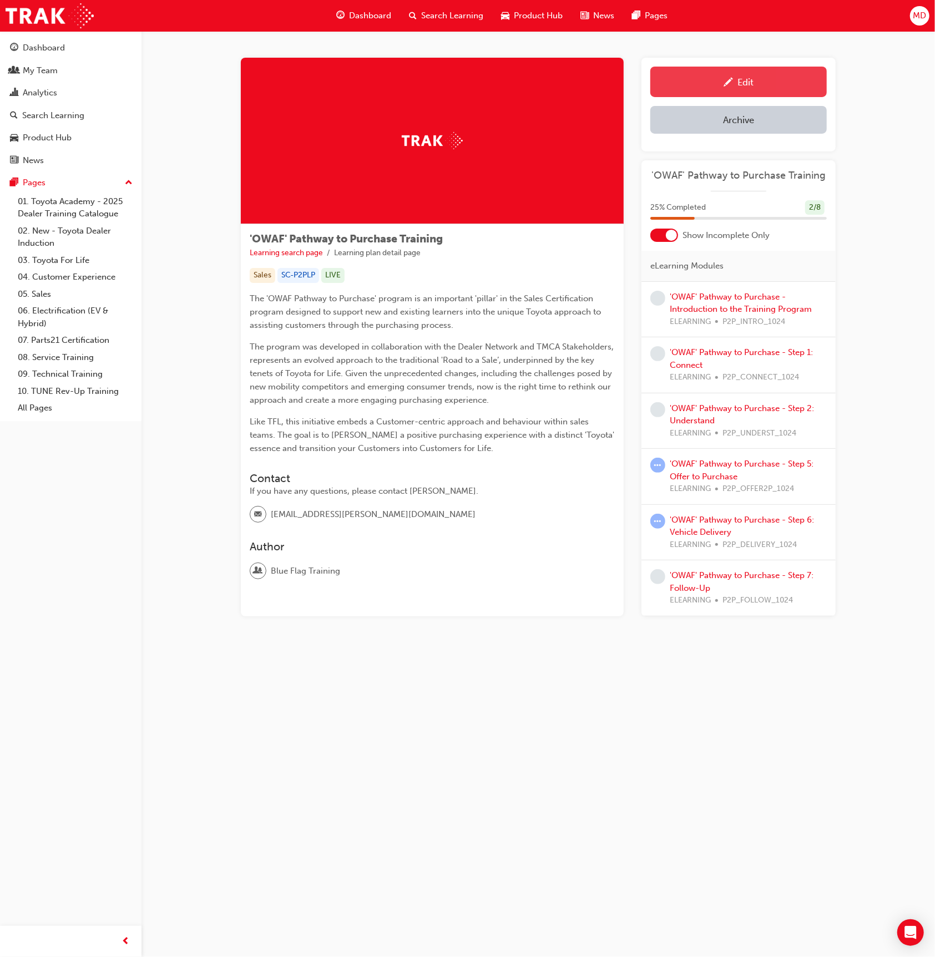
click at [711, 83] on div "Edit" at bounding box center [738, 82] width 160 height 14
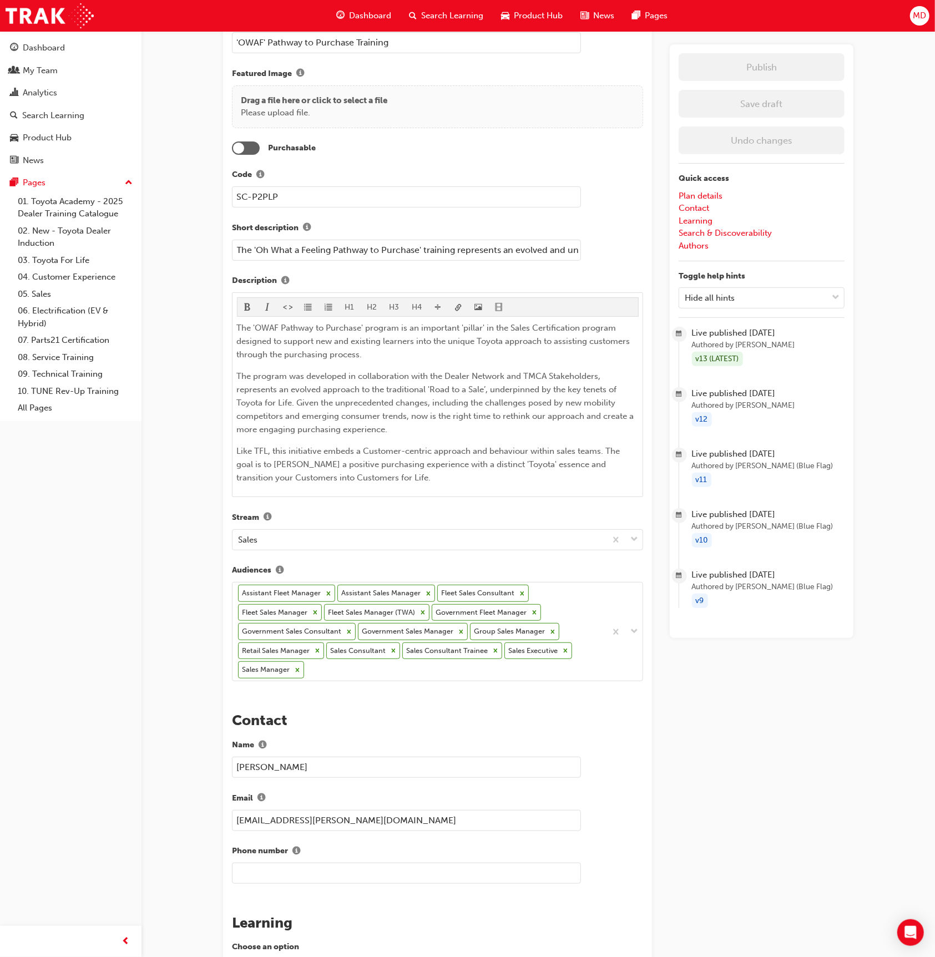
scroll to position [133, 0]
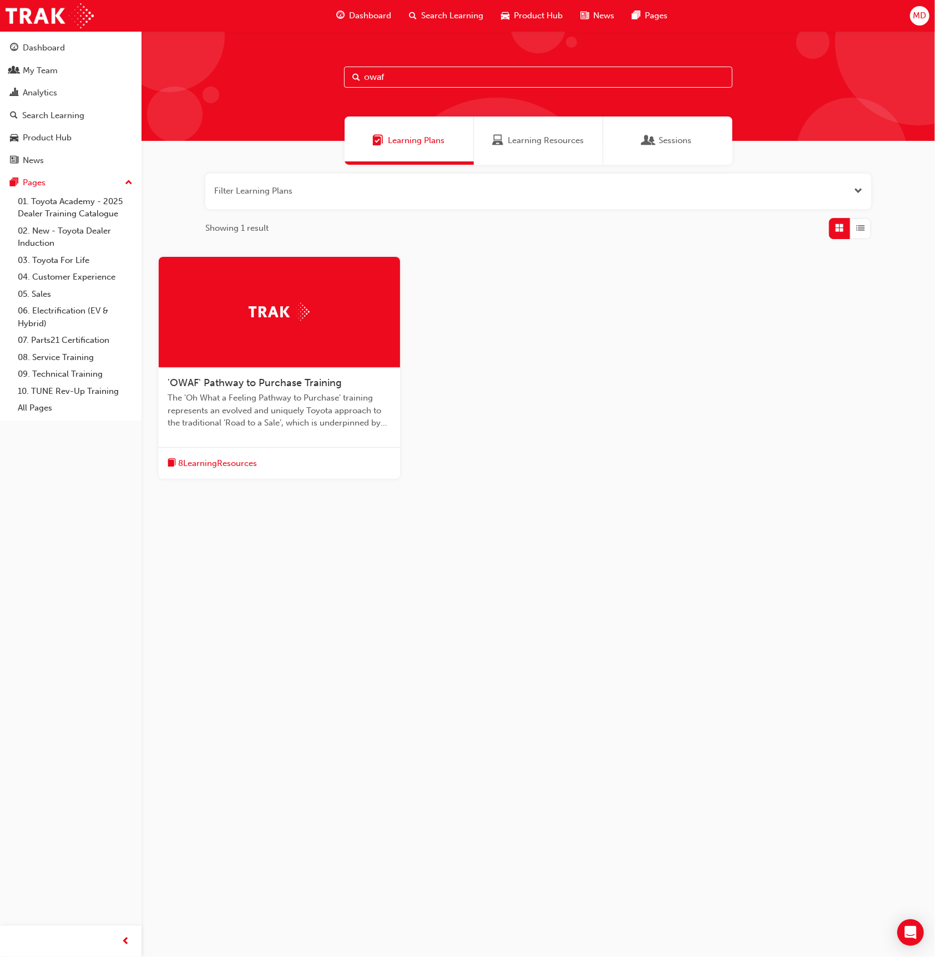
click at [395, 79] on input "owaf" at bounding box center [538, 77] width 388 height 21
click at [353, 75] on div "owaf" at bounding box center [538, 77] width 388 height 21
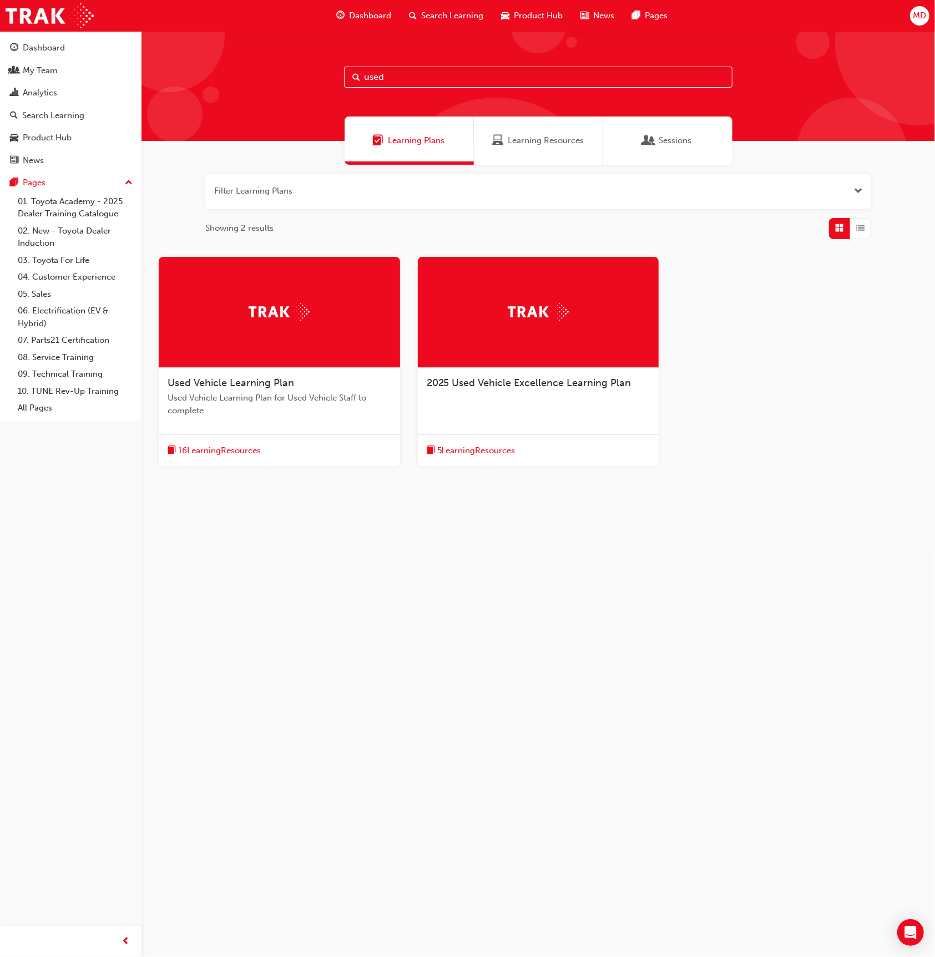
type input "used"
click at [507, 338] on div at bounding box center [538, 312] width 241 height 111
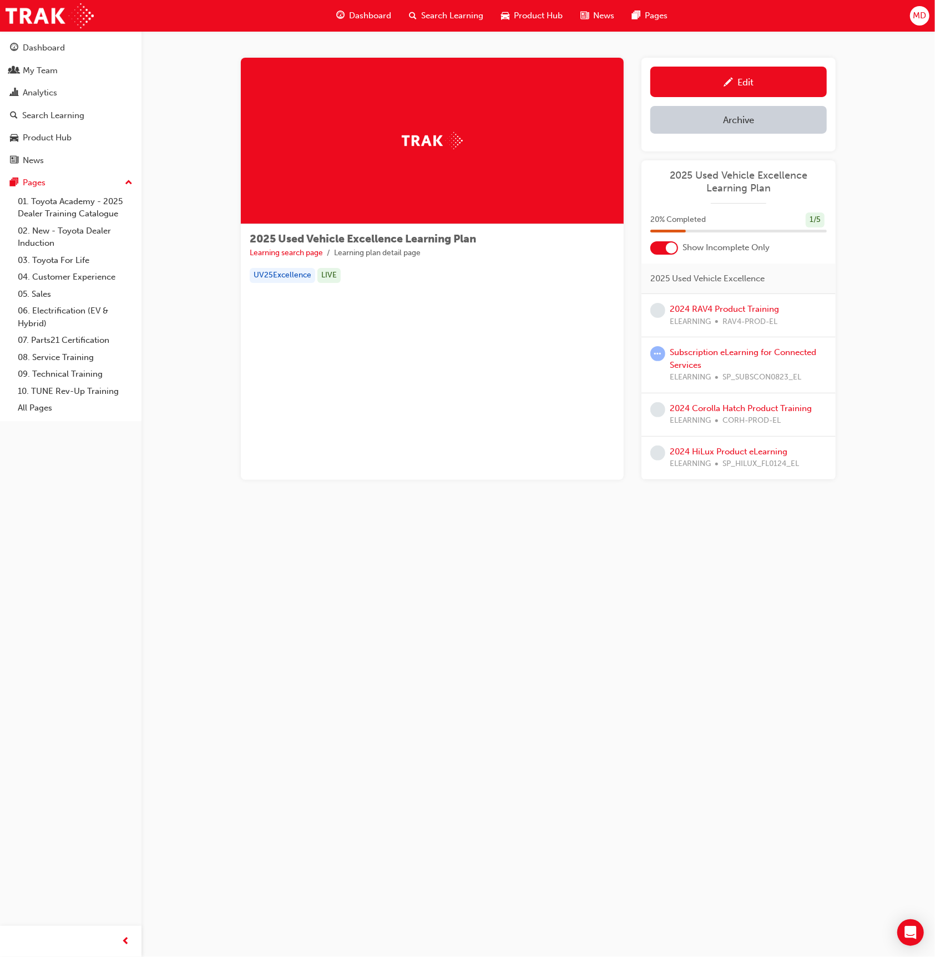
click at [742, 83] on div "Edit" at bounding box center [745, 82] width 16 height 11
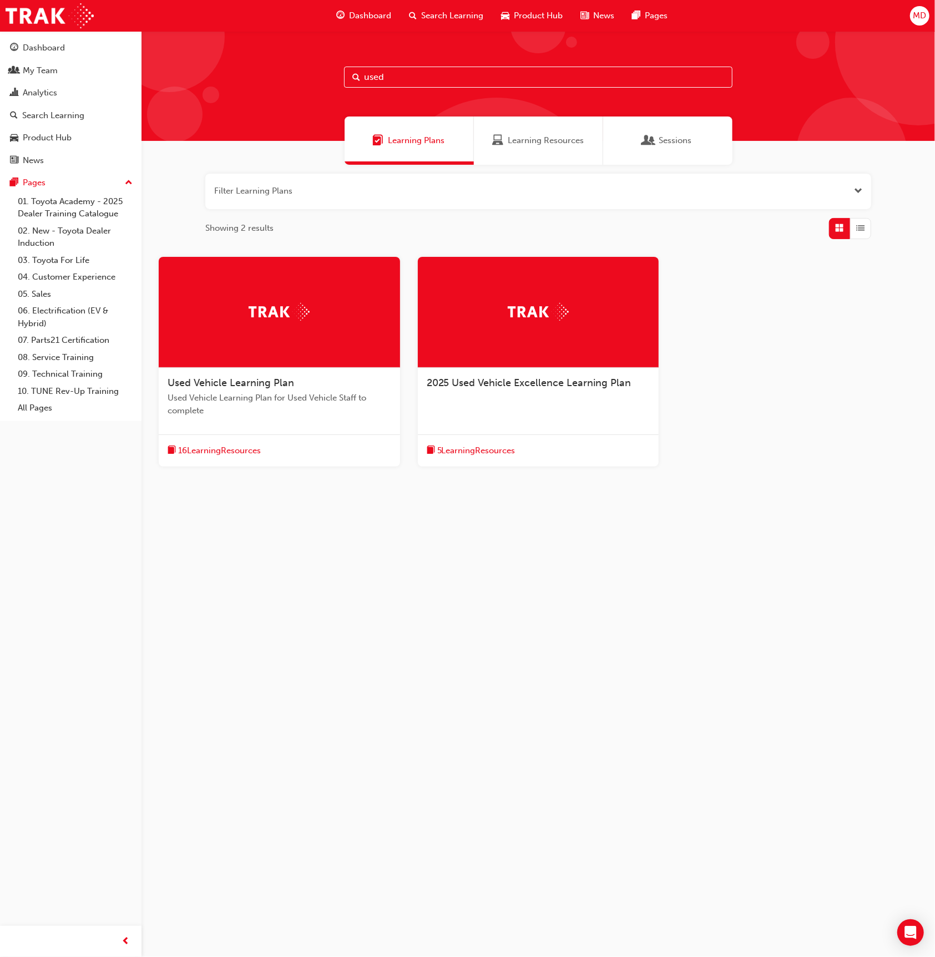
drag, startPoint x: 356, startPoint y: 75, endPoint x: 345, endPoint y: 75, distance: 11.1
click at [346, 75] on input "used" at bounding box center [538, 77] width 388 height 21
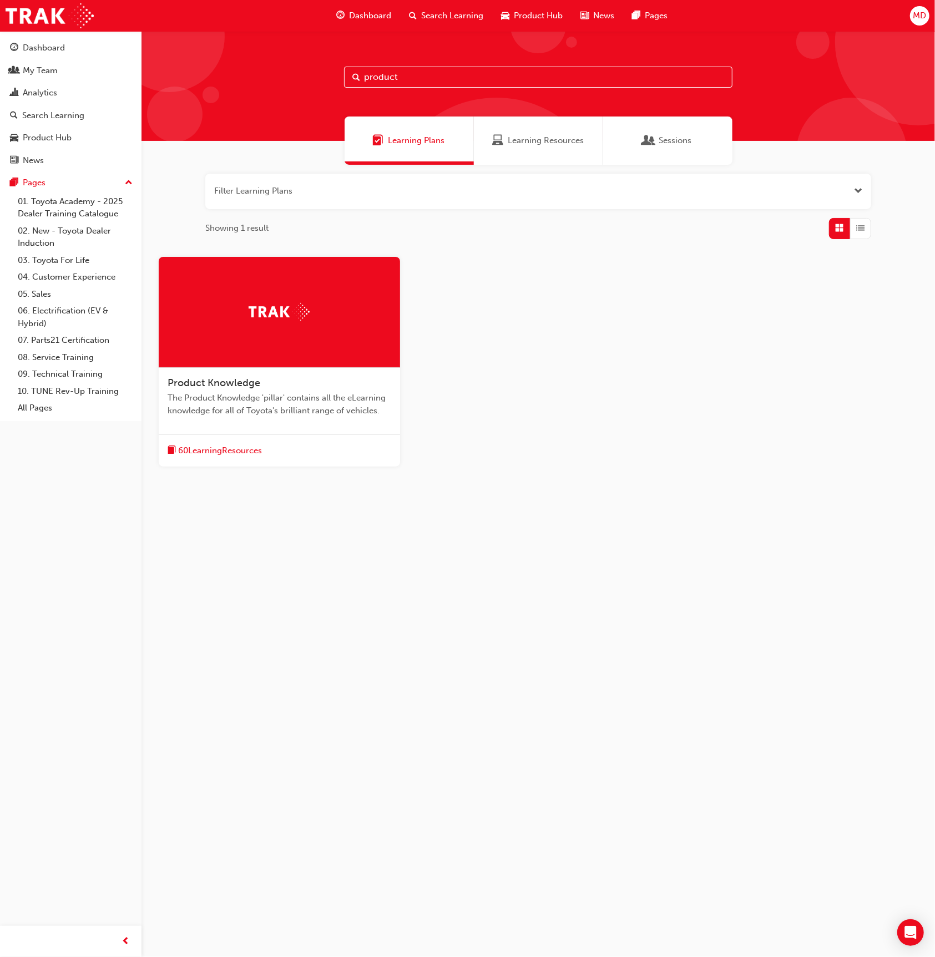
type input "product"
click at [302, 314] on img at bounding box center [278, 311] width 61 height 17
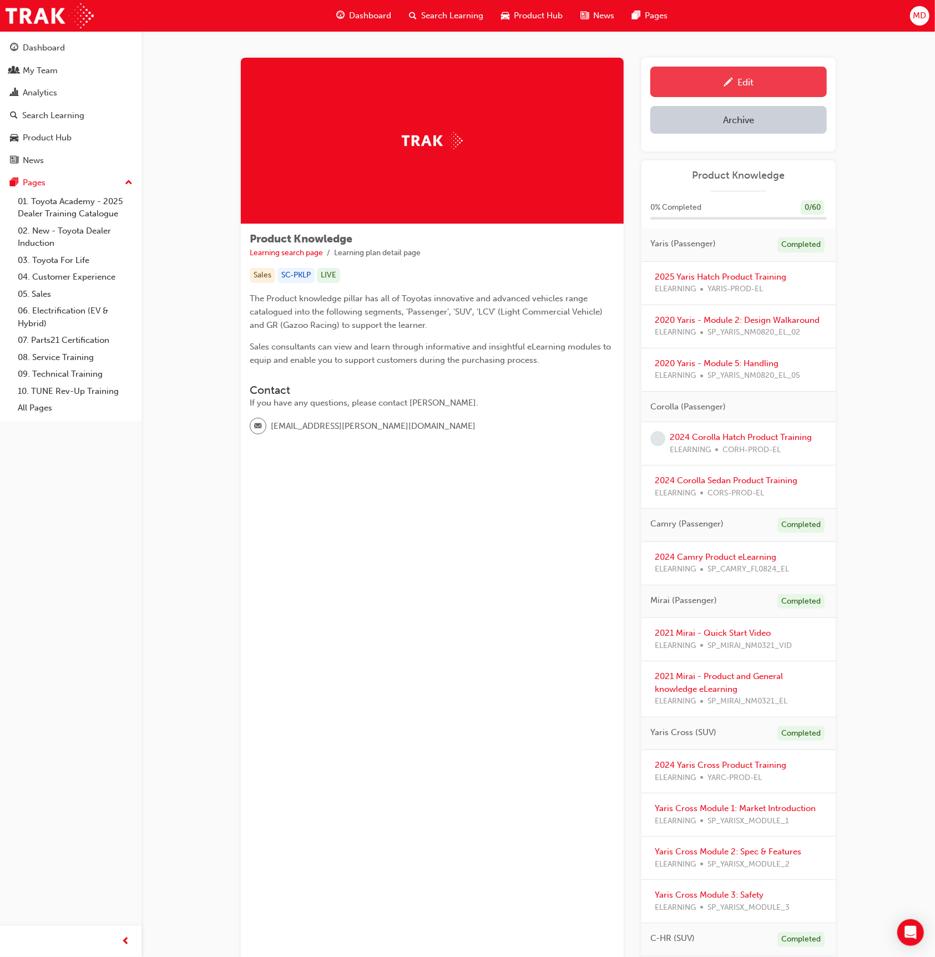
click at [715, 75] on div "Edit" at bounding box center [738, 82] width 160 height 14
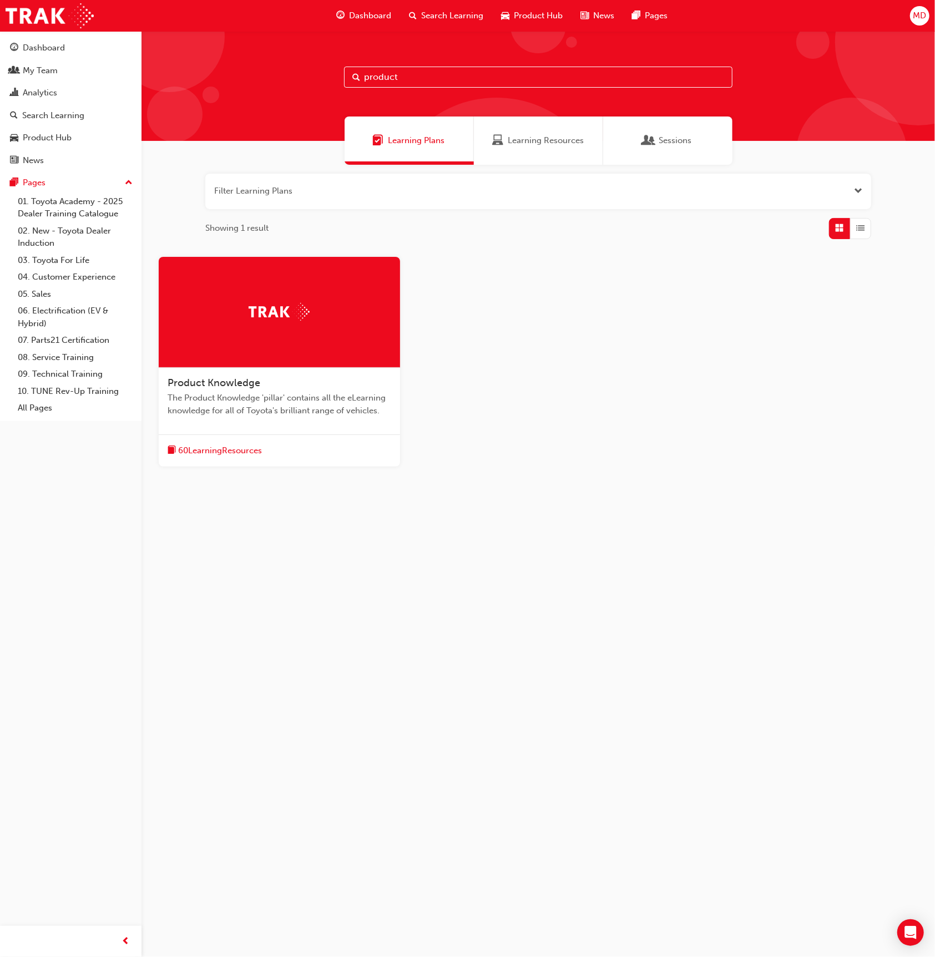
drag, startPoint x: 440, startPoint y: 84, endPoint x: 339, endPoint y: 75, distance: 100.8
click at [339, 75] on div "product" at bounding box center [537, 86] width 793 height 110
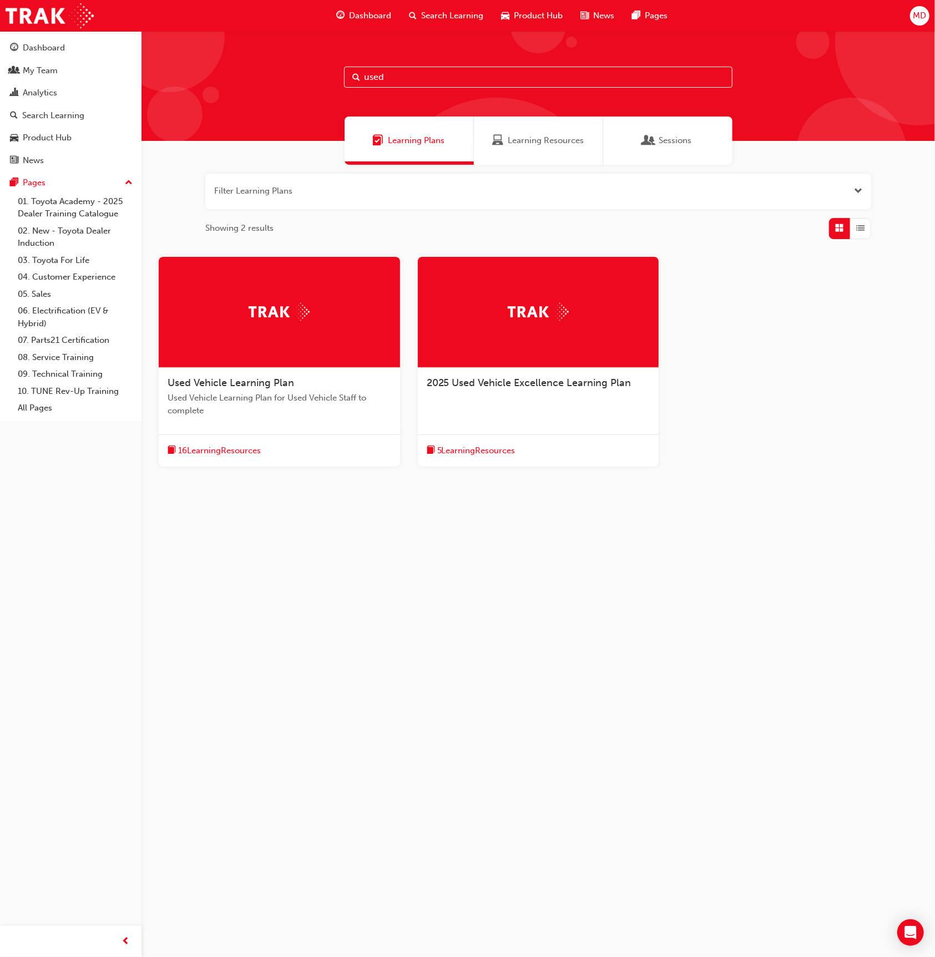
type input "used"
click at [469, 366] on div at bounding box center [538, 312] width 241 height 111
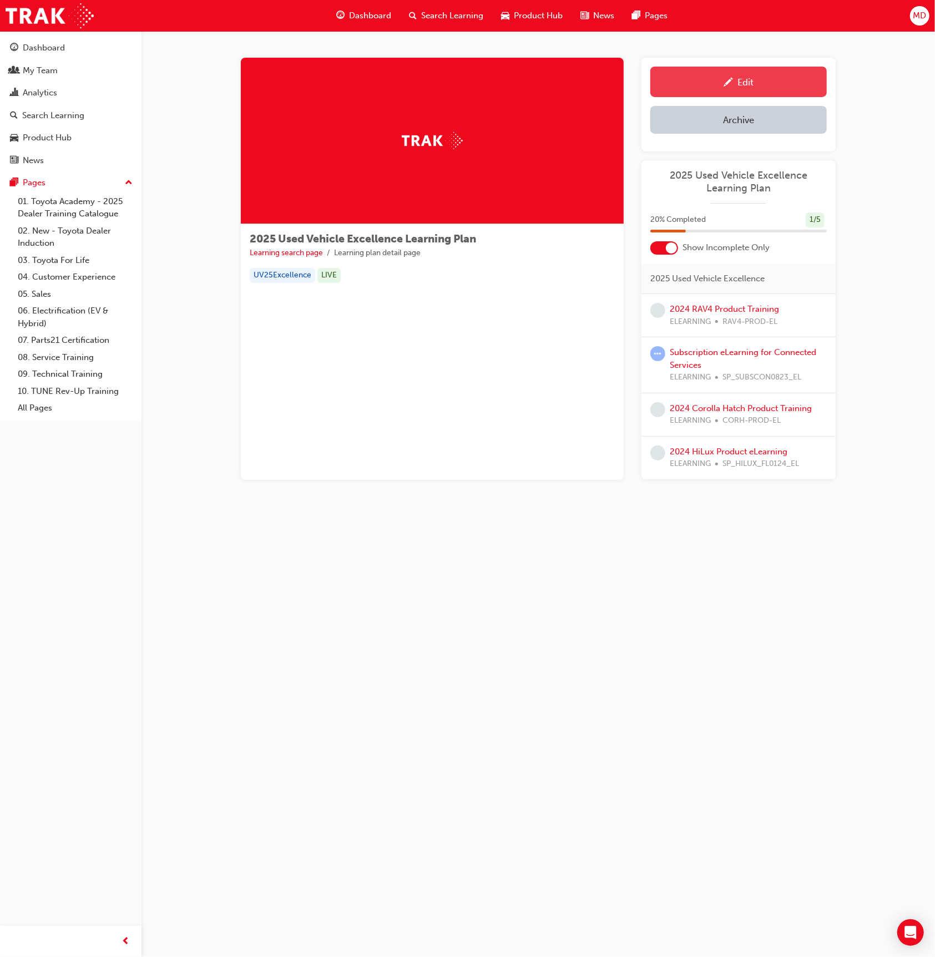
click at [755, 77] on div "Edit" at bounding box center [738, 82] width 160 height 14
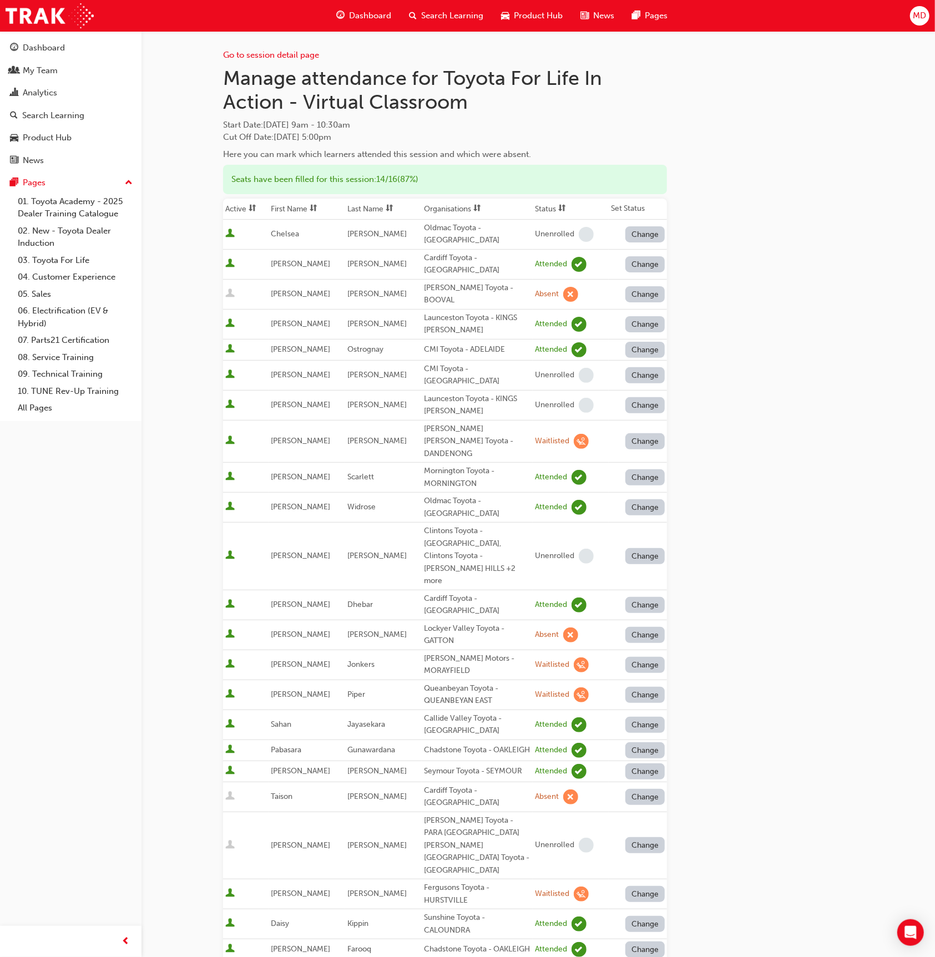
click at [385, 204] on span "sorting-icon" at bounding box center [389, 208] width 8 height 9
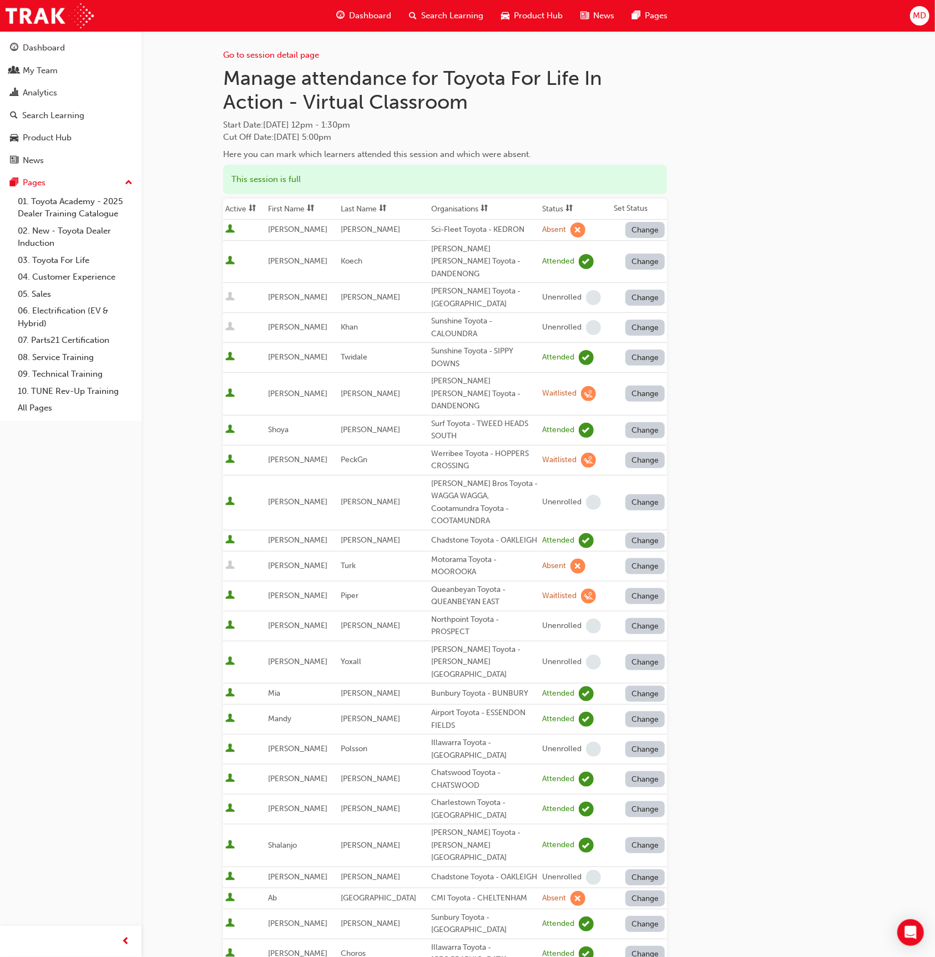
click at [388, 200] on th "Last Name" at bounding box center [383, 209] width 90 height 21
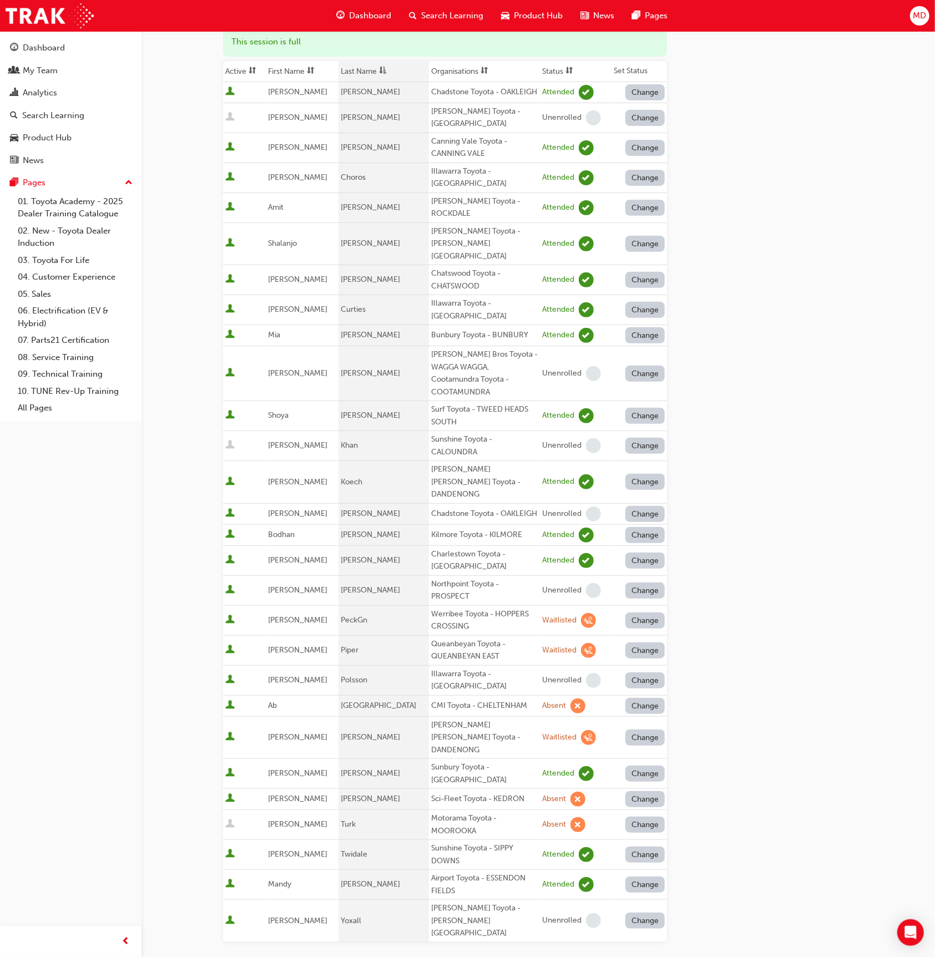
scroll to position [139, 0]
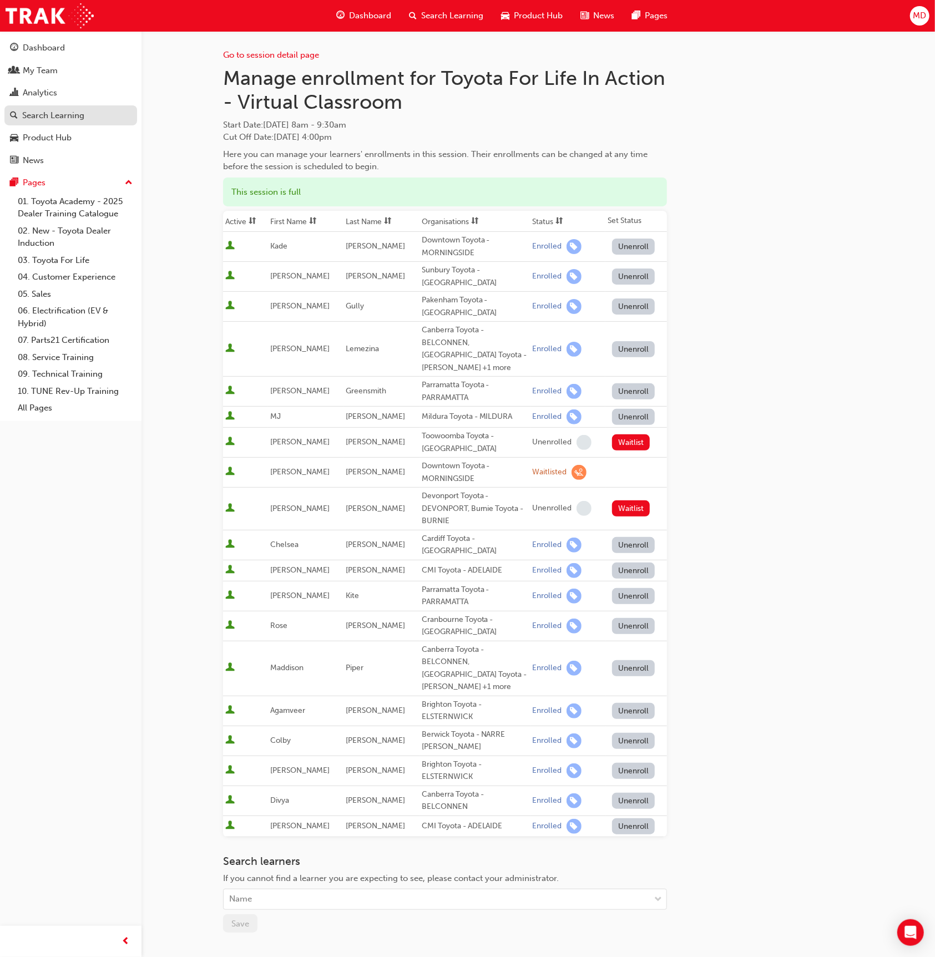
click at [83, 105] on link "Search Learning" at bounding box center [70, 115] width 133 height 21
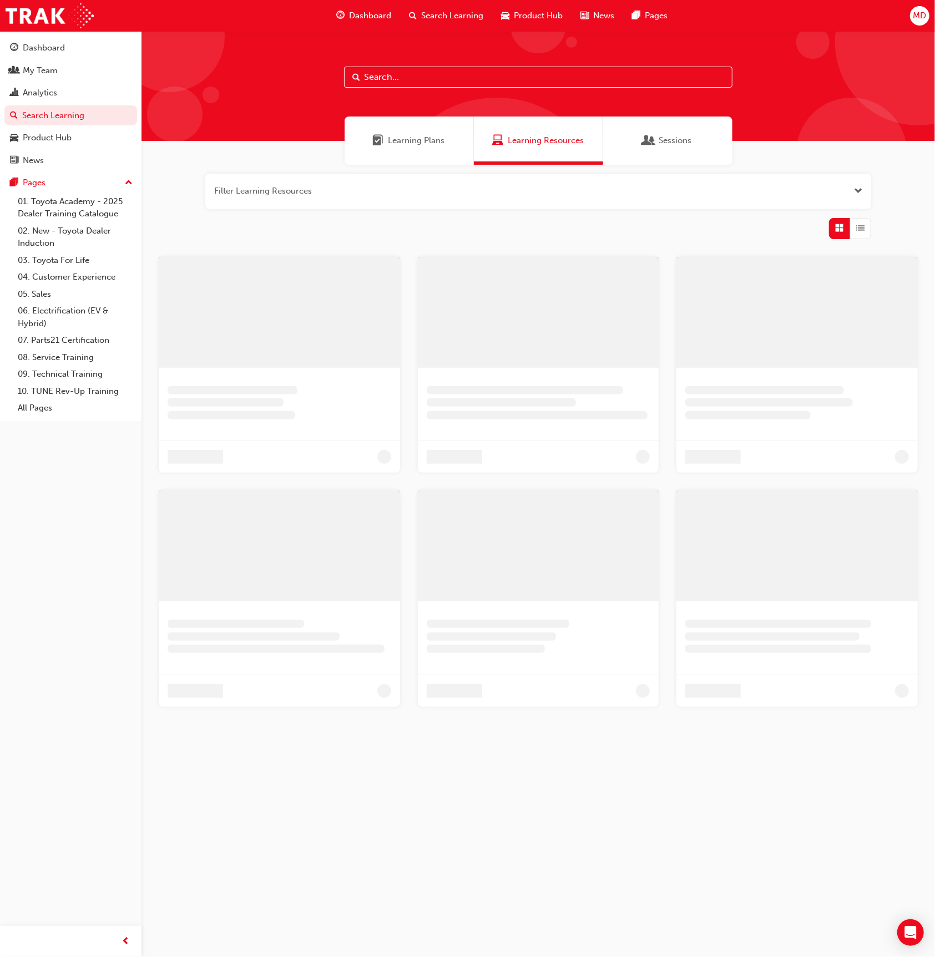
click at [428, 150] on div "Learning Plans" at bounding box center [408, 140] width 129 height 48
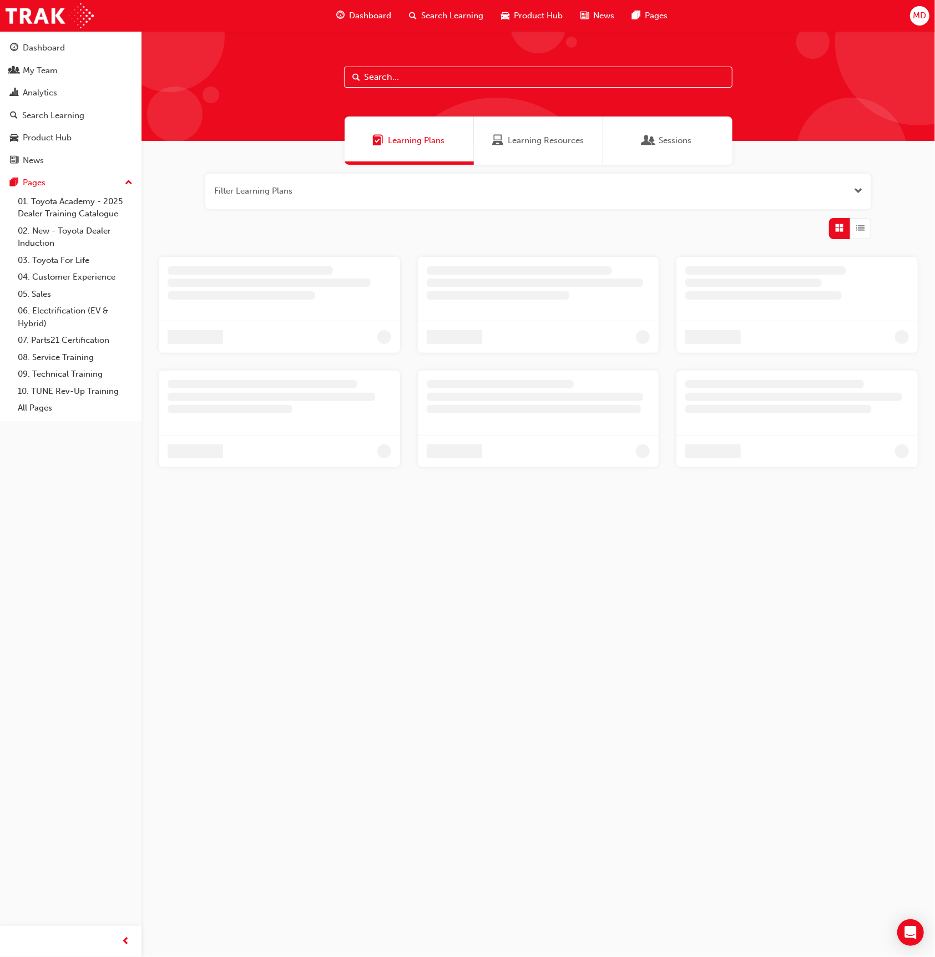
click at [428, 70] on input "text" at bounding box center [538, 77] width 388 height 21
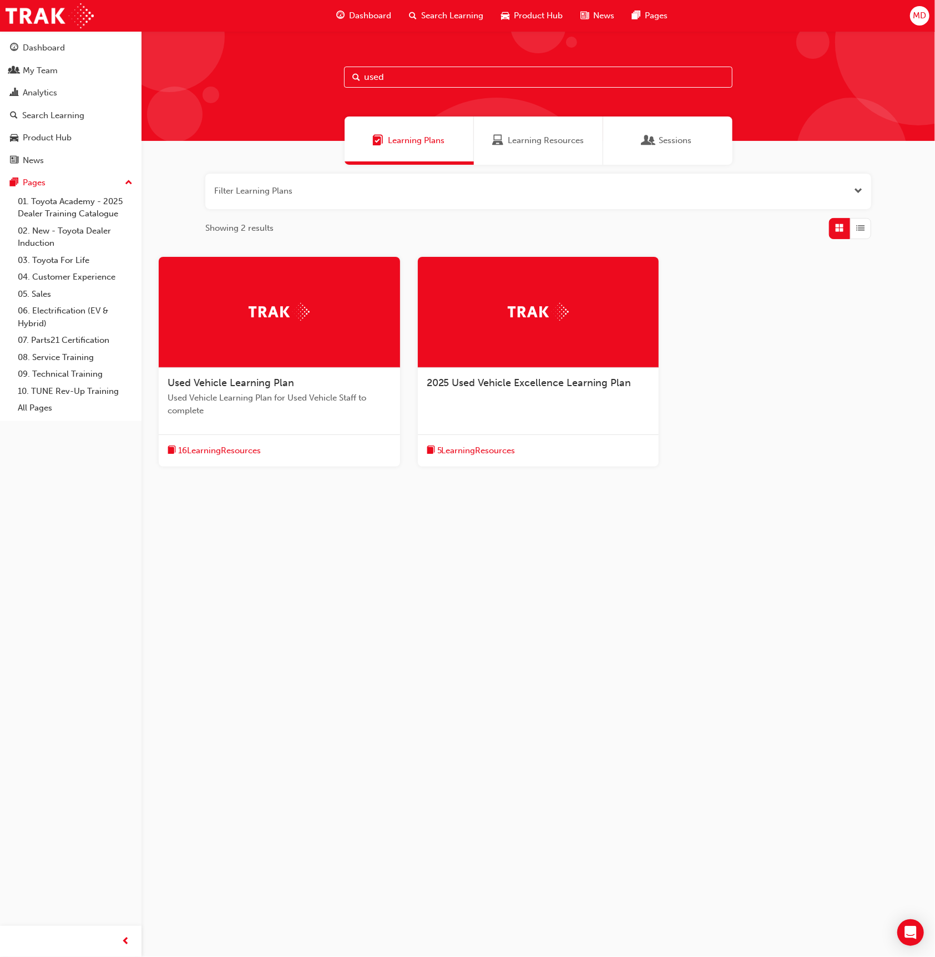
type input "used"
click at [326, 317] on div at bounding box center [279, 312] width 241 height 111
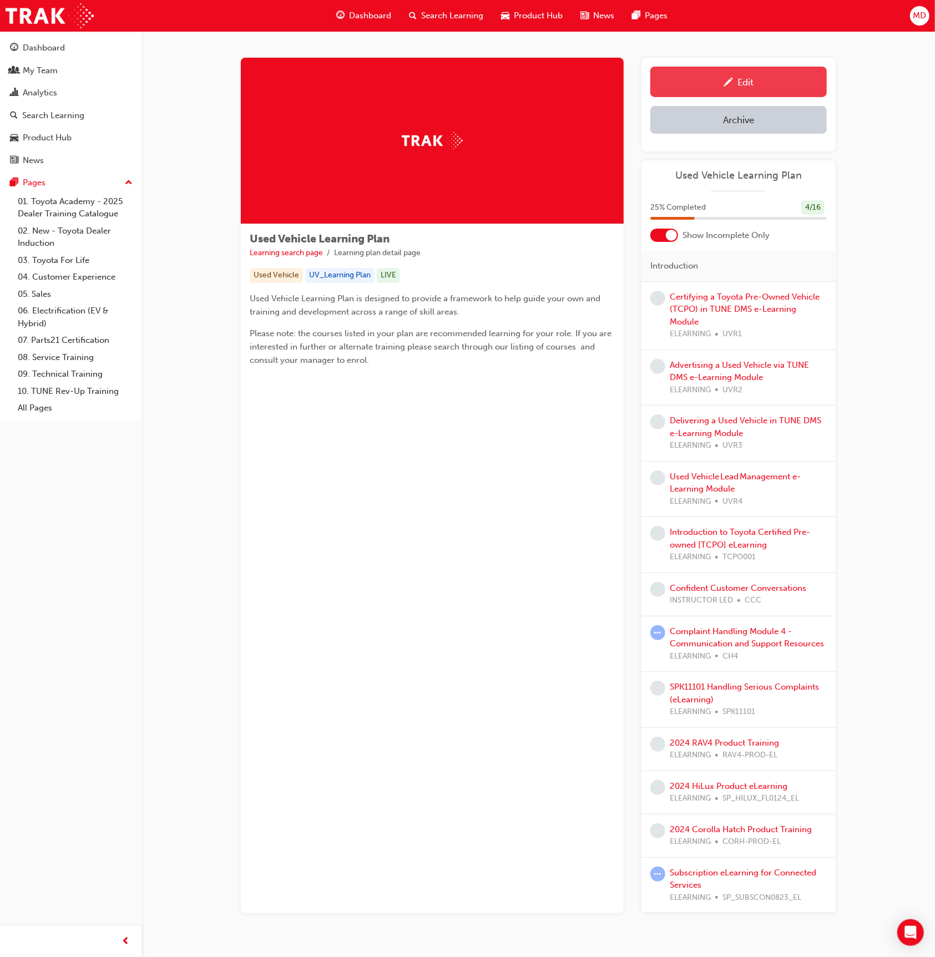
click at [703, 80] on div "Edit" at bounding box center [738, 82] width 160 height 14
